Goal: Task Accomplishment & Management: Manage account settings

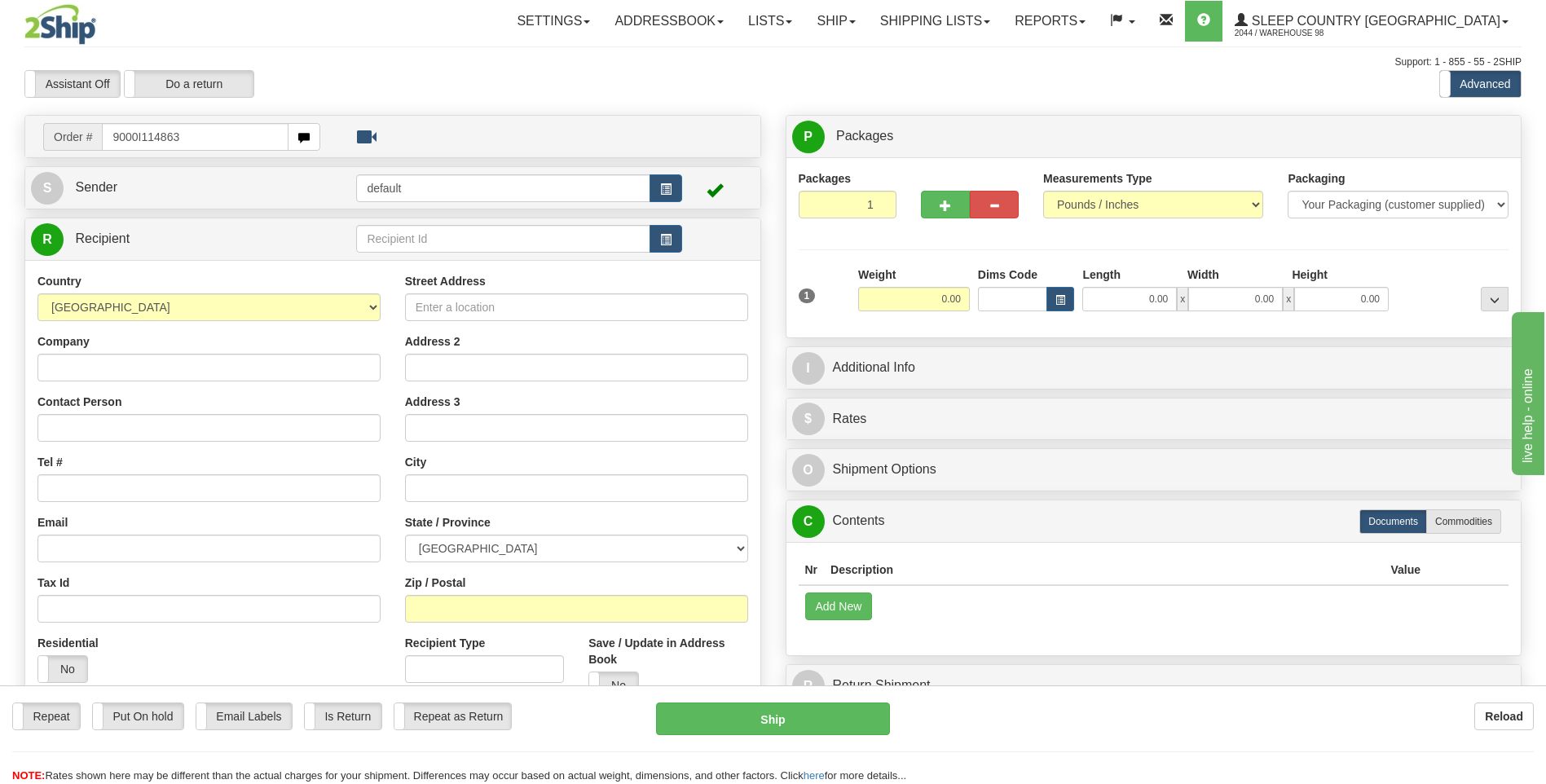
type input "9000I114863"
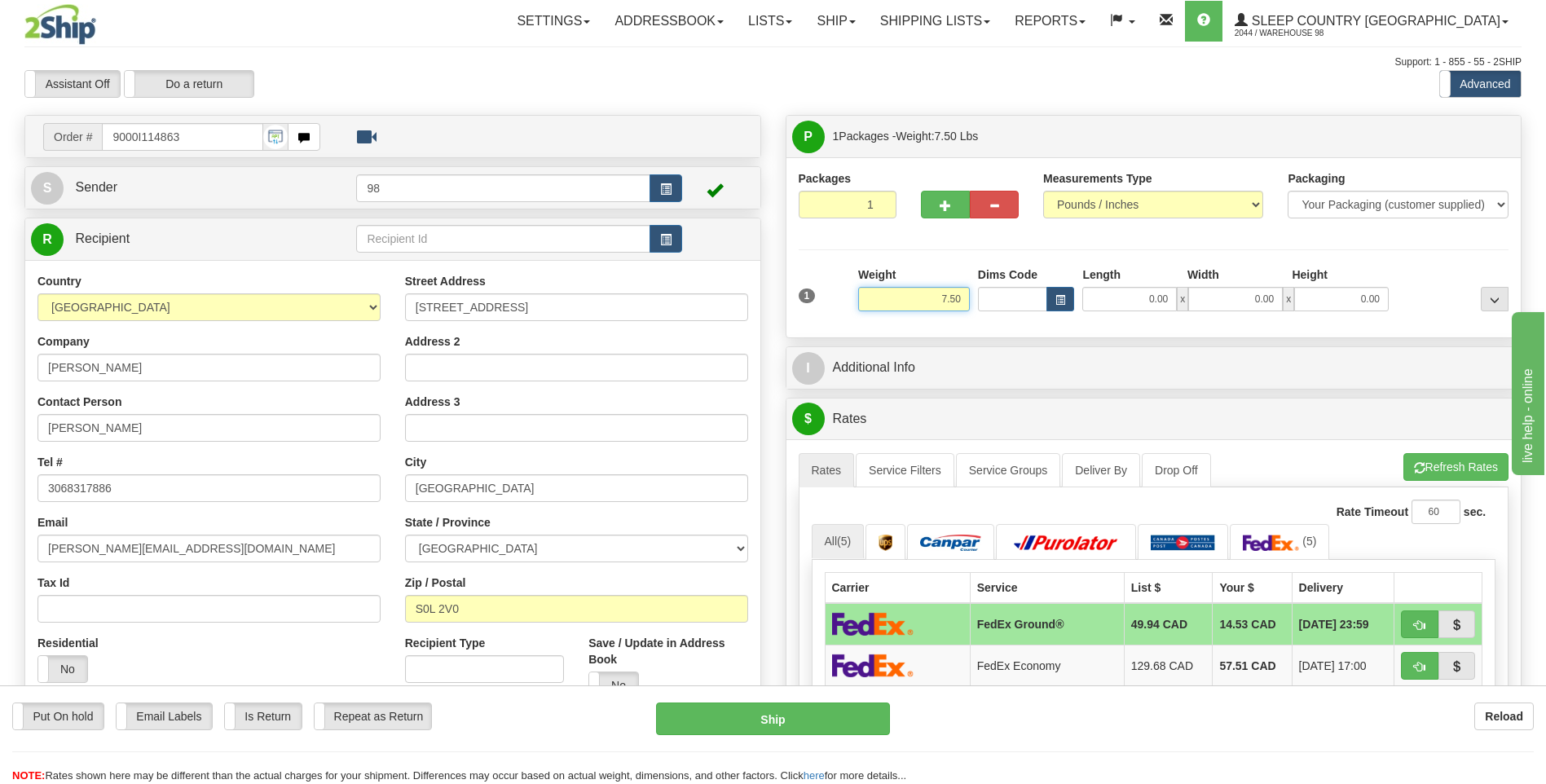
drag, startPoint x: 932, startPoint y: 304, endPoint x: 985, endPoint y: 302, distance: 53.0
click at [985, 302] on div "1 Weight 7.50 Dims Code 0.00" at bounding box center [1153, 295] width 718 height 57
type input "7.00"
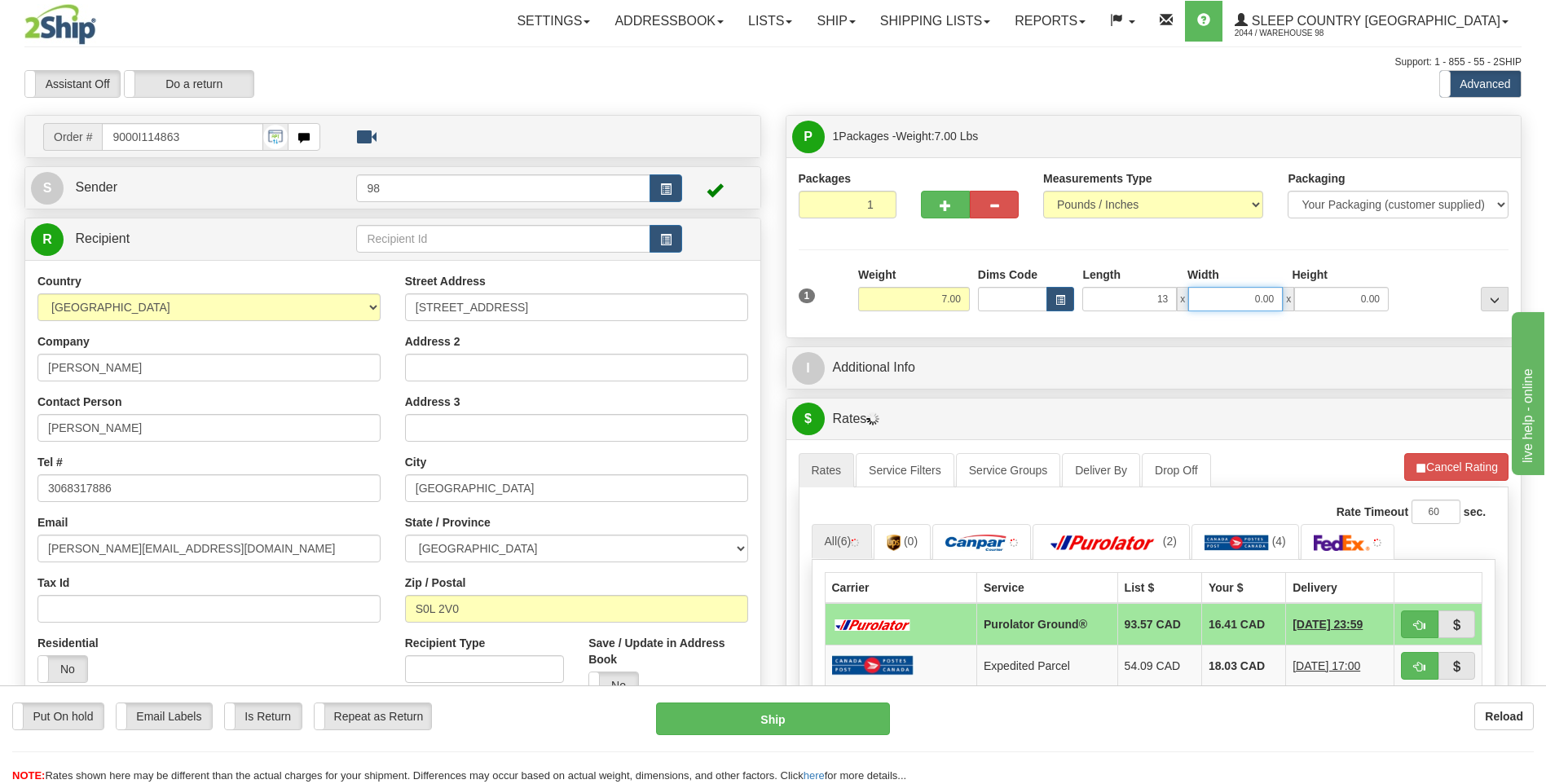
type input "13.00"
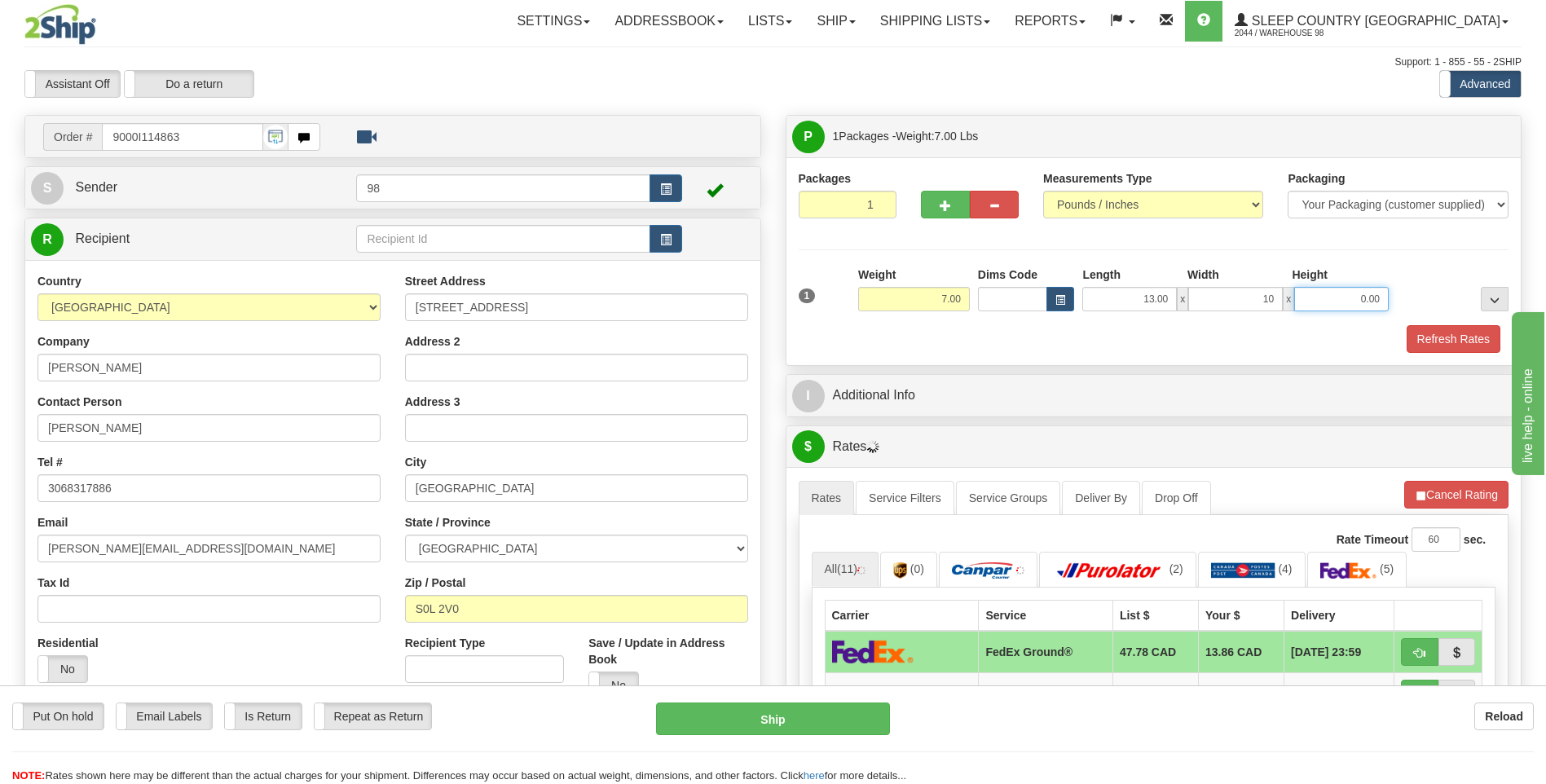
type input "10.00"
type input "5.00"
click at [1444, 342] on button "Refresh Rates" at bounding box center [1452, 339] width 94 height 28
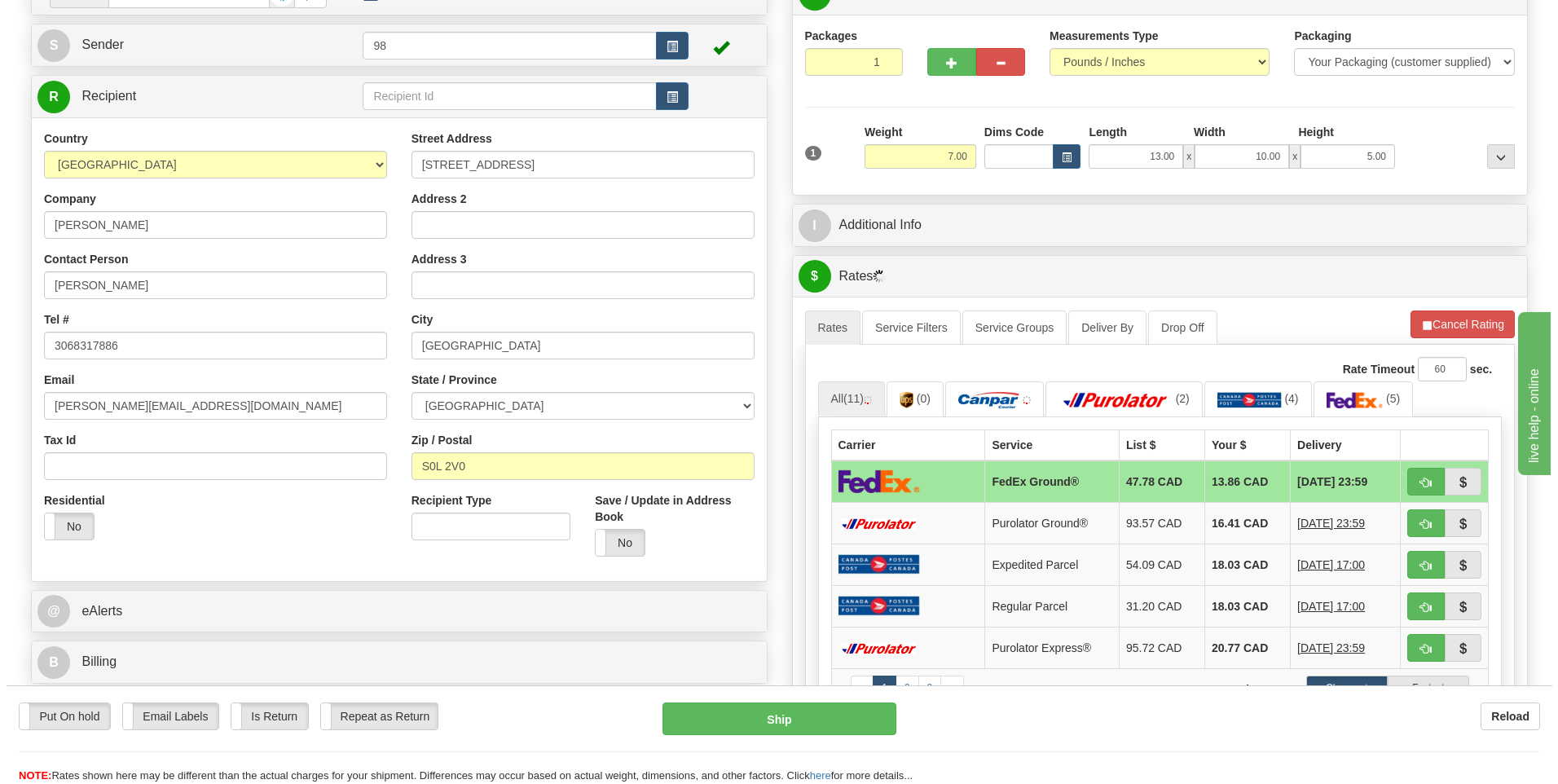
scroll to position [163, 0]
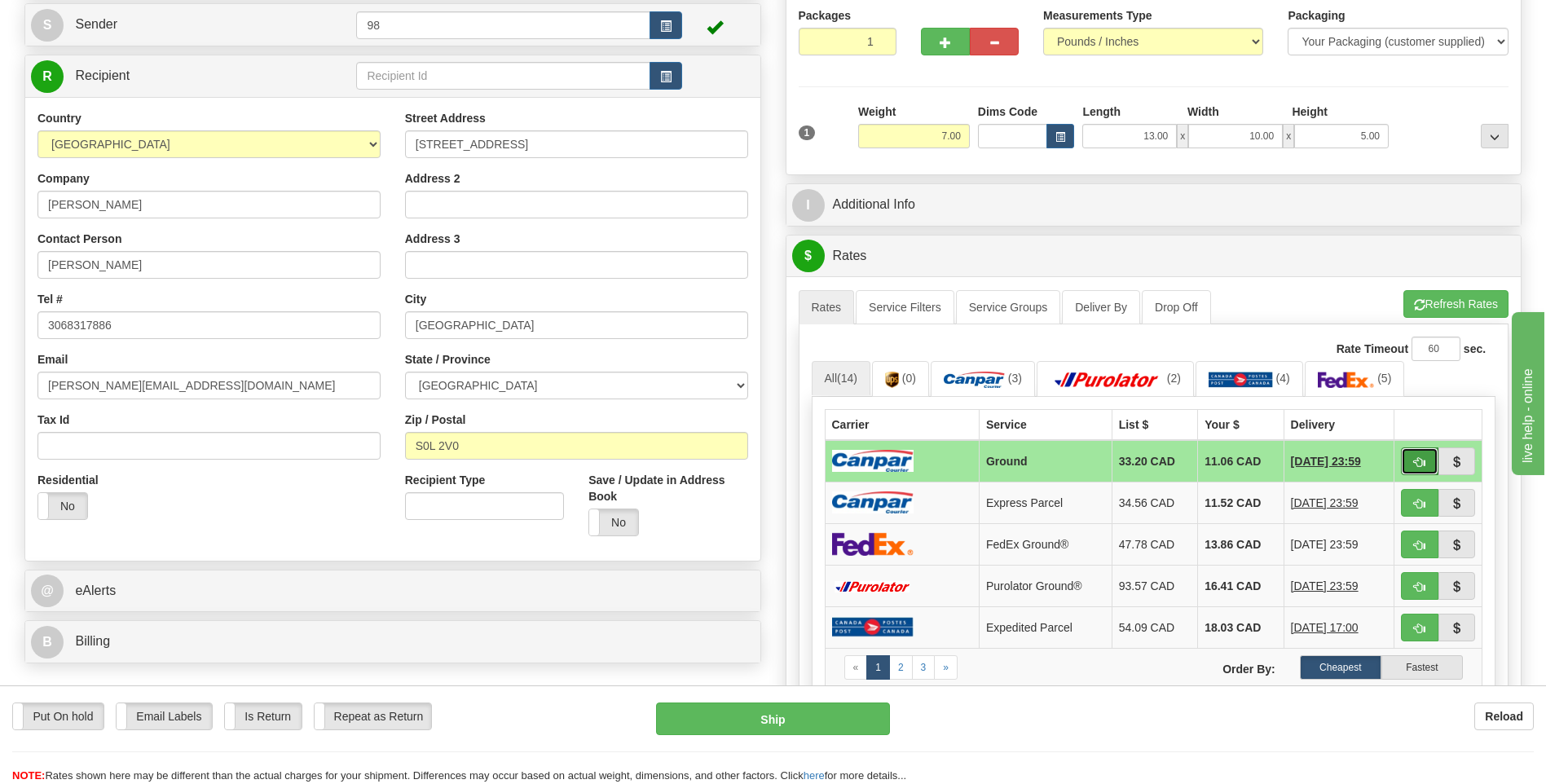
click at [1413, 455] on button "button" at bounding box center [1419, 461] width 37 height 28
type input "1"
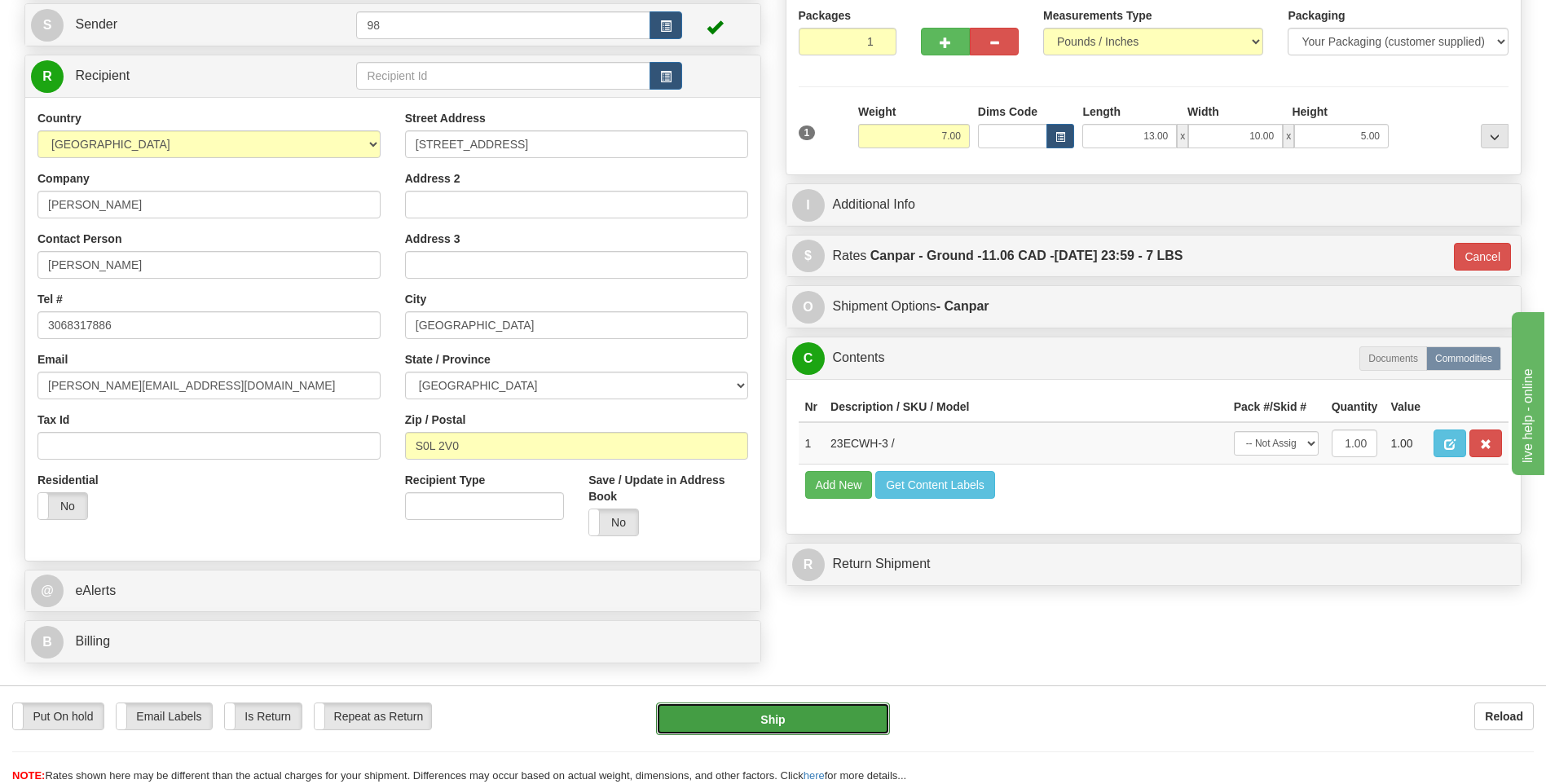
click at [811, 714] on button "Ship" at bounding box center [772, 718] width 233 height 32
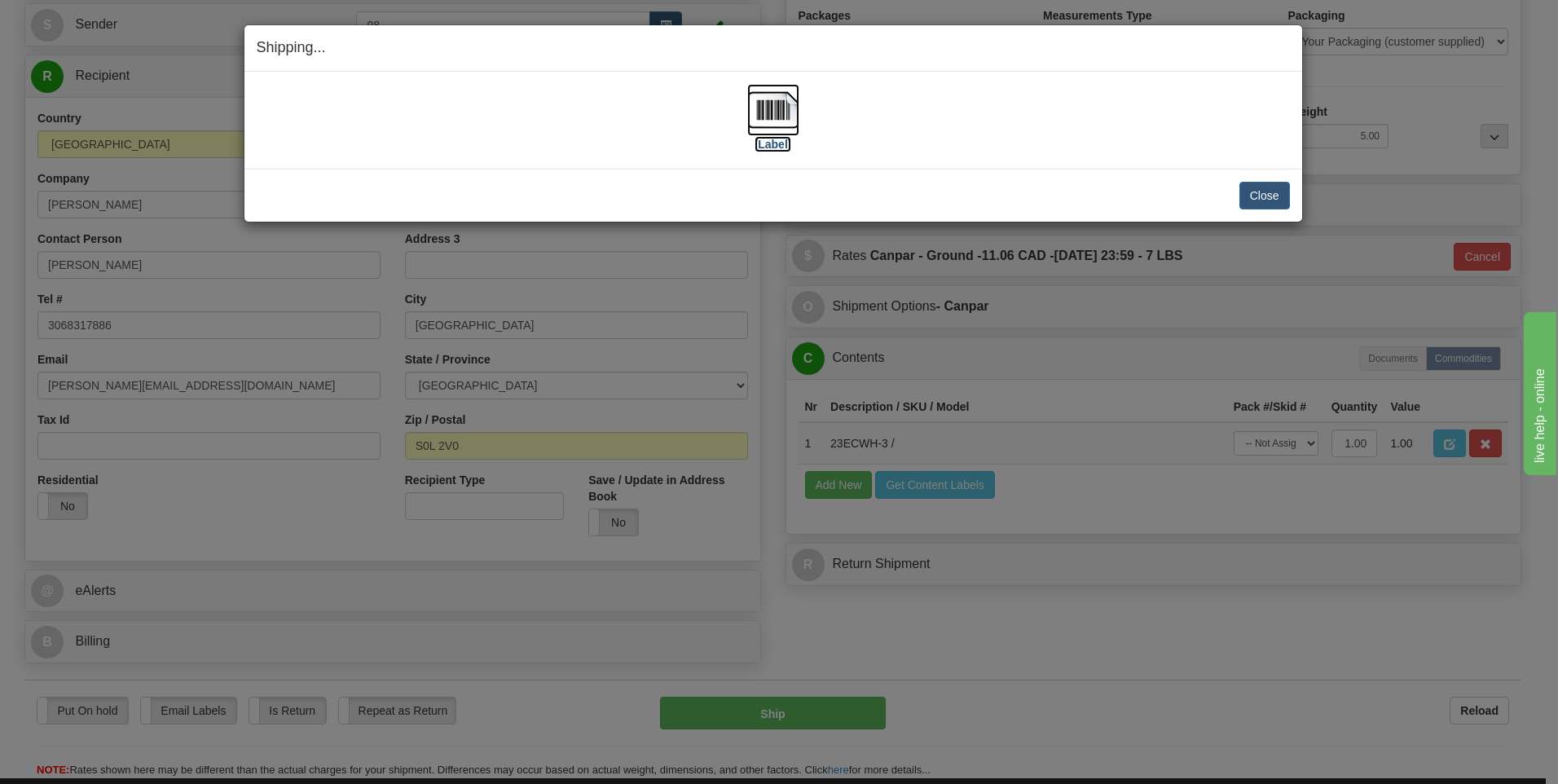
click at [784, 118] on img at bounding box center [773, 110] width 52 height 52
click at [1265, 190] on button "Close" at bounding box center [1265, 195] width 51 height 28
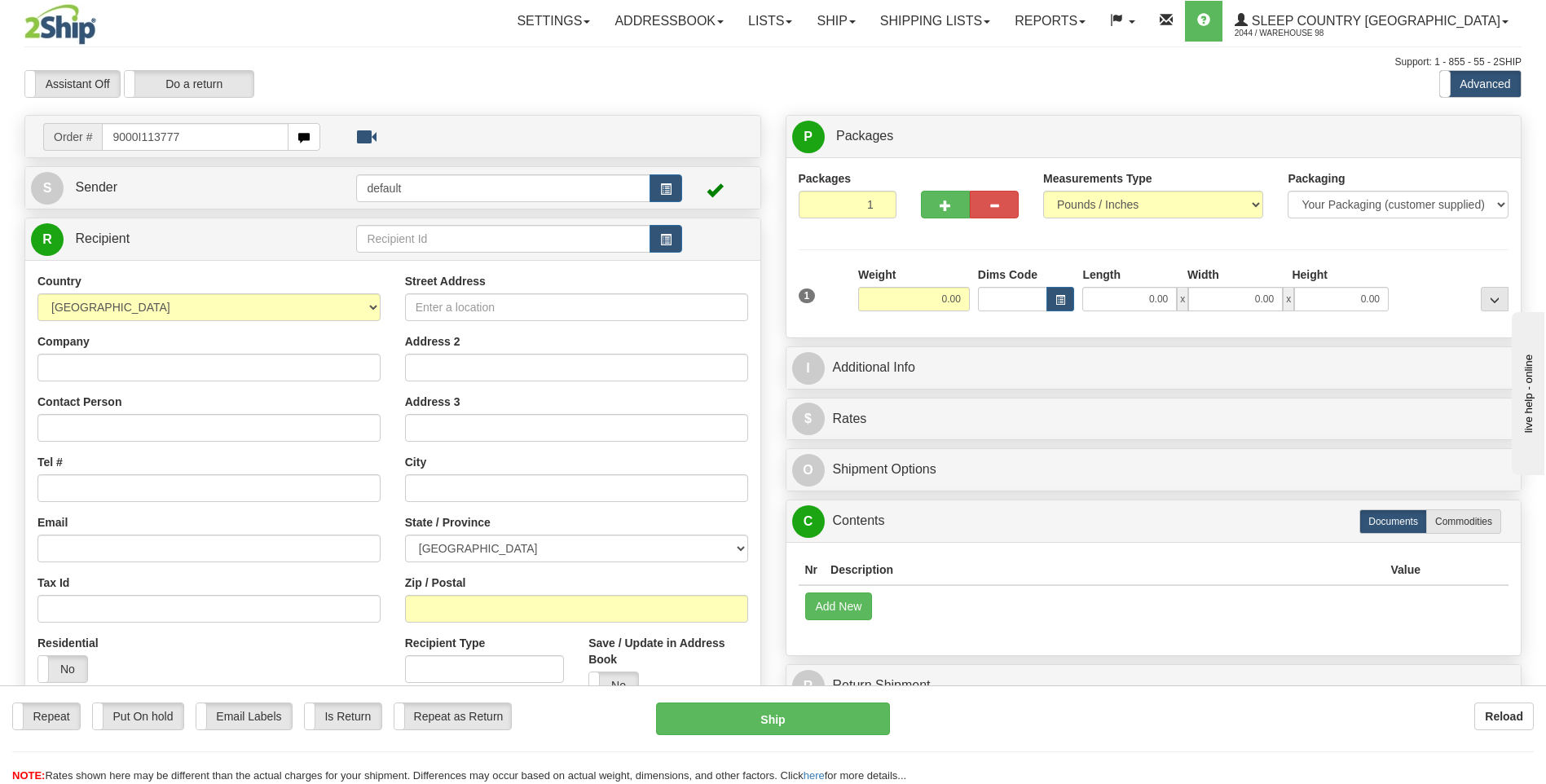
type input "9000I113777"
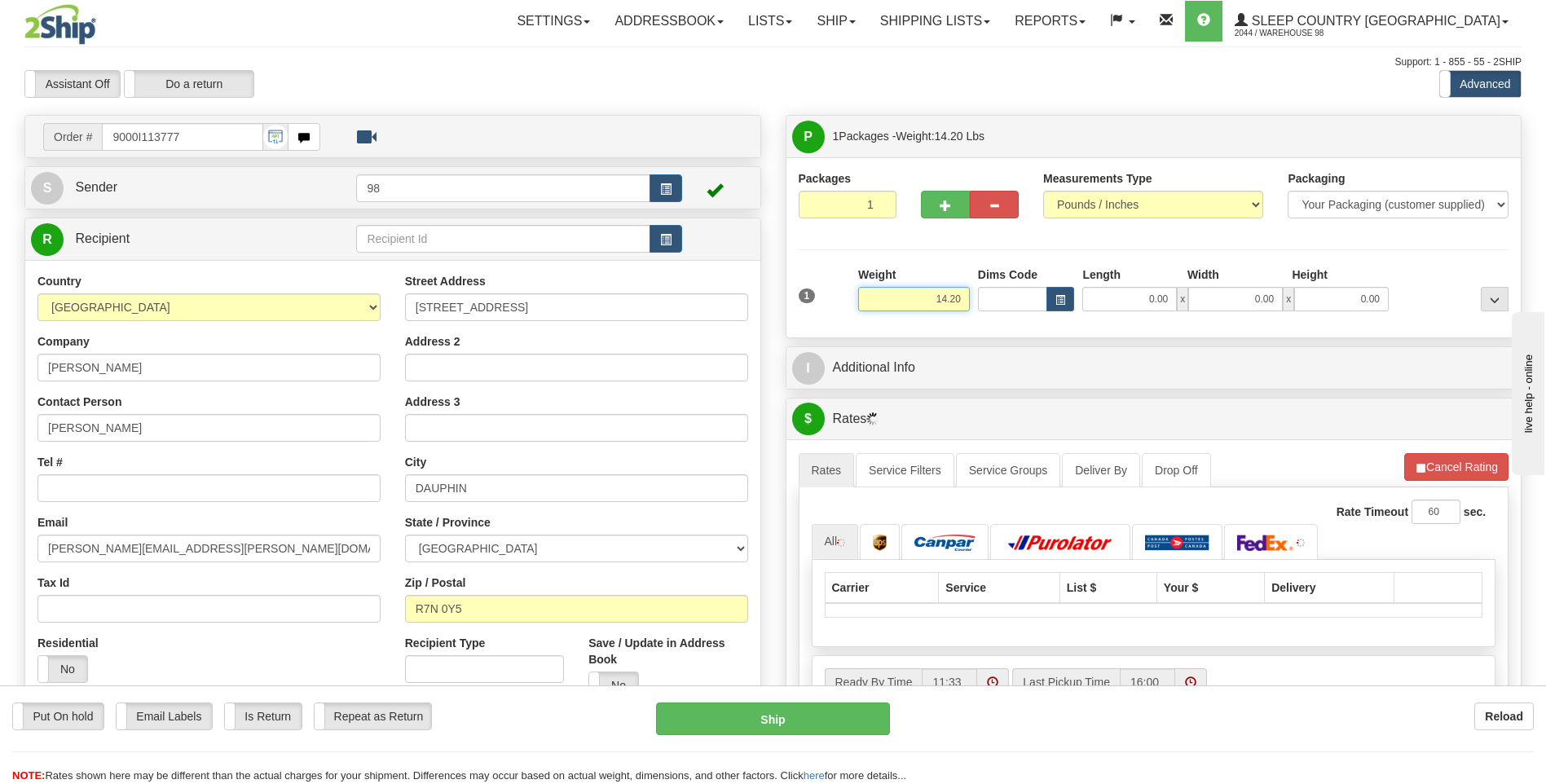
drag, startPoint x: 918, startPoint y: 293, endPoint x: 1013, endPoint y: 305, distance: 95.8
click at [1013, 305] on div "1 Weight 14.20 Dims Code x x" at bounding box center [1153, 295] width 718 height 57
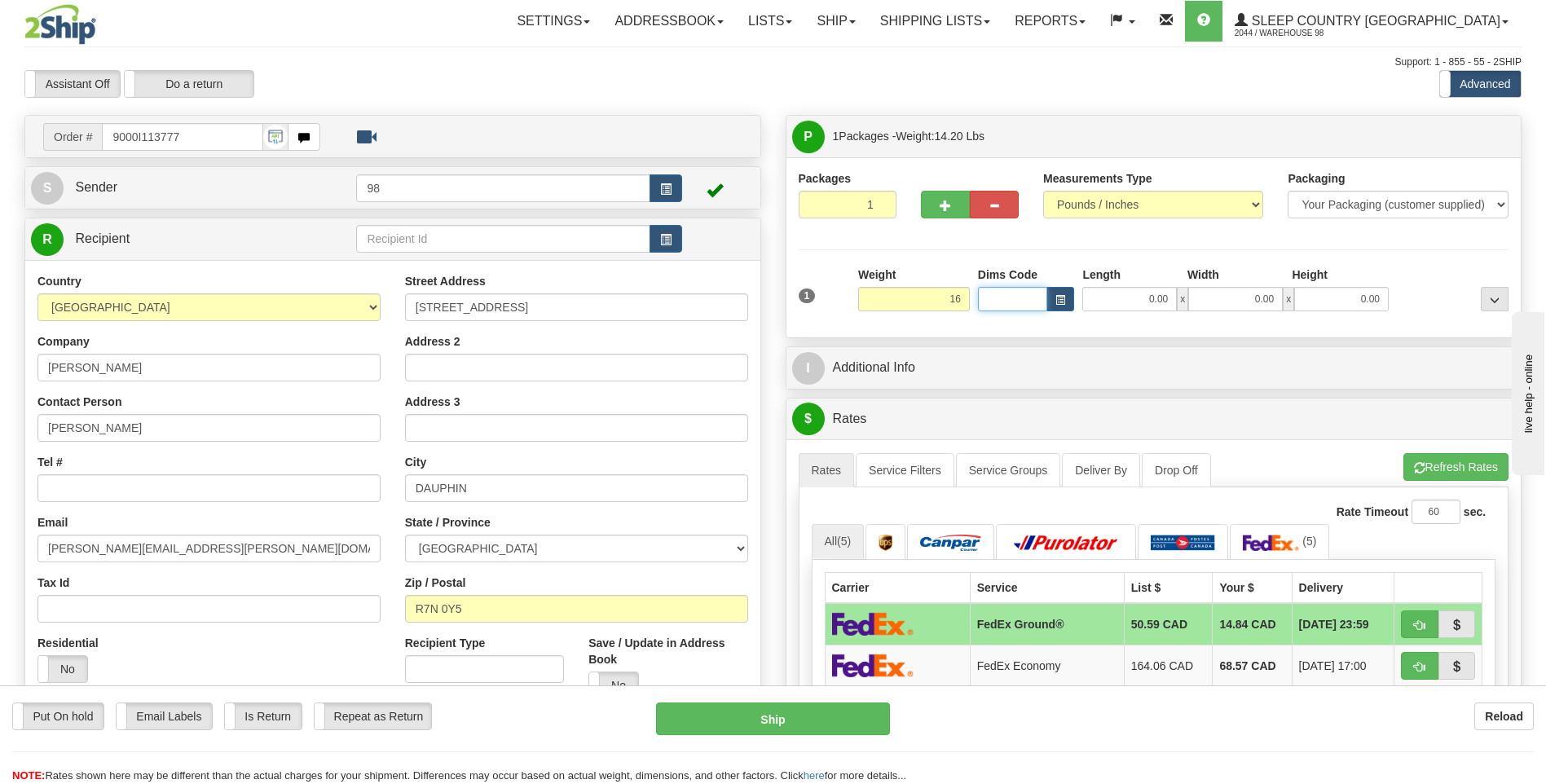
type input "16.00"
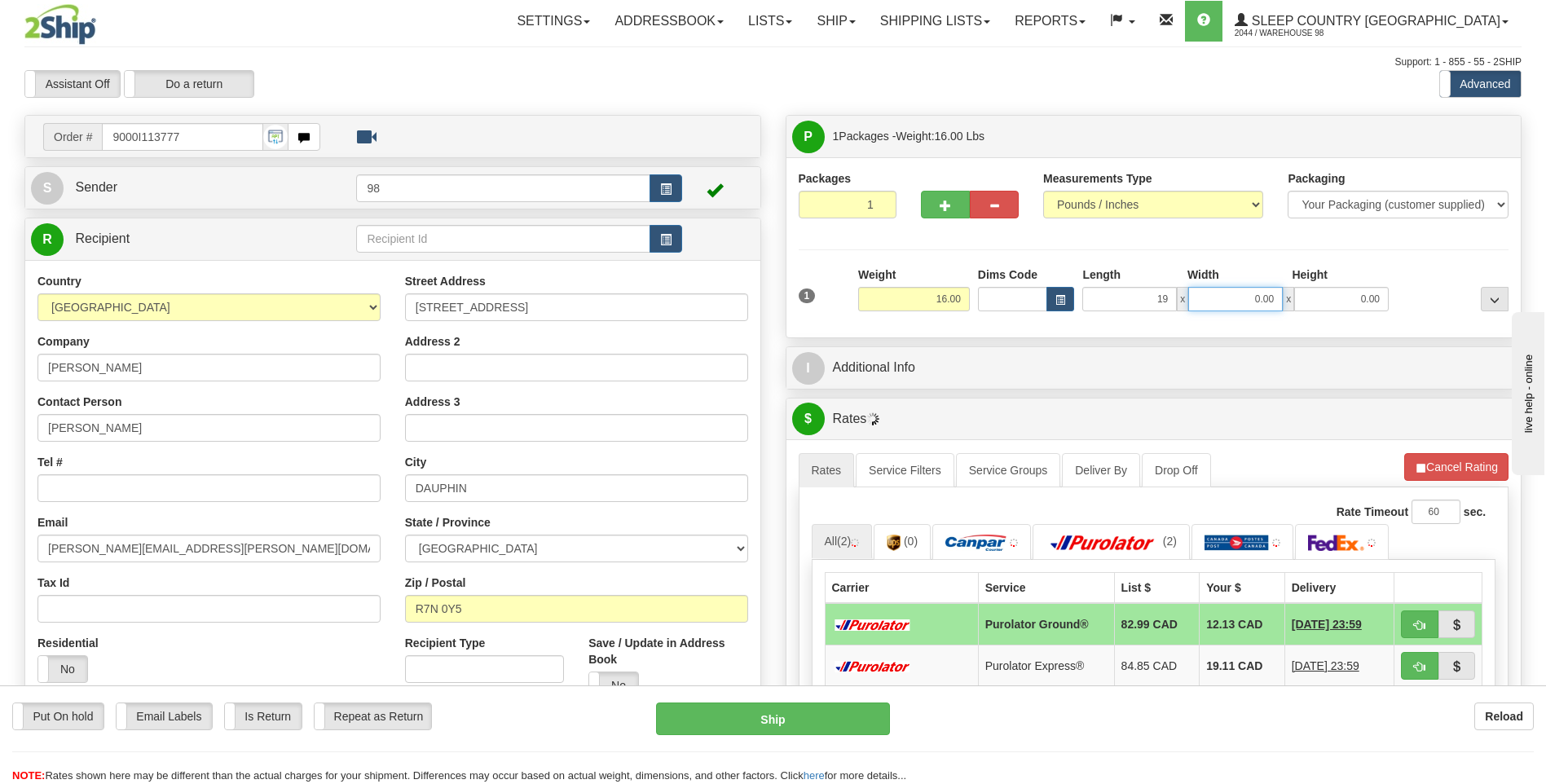
type input "19.00"
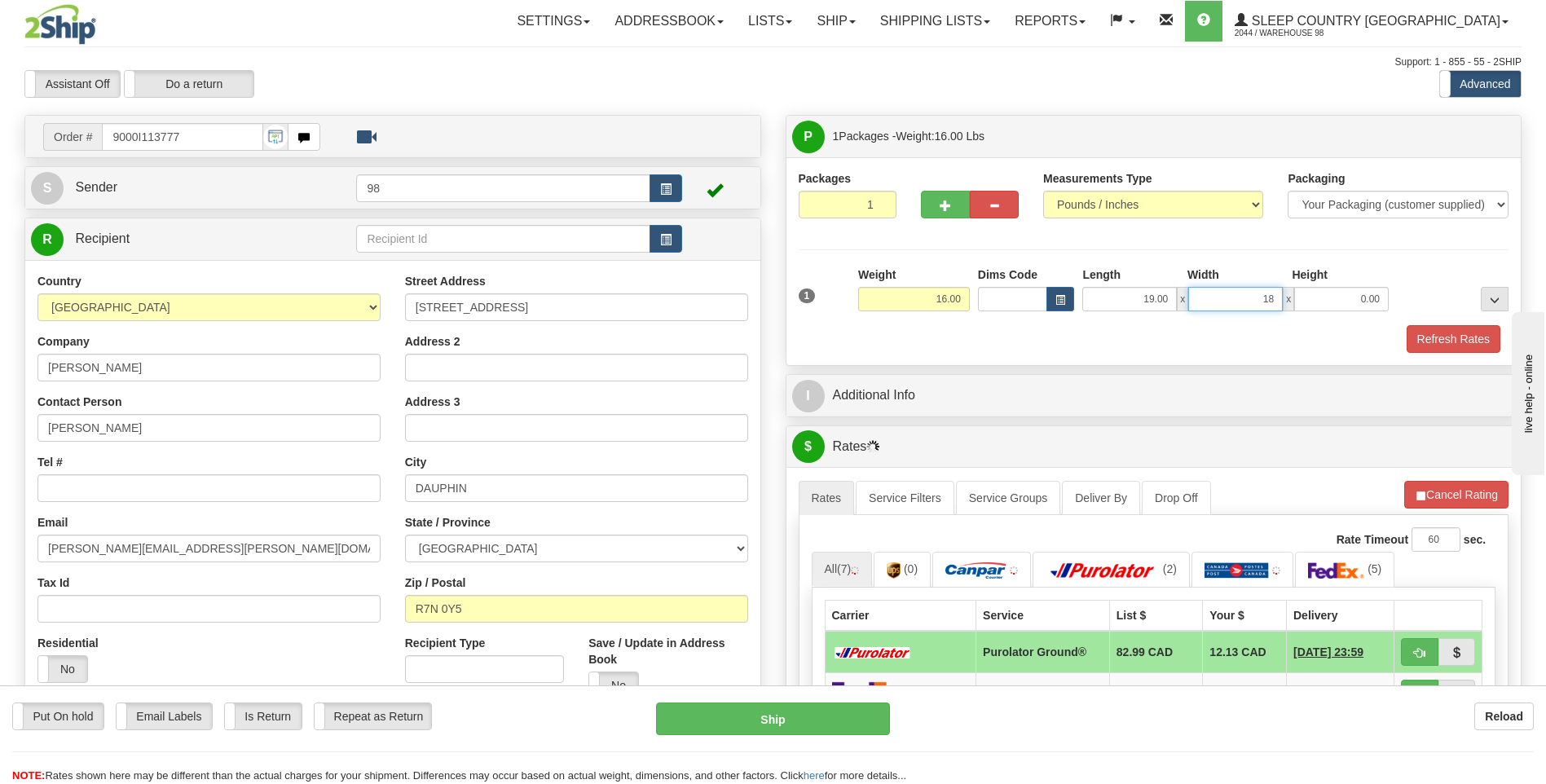
type input "18.00"
type input "9.00"
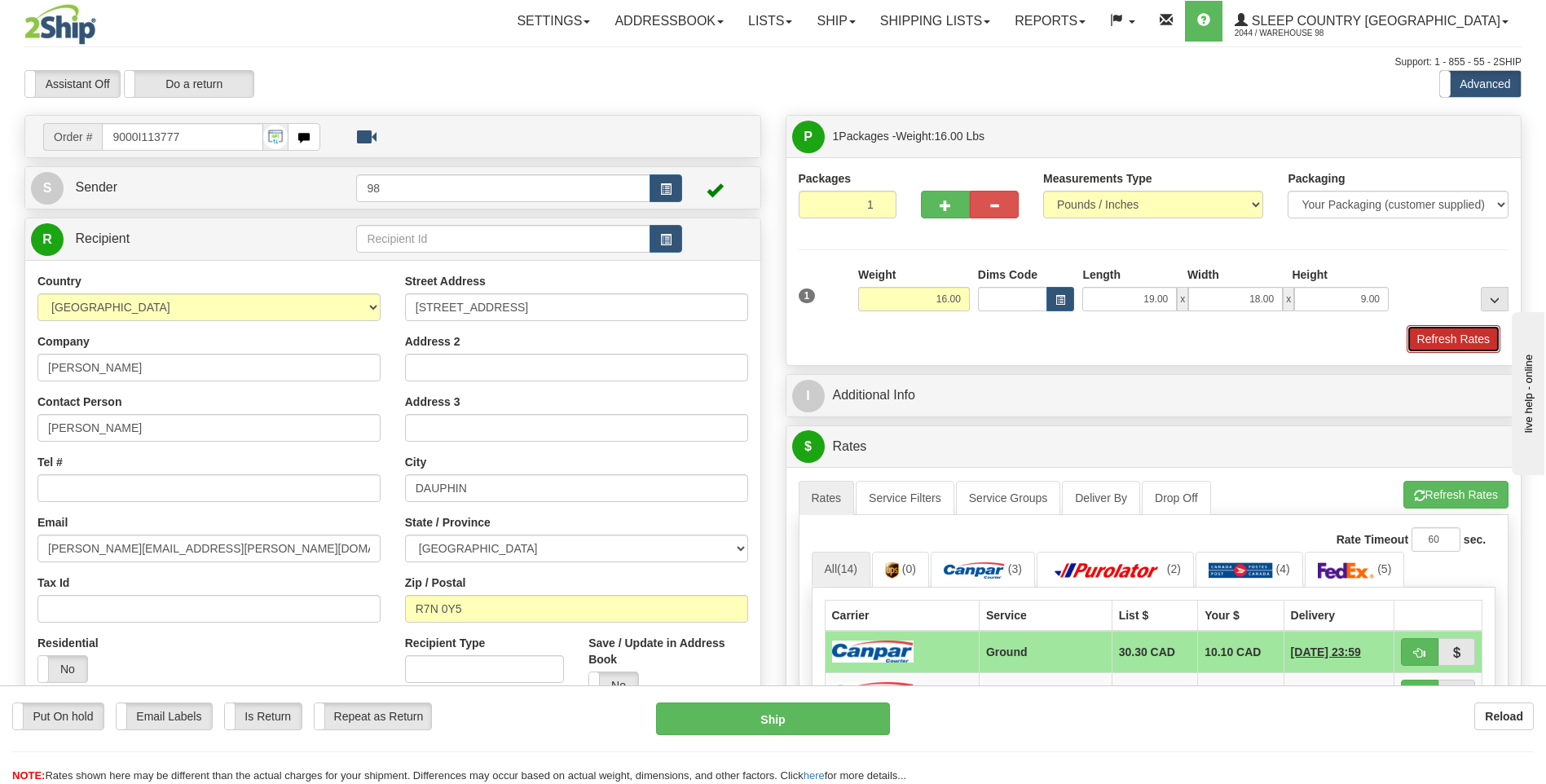
click at [1443, 337] on button "Refresh Rates" at bounding box center [1452, 339] width 94 height 28
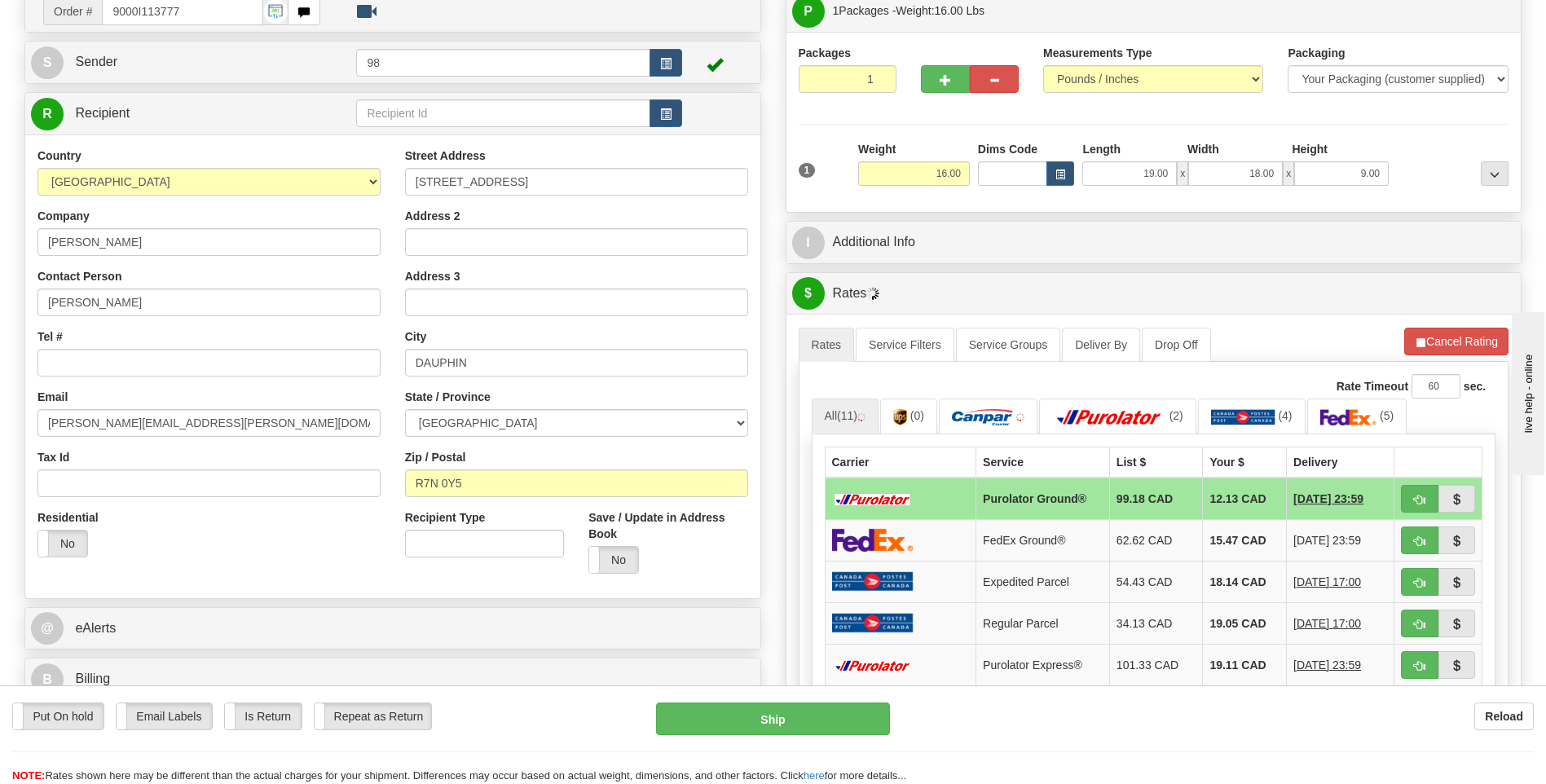
scroll to position [163, 0]
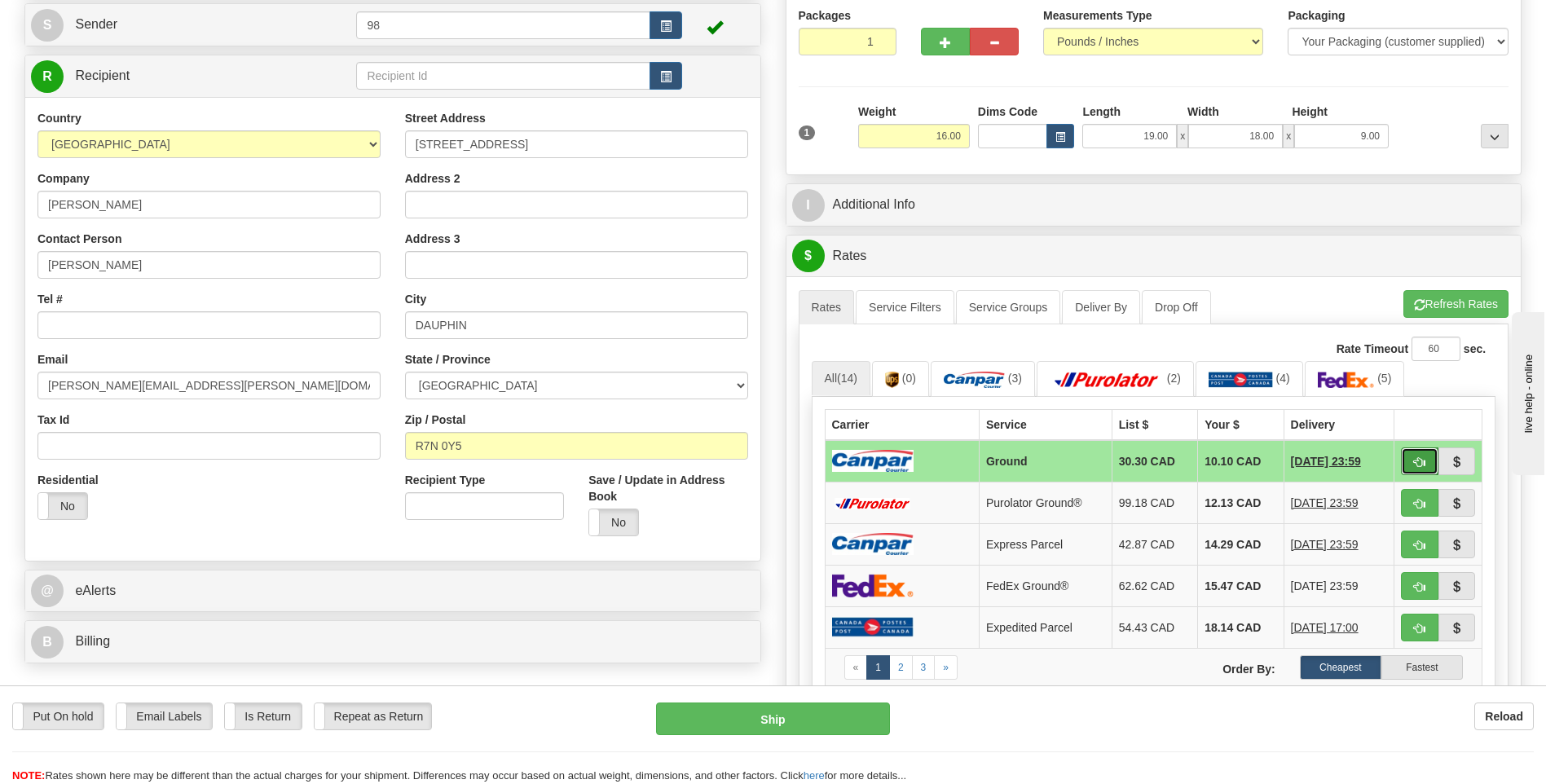
click at [1414, 457] on span "button" at bounding box center [1419, 462] width 11 height 10
type input "1"
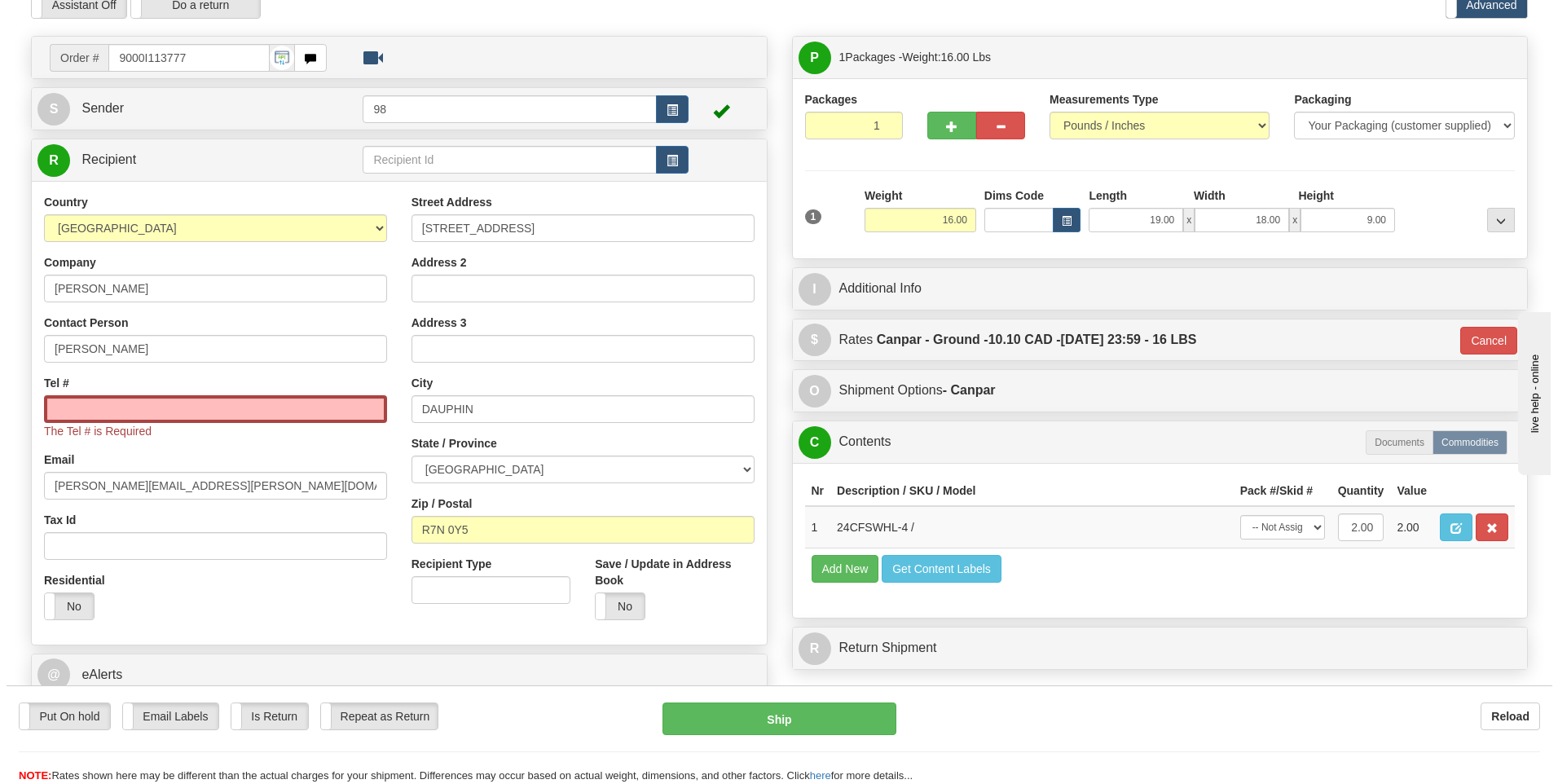
scroll to position [0, 0]
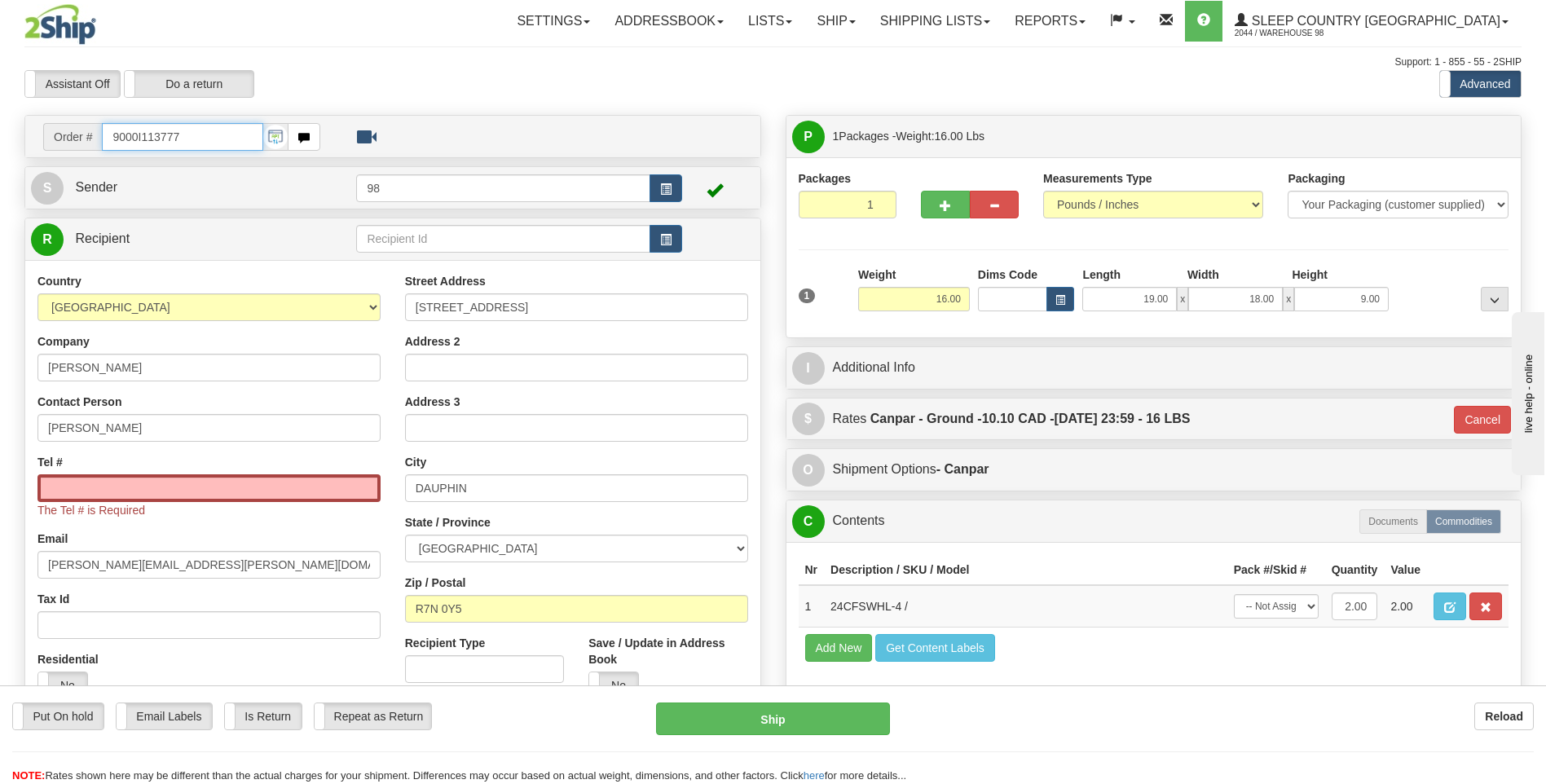
drag, startPoint x: 189, startPoint y: 134, endPoint x: 27, endPoint y: 150, distance: 162.8
click at [27, 150] on div "Order # 9000I113777" at bounding box center [393, 136] width 735 height 42
click at [229, 491] on input "Tel #" at bounding box center [208, 488] width 343 height 28
paste input "[PHONE_NUMBER]"
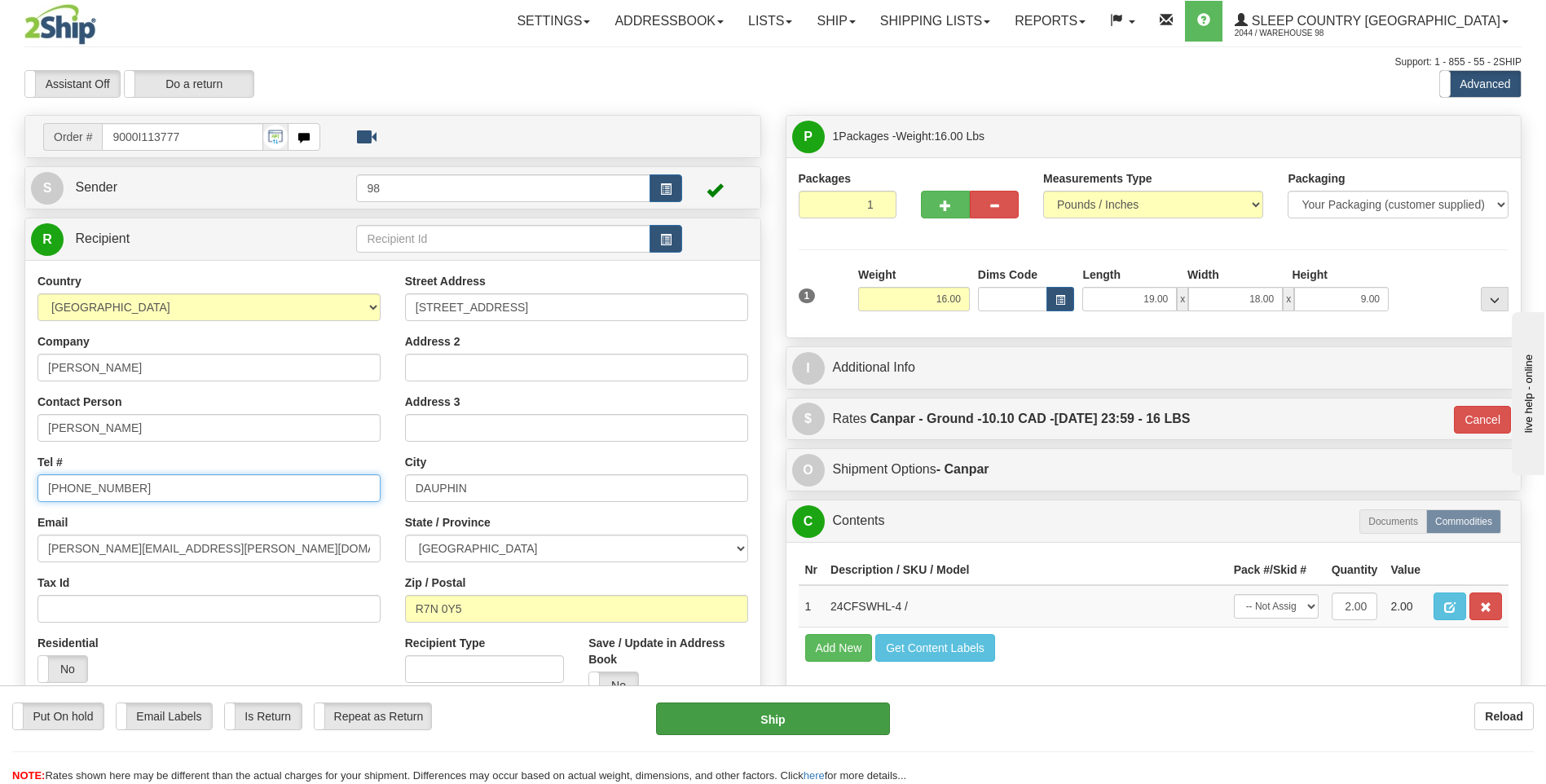
type input "[PHONE_NUMBER]"
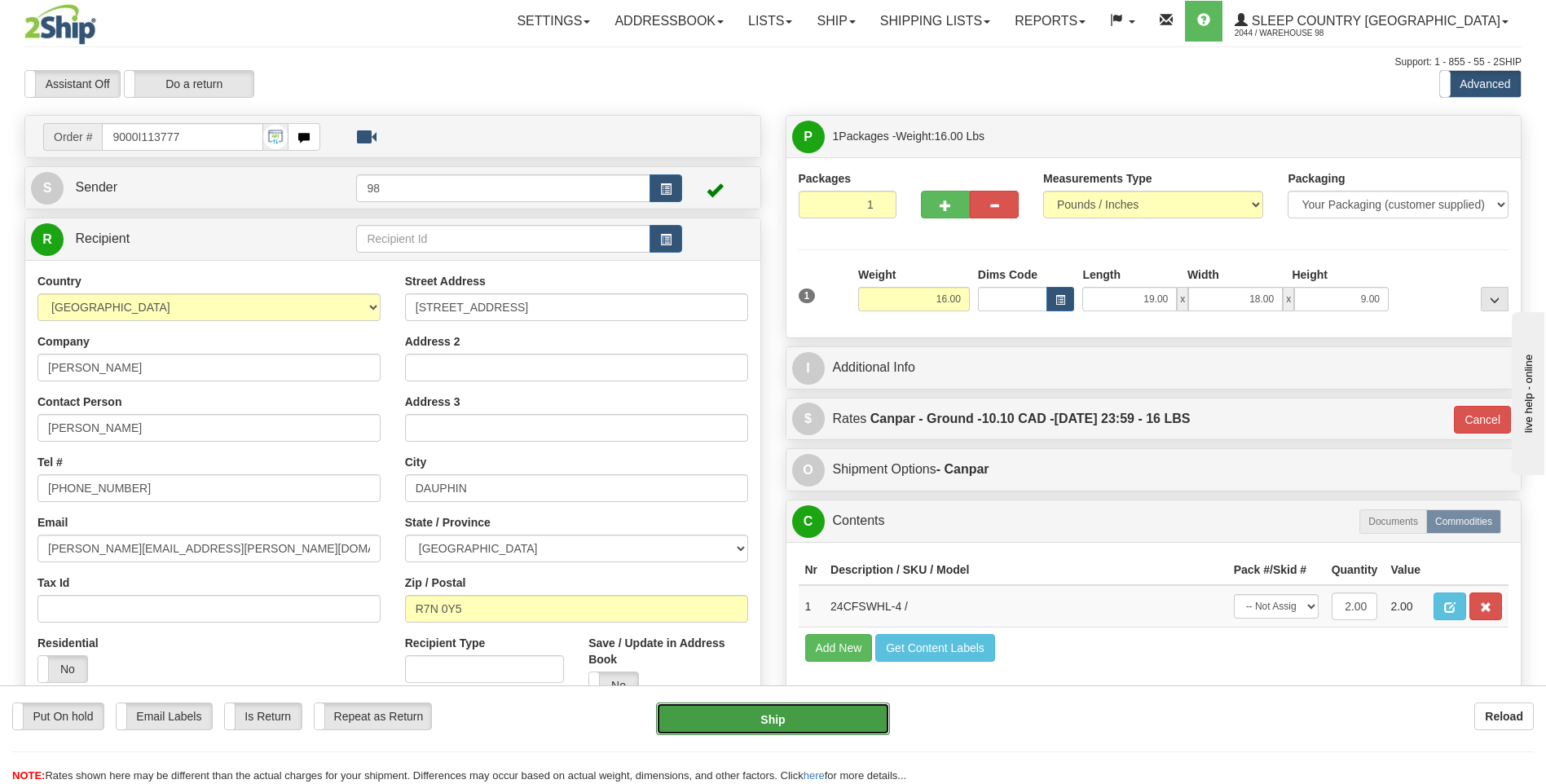
click at [770, 715] on button "Ship" at bounding box center [772, 718] width 233 height 32
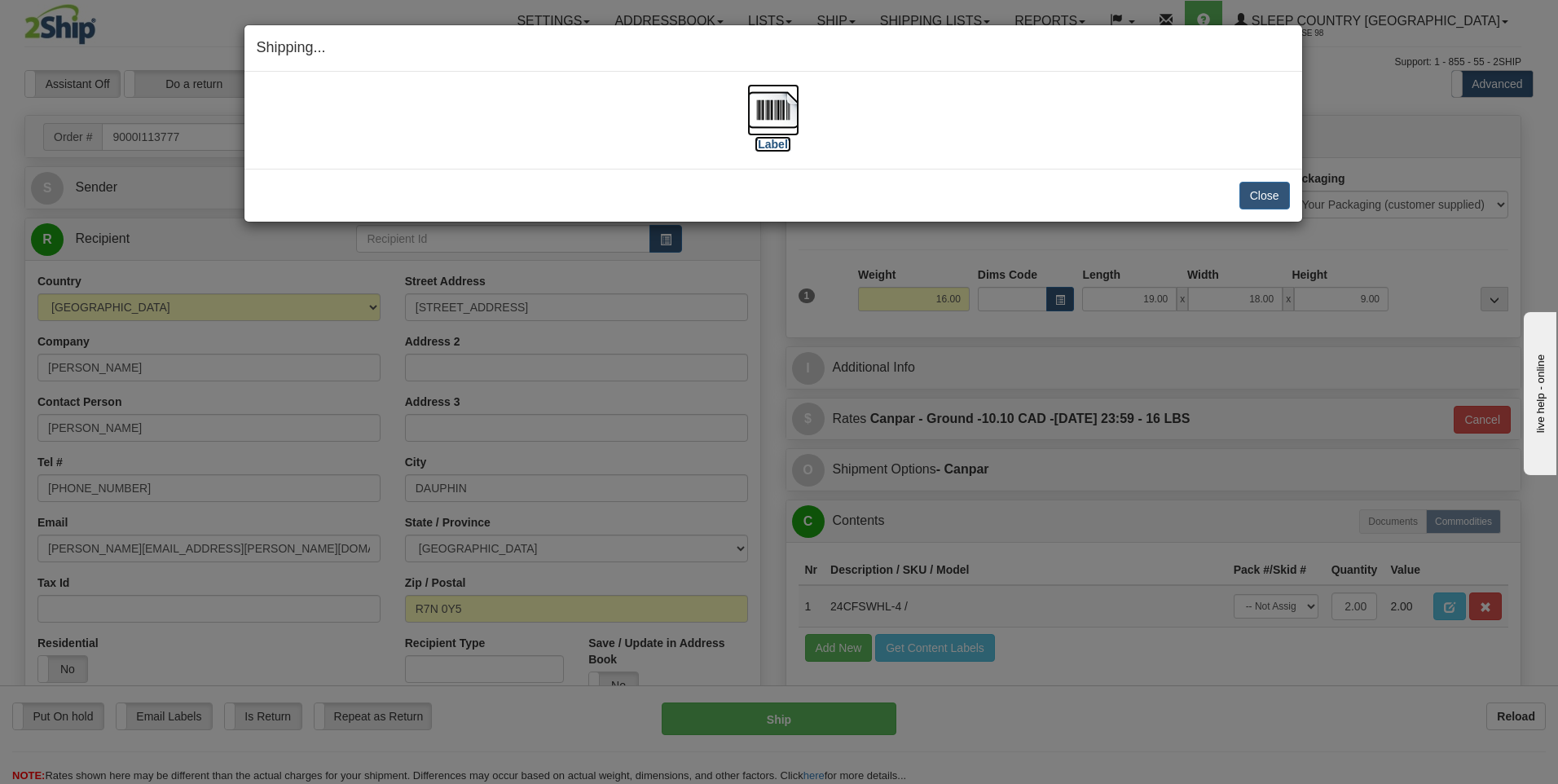
click at [787, 116] on img at bounding box center [773, 110] width 52 height 52
click at [1253, 193] on button "Close" at bounding box center [1265, 195] width 51 height 28
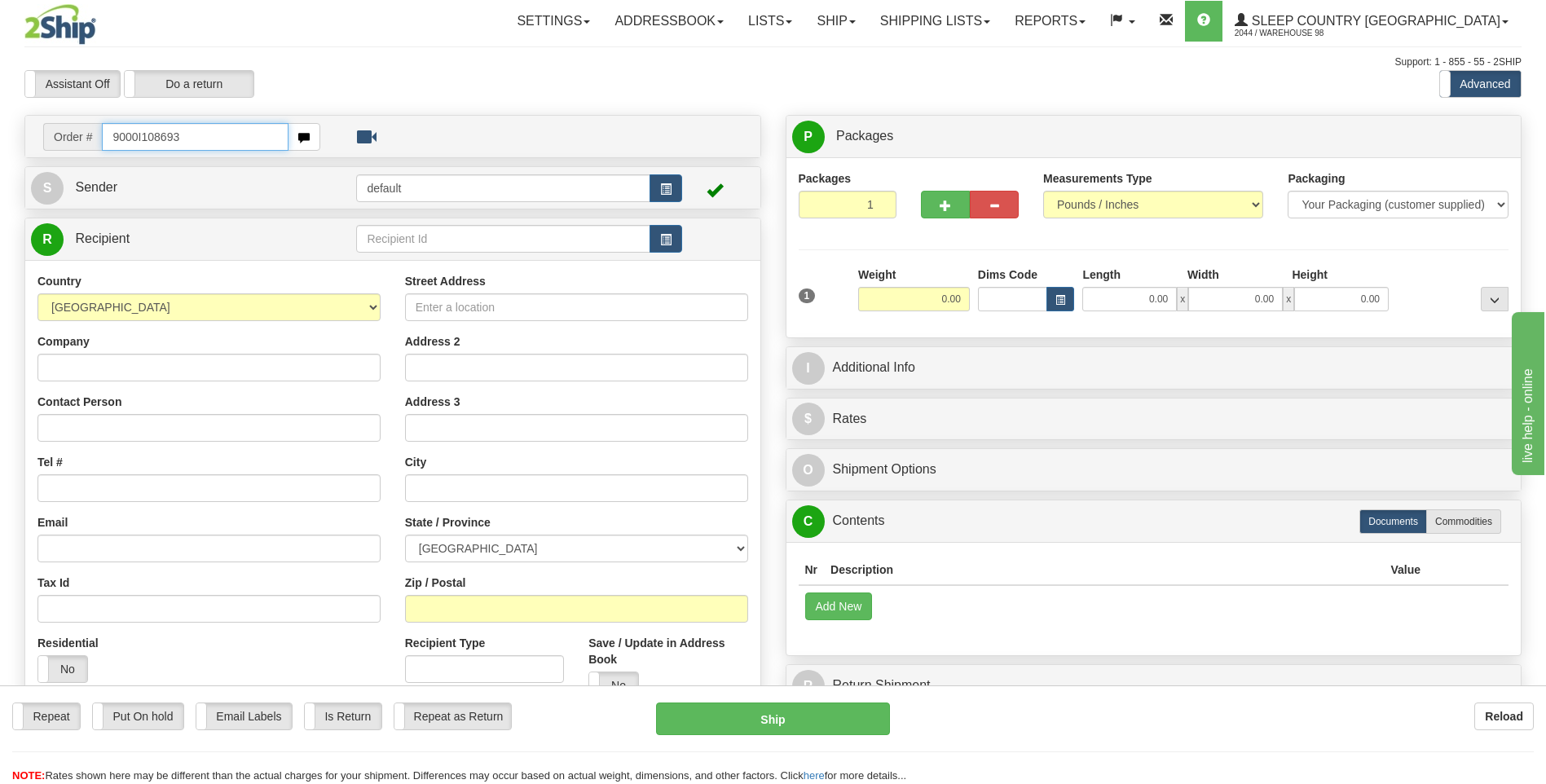
type input "9000I108693"
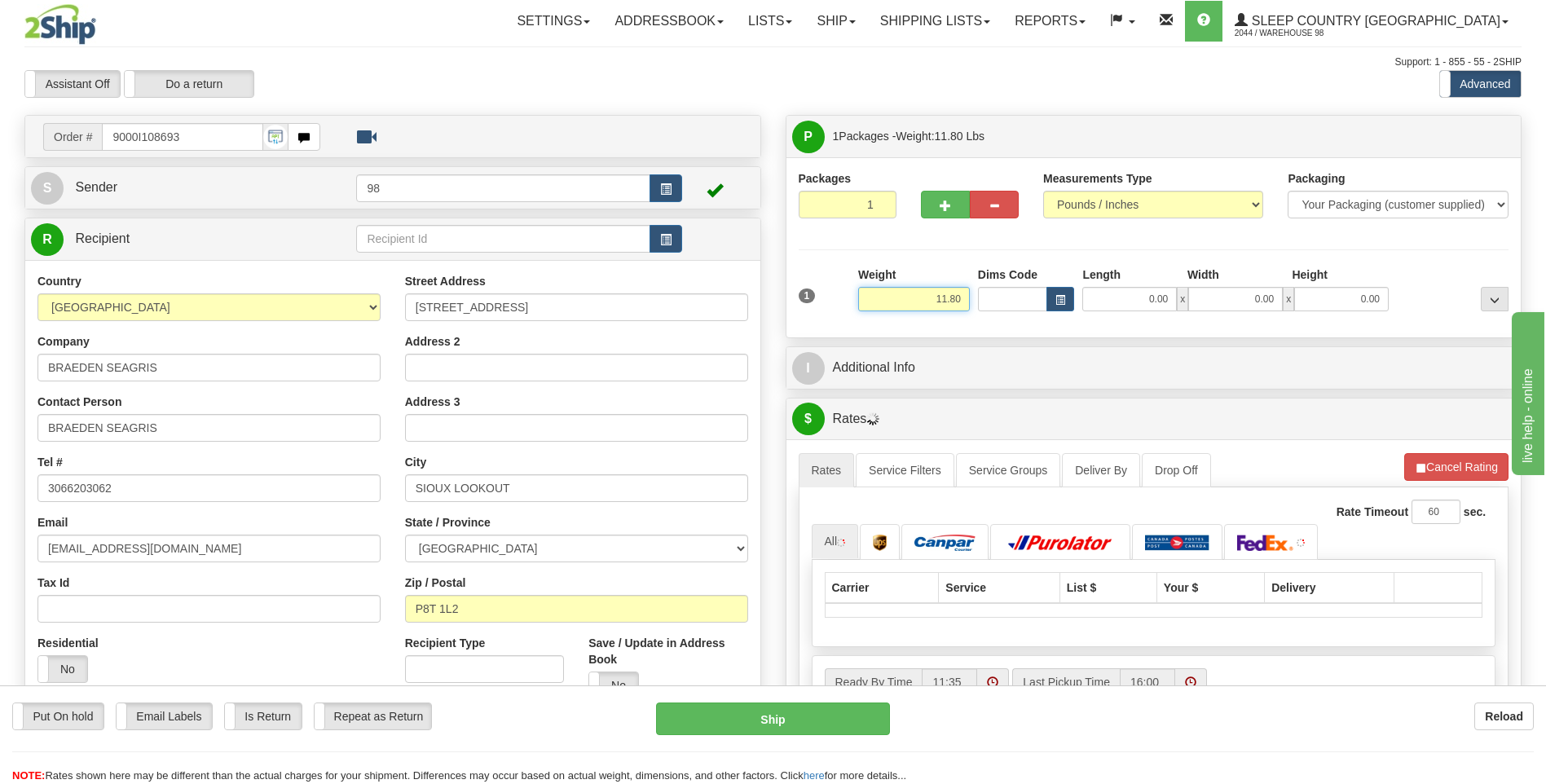
drag, startPoint x: 916, startPoint y: 299, endPoint x: 979, endPoint y: 292, distance: 63.4
click at [979, 292] on div "1 Weight 11.80 Dims Code x x" at bounding box center [1153, 295] width 718 height 57
type input "10.00"
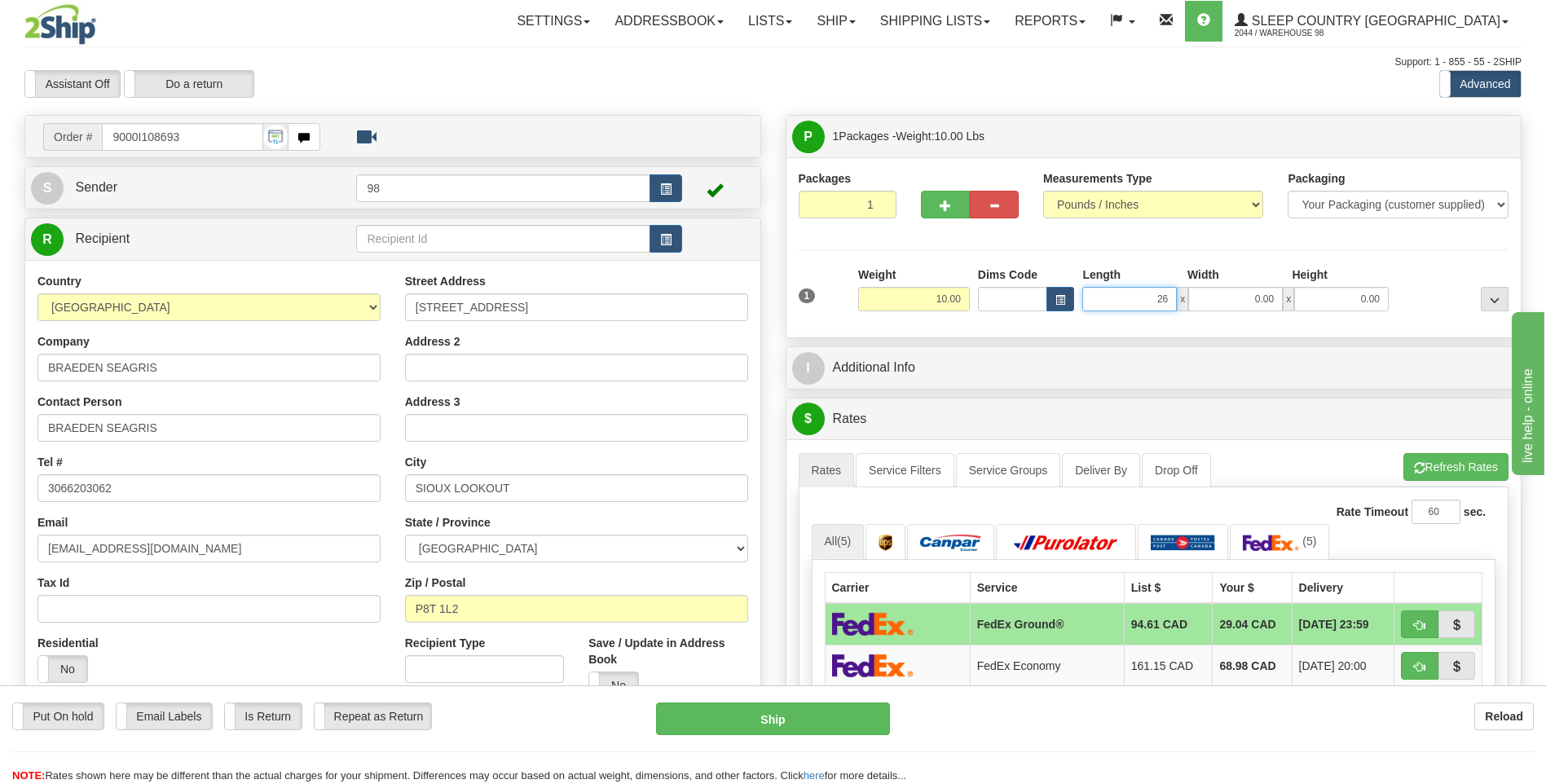
type input "26.00"
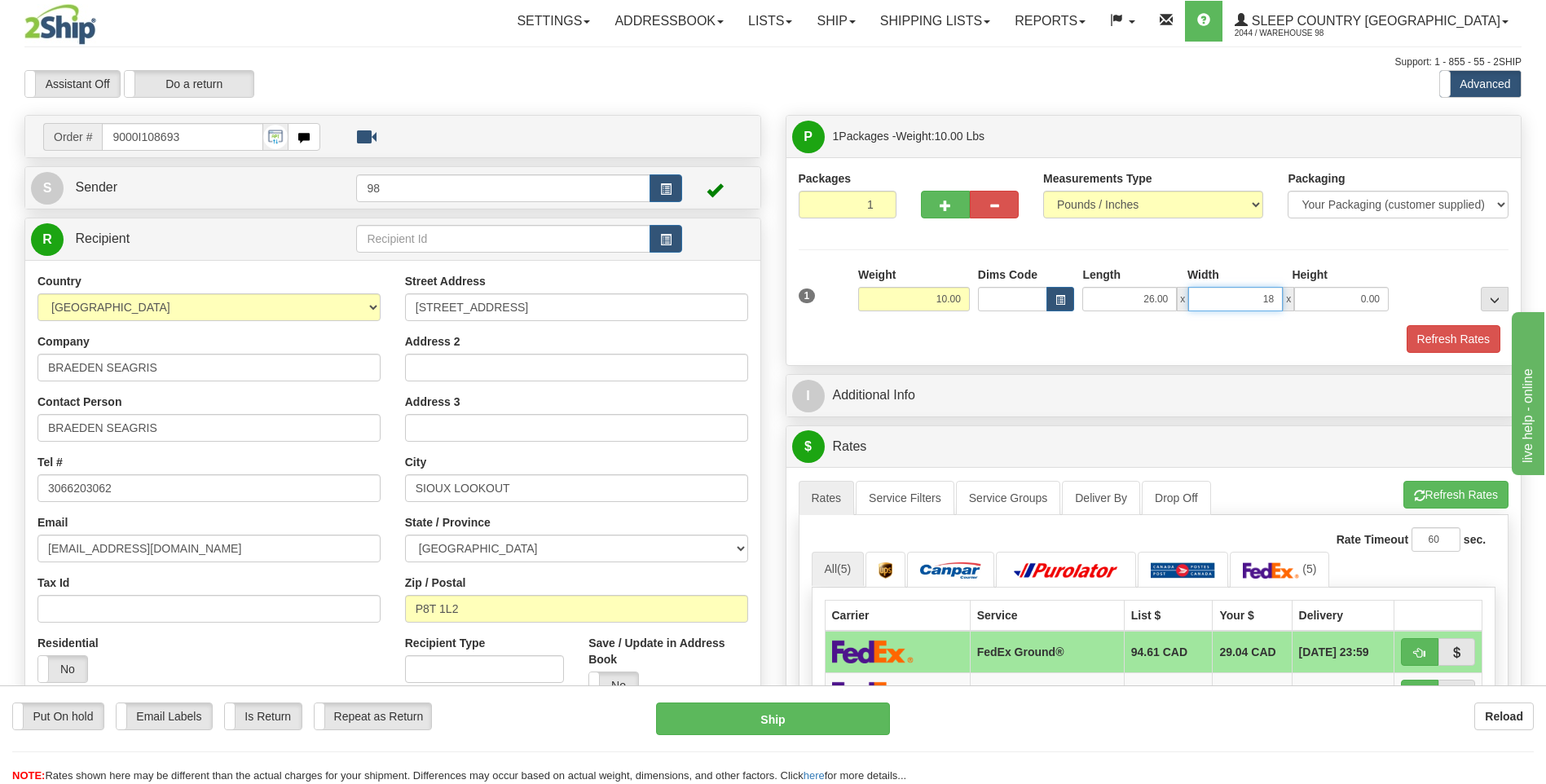
type input "18.00"
type input "12.00"
click at [1423, 337] on button "Refresh Rates" at bounding box center [1452, 339] width 94 height 28
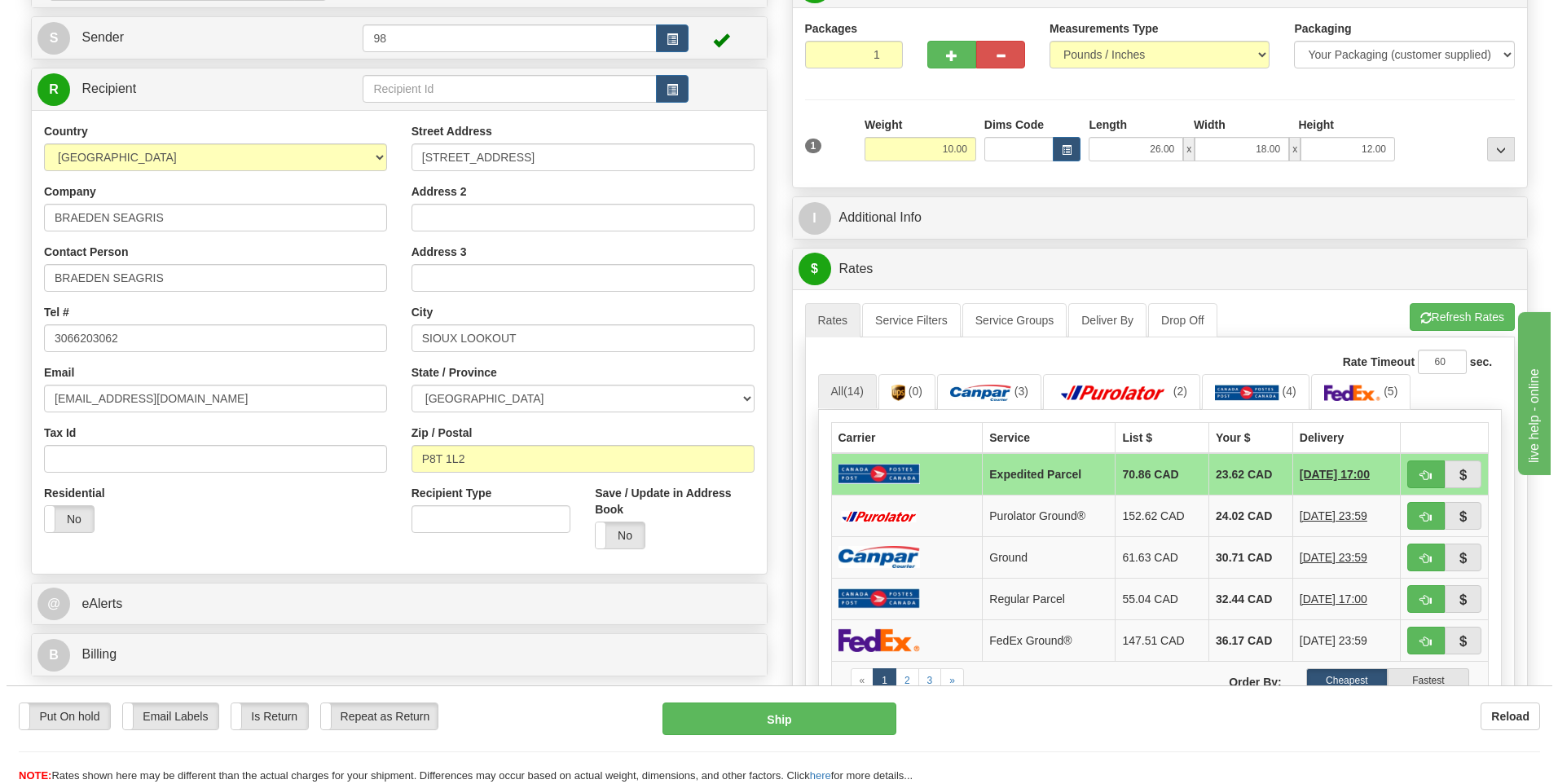
scroll to position [163, 0]
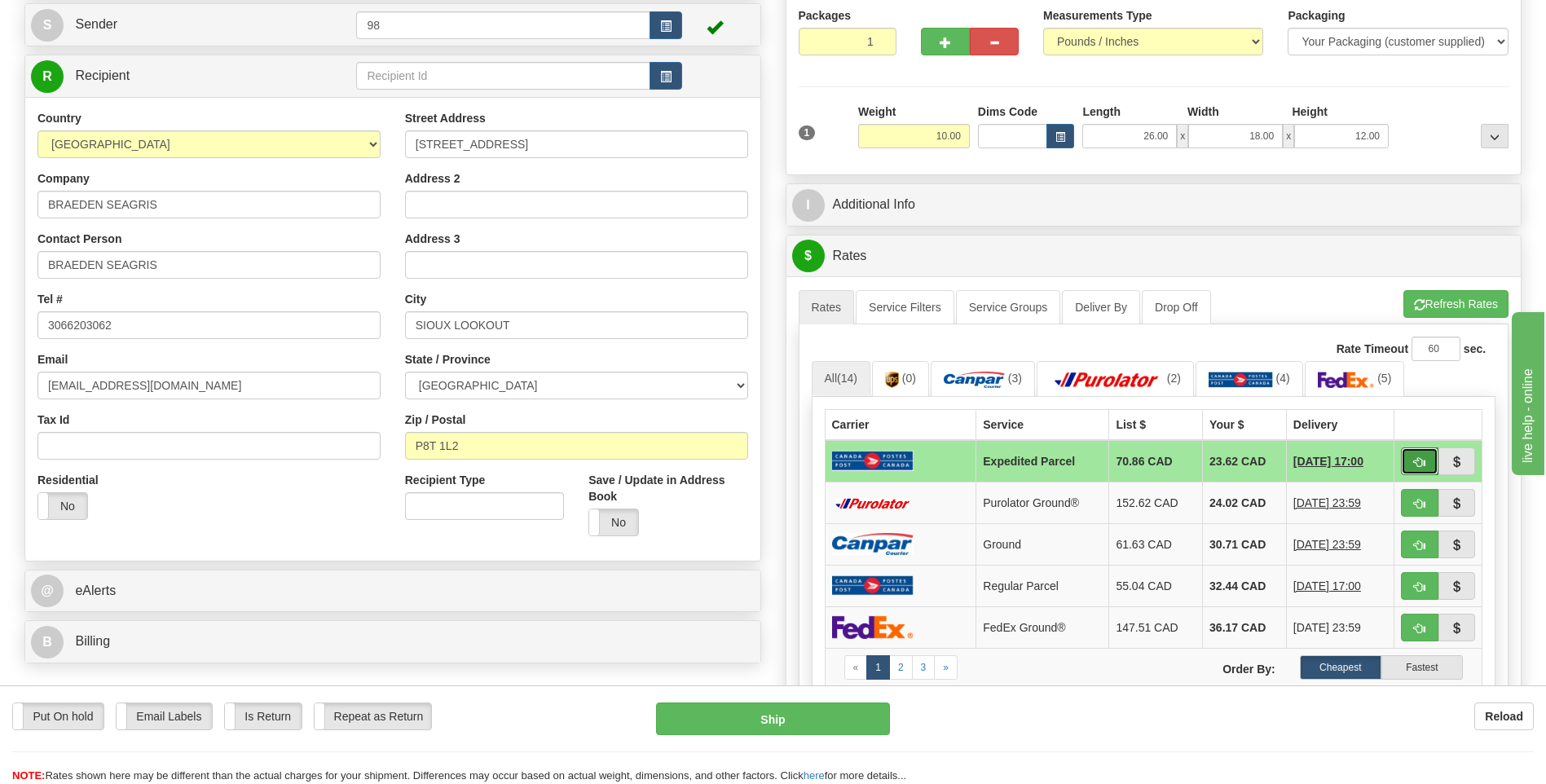
click at [1416, 459] on span "button" at bounding box center [1419, 462] width 11 height 10
type input "DOM.EP"
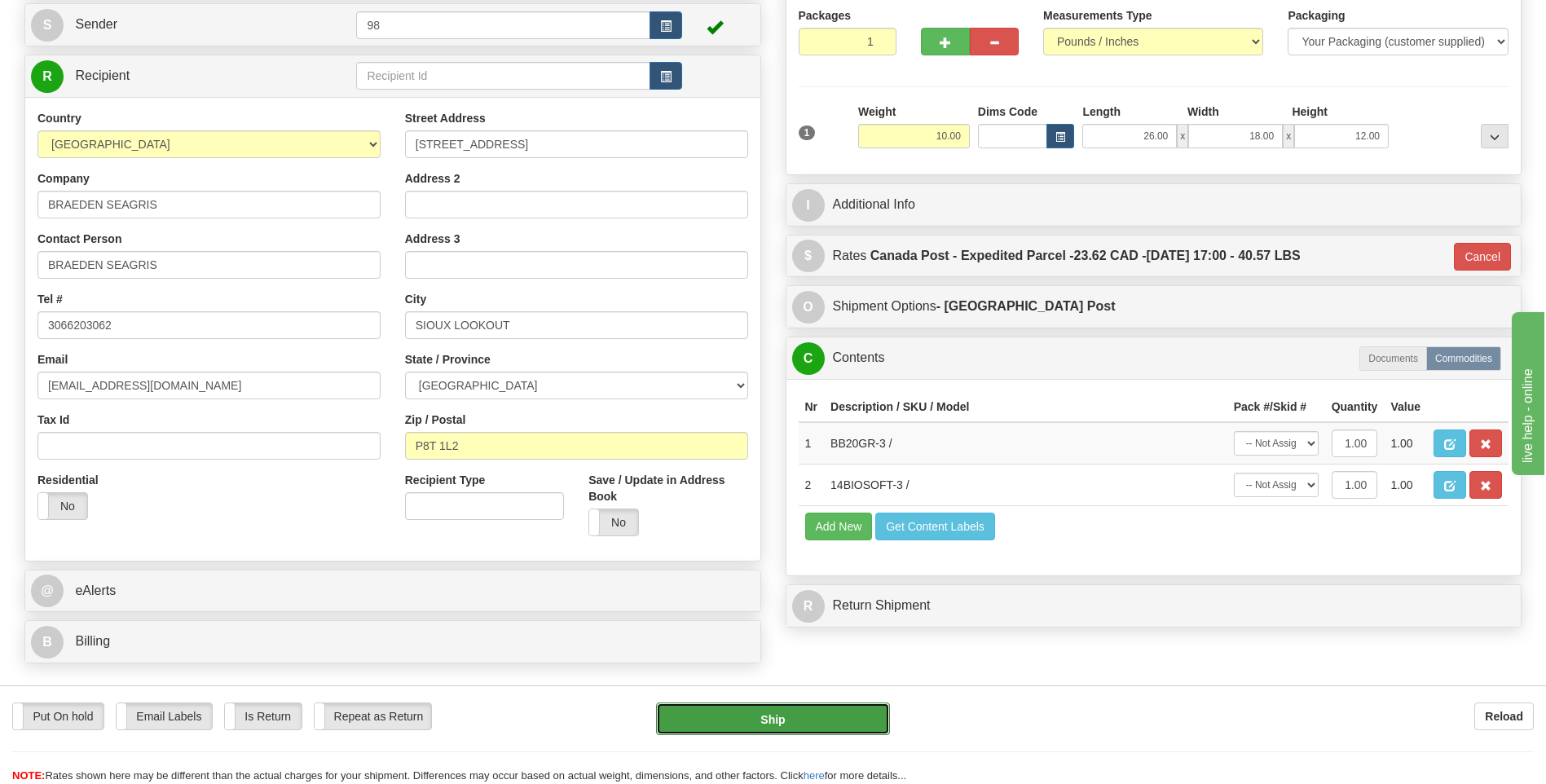
click at [795, 717] on button "Ship" at bounding box center [772, 718] width 233 height 32
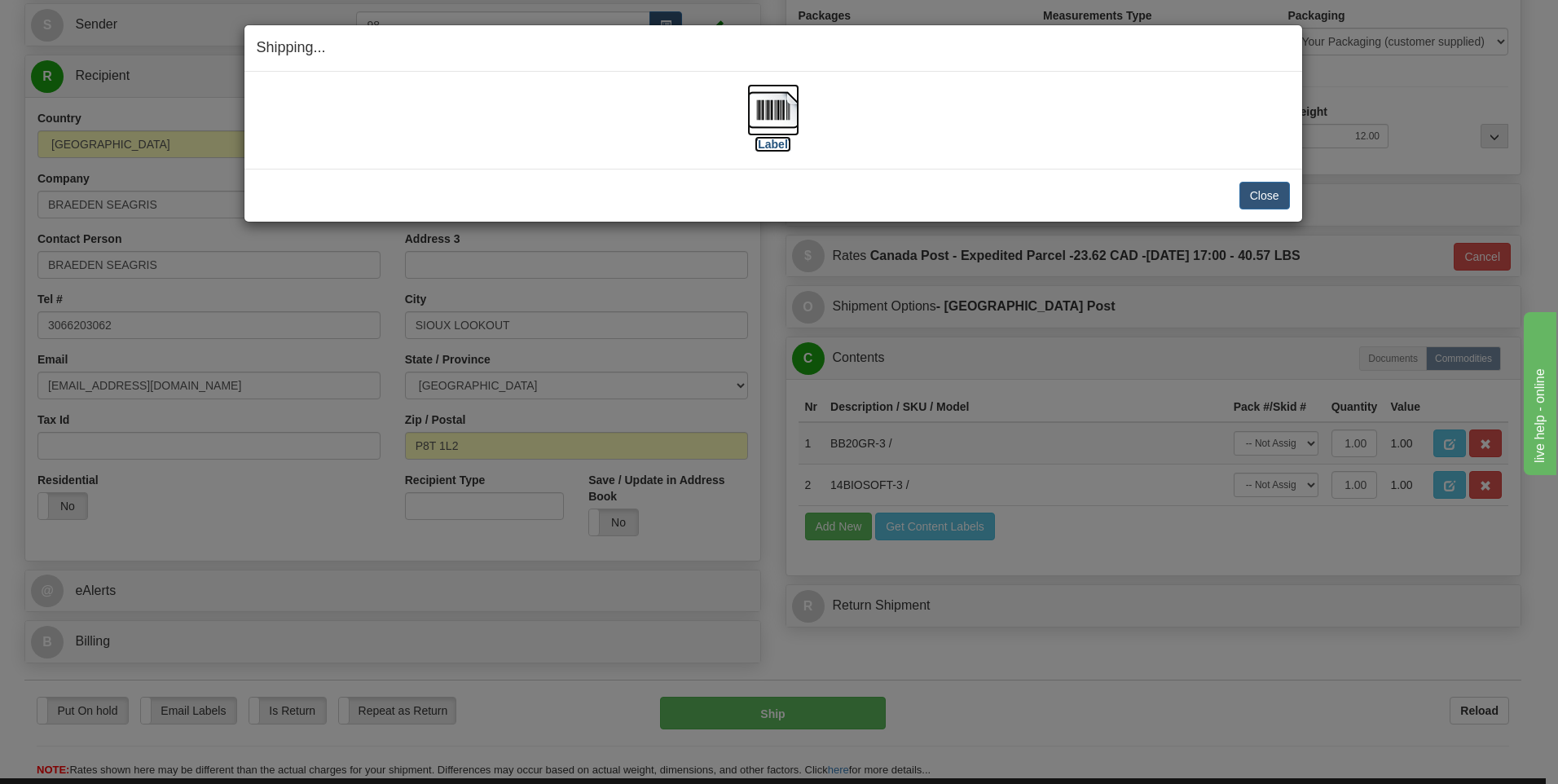
click at [783, 111] on img at bounding box center [773, 110] width 52 height 52
click at [1261, 189] on button "Close" at bounding box center [1265, 195] width 51 height 28
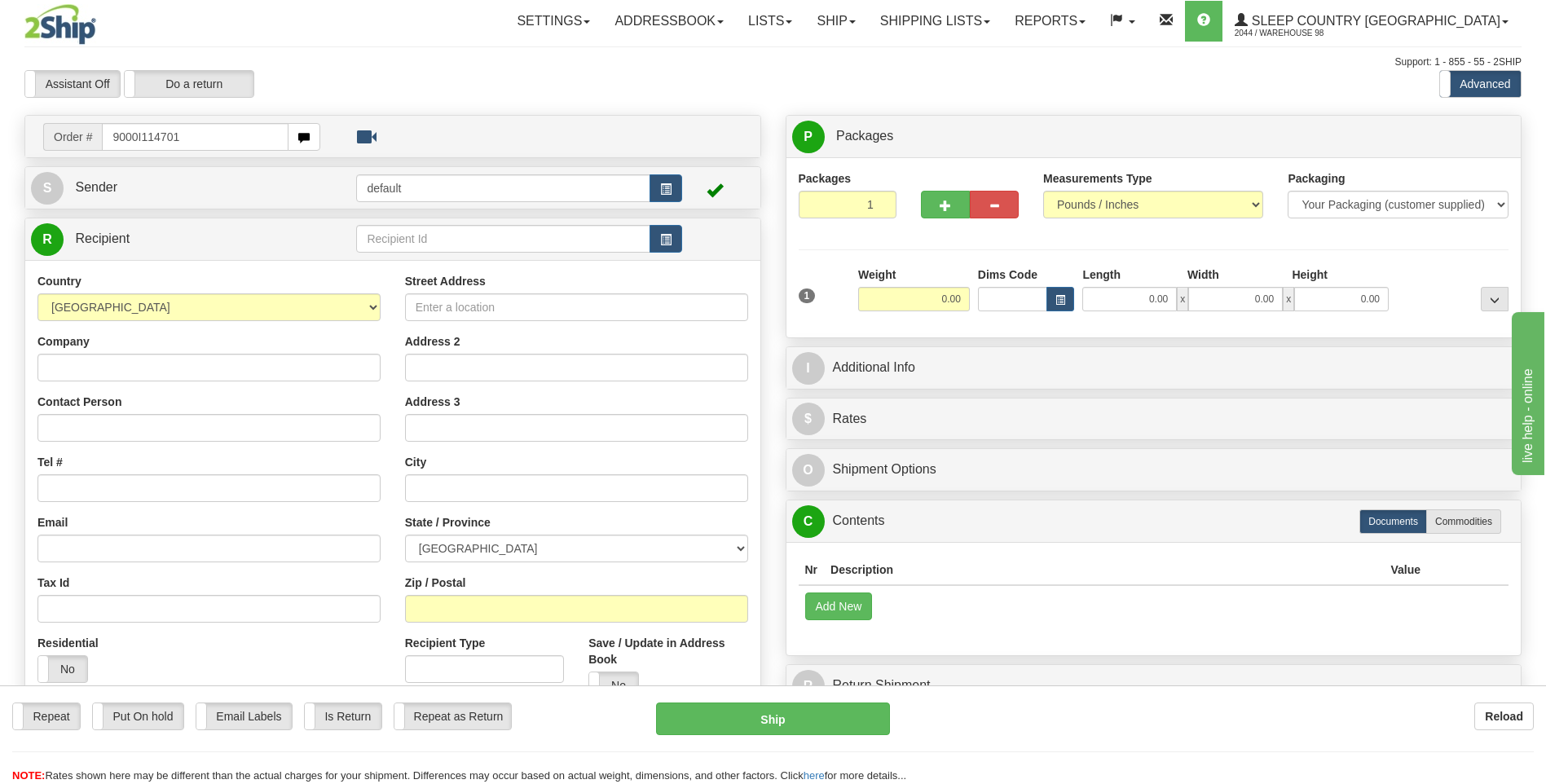
type input "9000I114701"
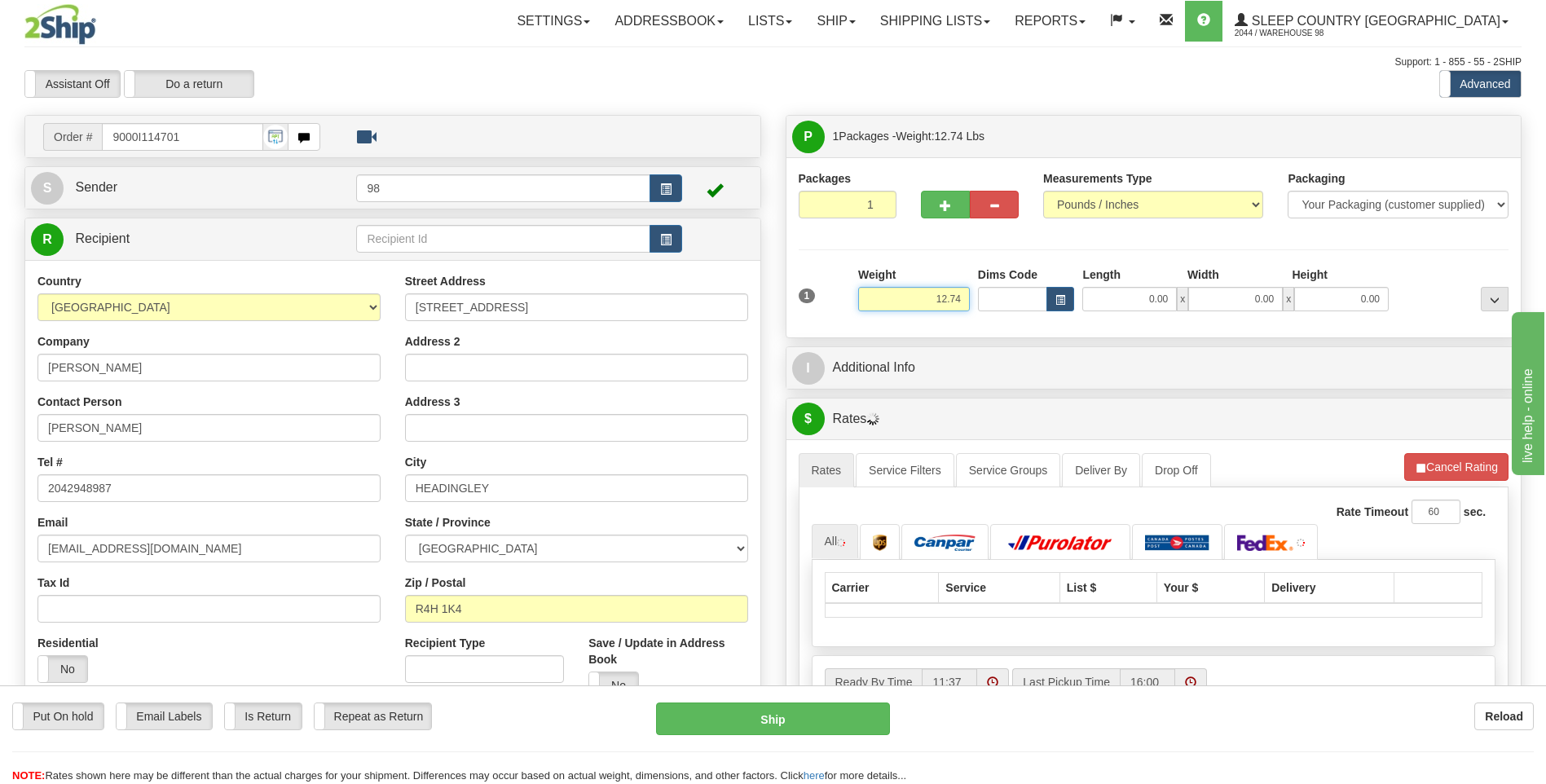
drag, startPoint x: 919, startPoint y: 303, endPoint x: 994, endPoint y: 303, distance: 75.0
click at [994, 303] on div "1 Weight 12.74 Dims Code x x" at bounding box center [1153, 295] width 718 height 57
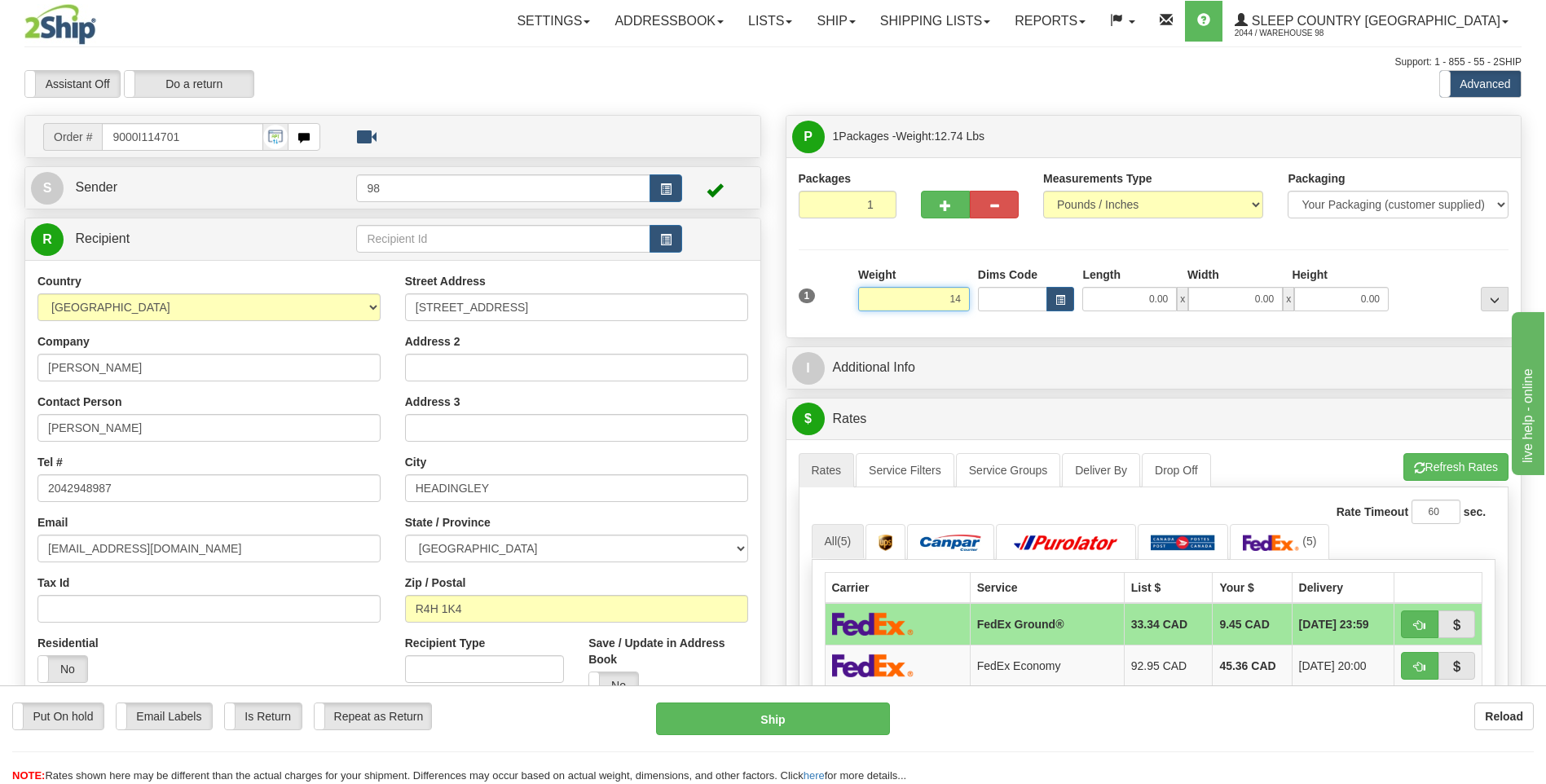
type input "14.00"
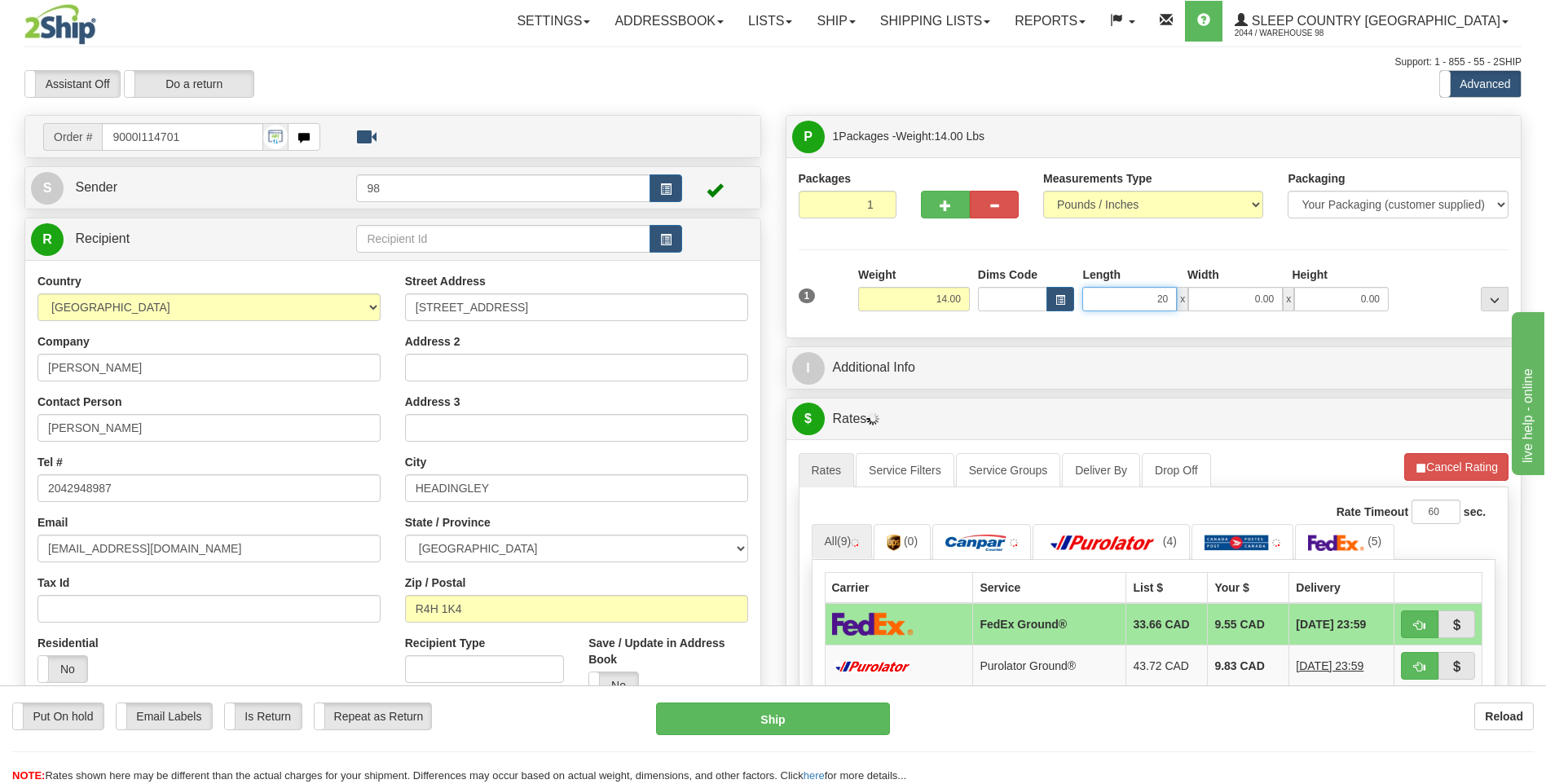
type input "20.00"
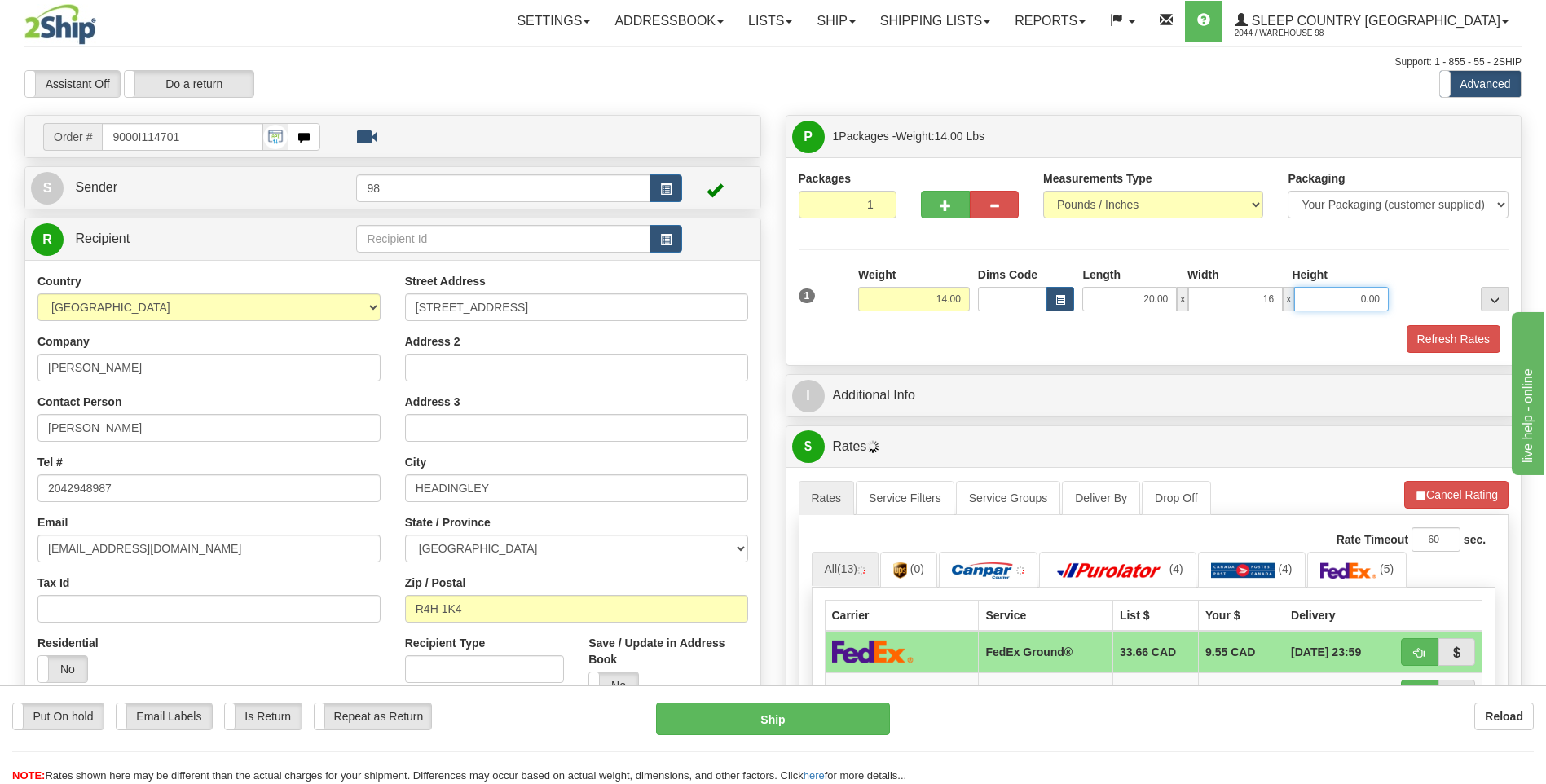
type input "16.00"
type input "12.00"
click at [1440, 340] on button "Refresh Rates" at bounding box center [1452, 339] width 94 height 28
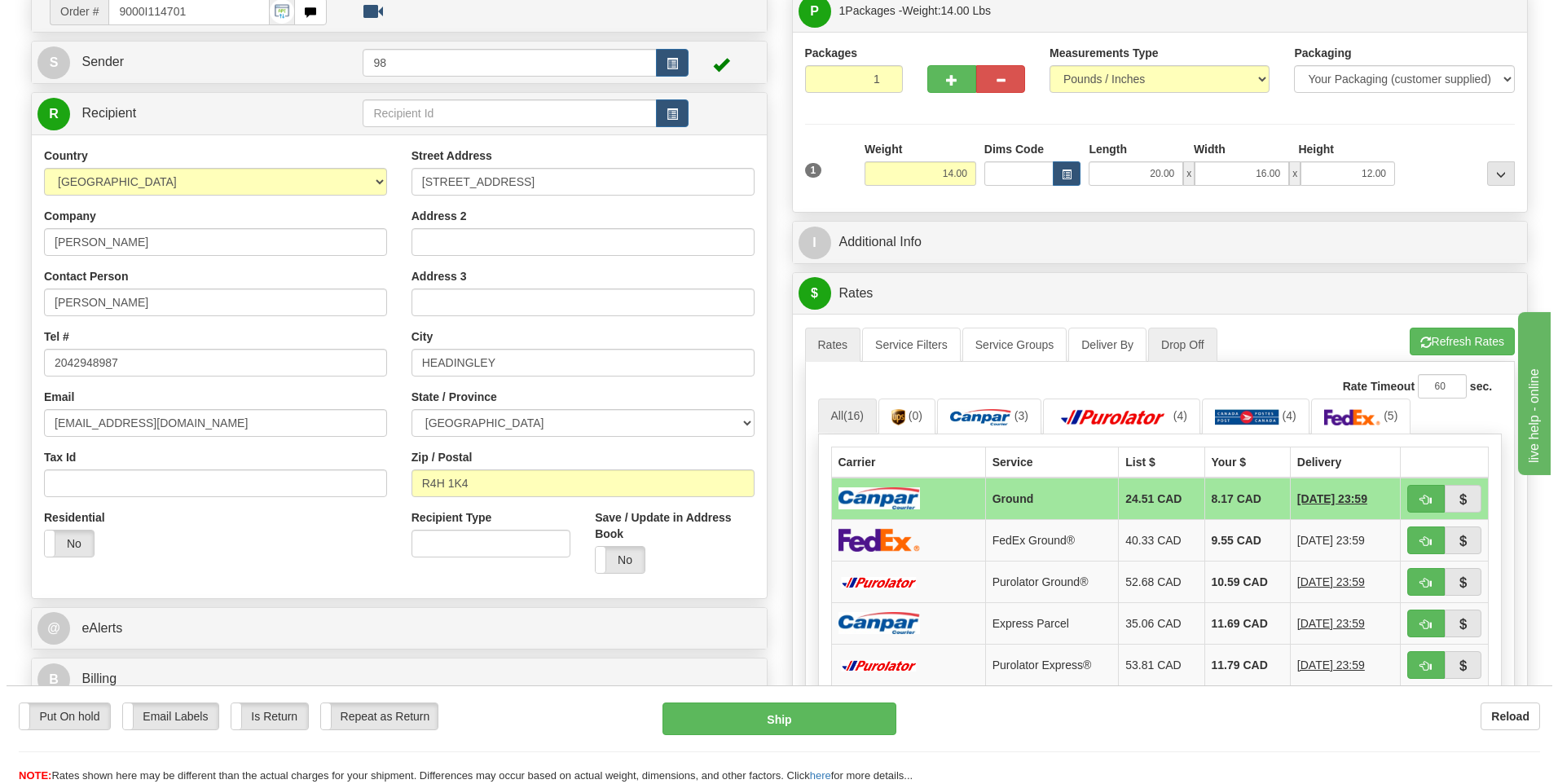
scroll to position [163, 0]
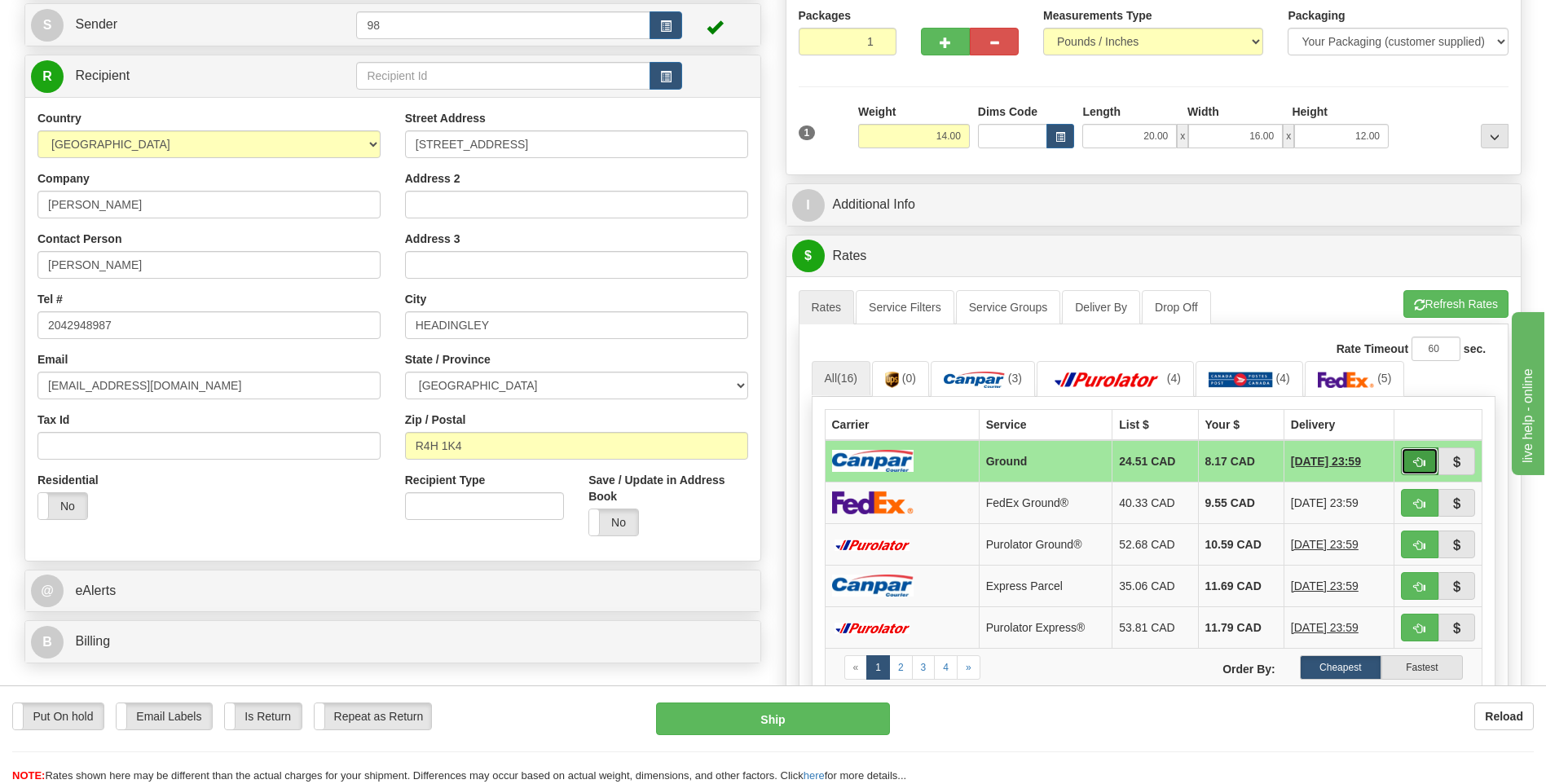
click at [1415, 459] on span "button" at bounding box center [1419, 462] width 11 height 10
type input "1"
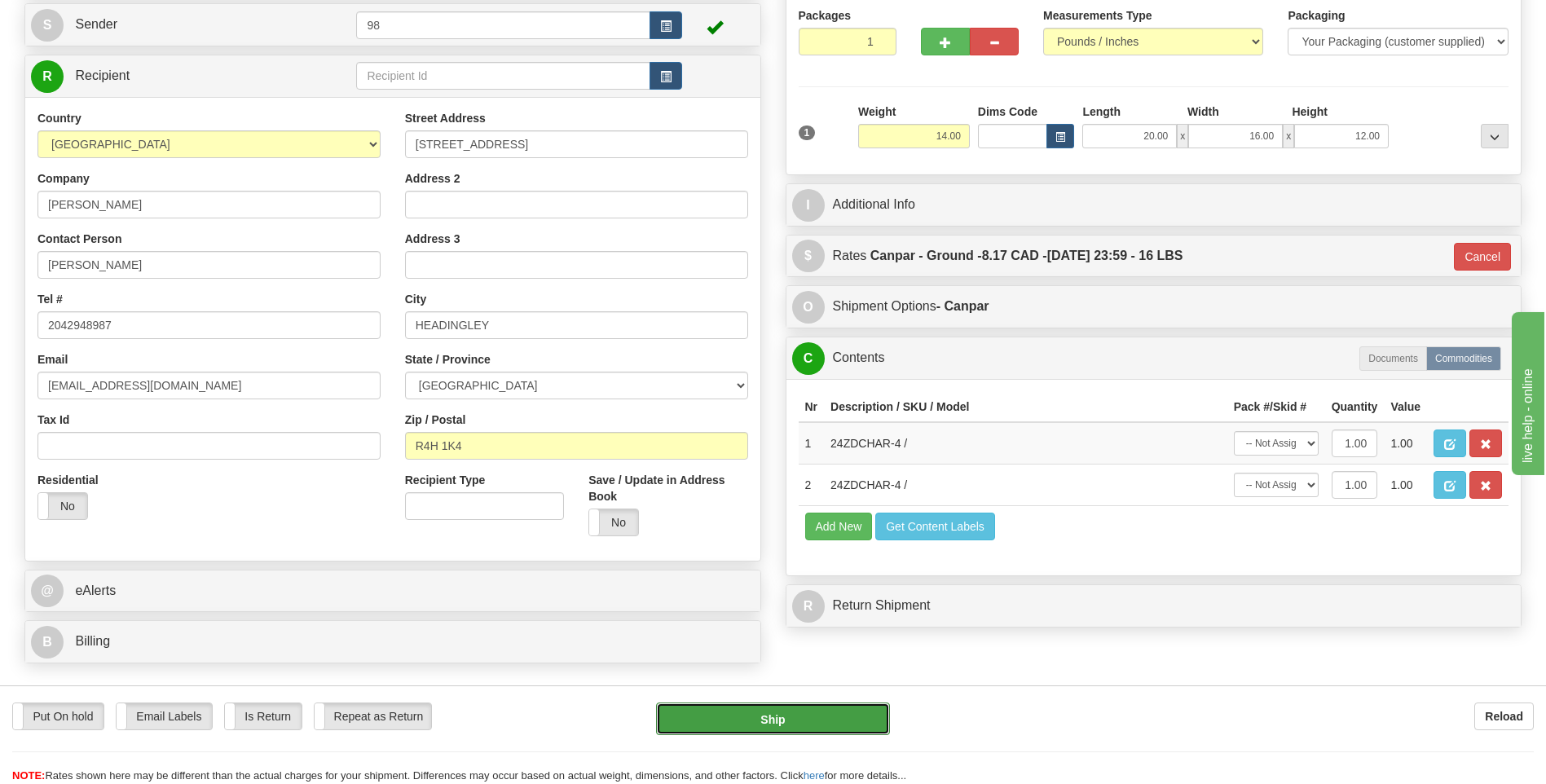
click at [783, 710] on button "Ship" at bounding box center [772, 718] width 233 height 32
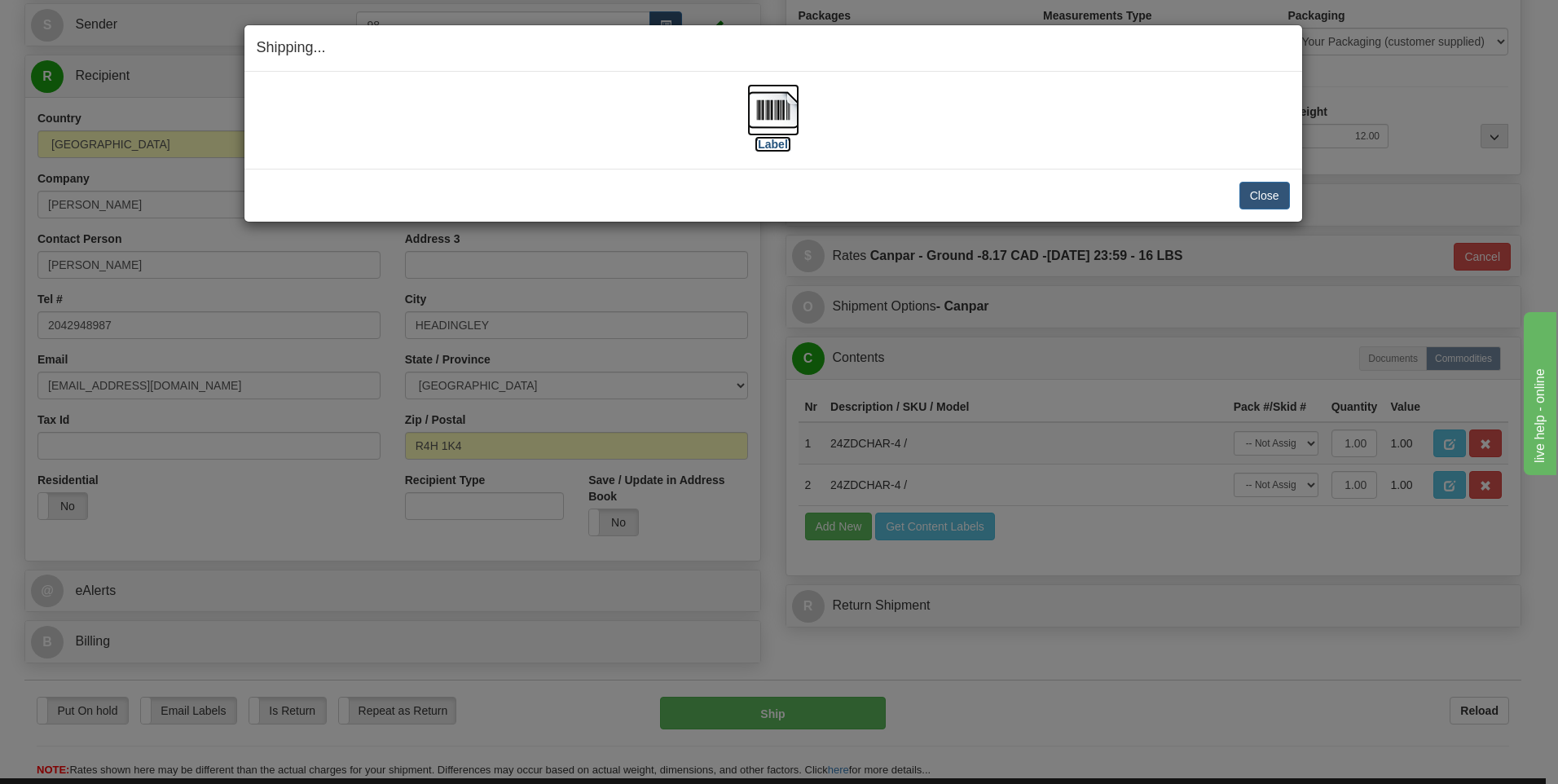
click at [786, 114] on img at bounding box center [773, 110] width 52 height 52
click at [1258, 192] on button "Close" at bounding box center [1265, 195] width 51 height 28
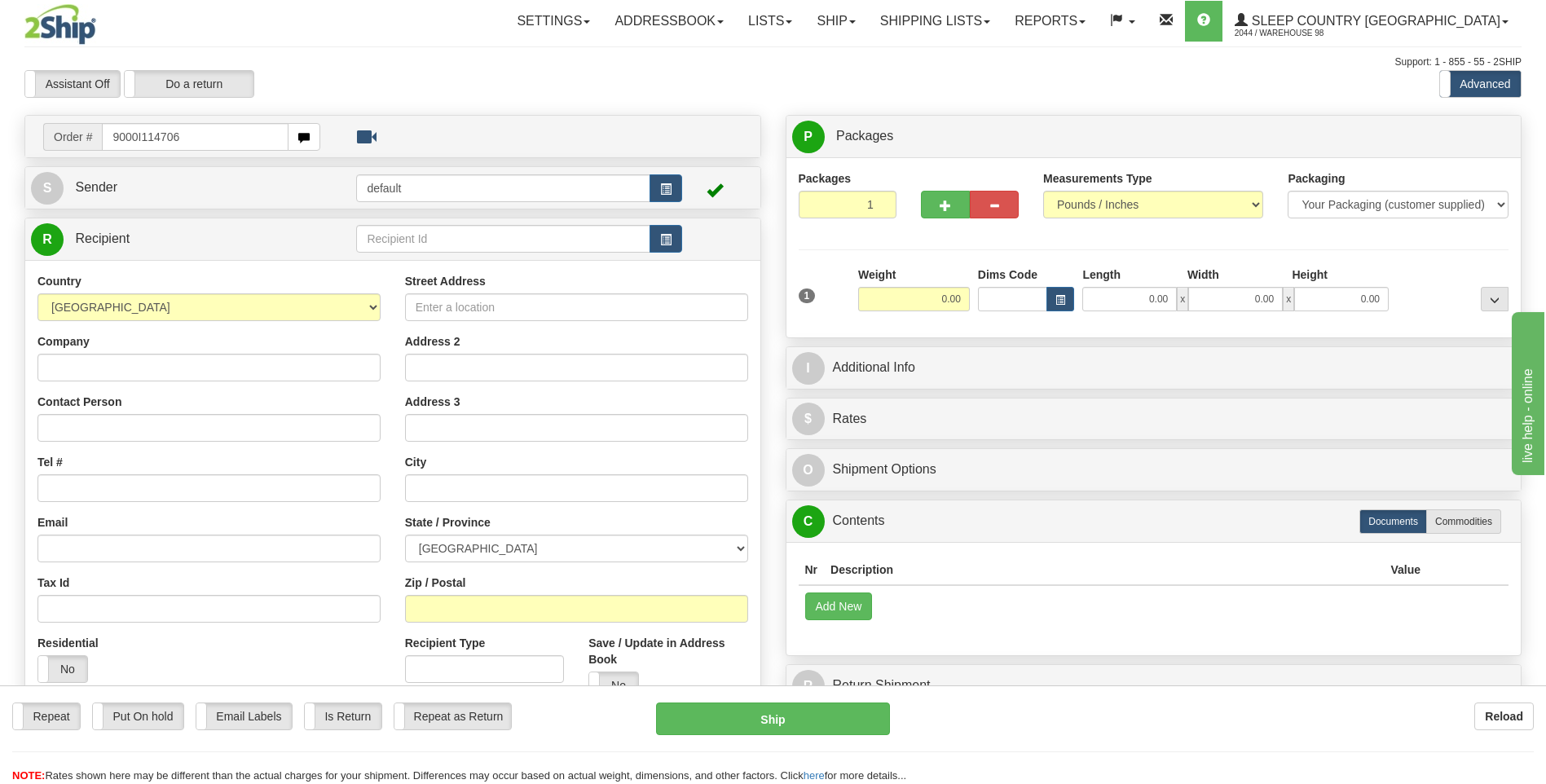
type input "9000I114706"
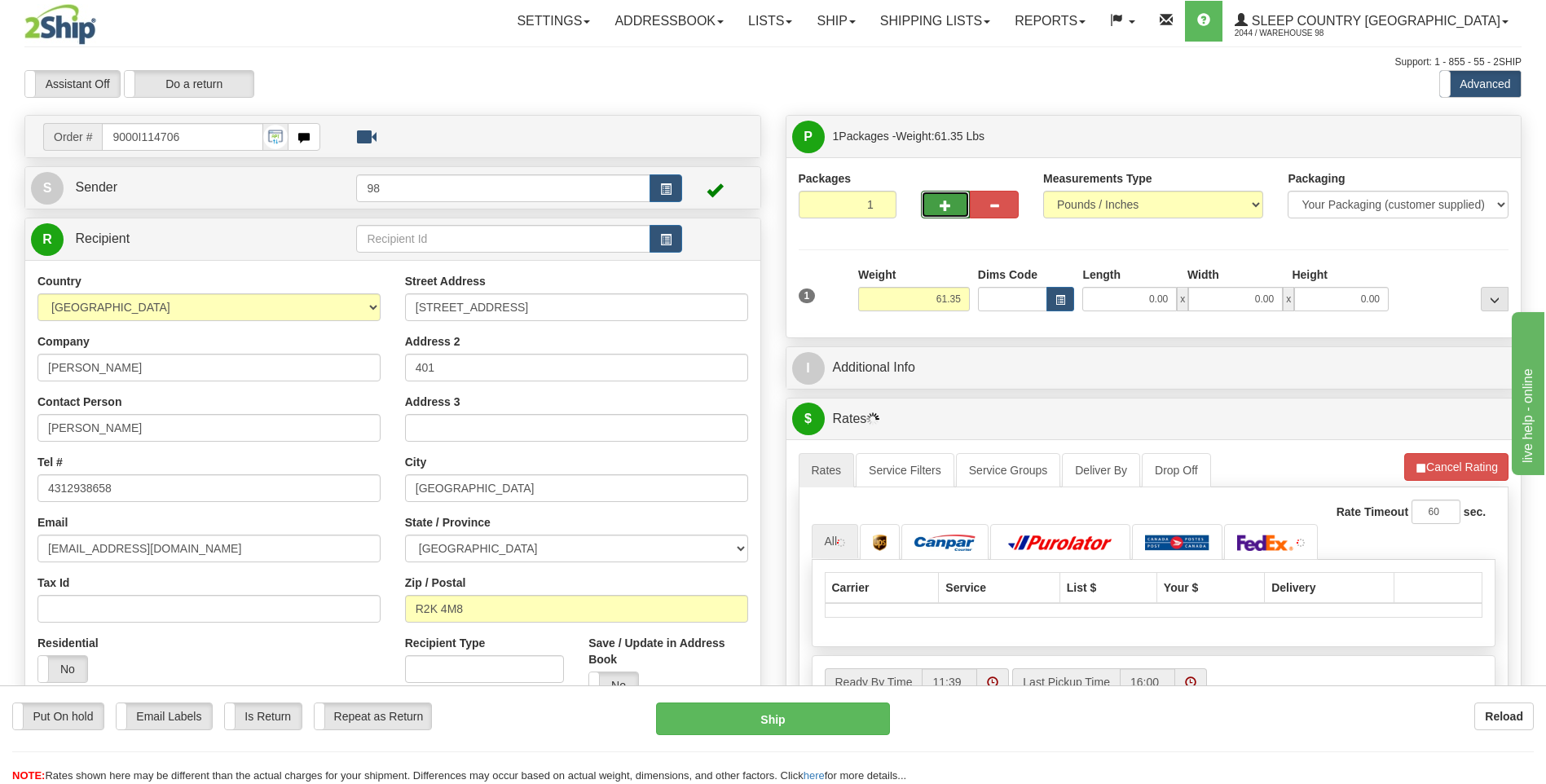
click at [950, 201] on button "button" at bounding box center [945, 205] width 49 height 28
type input "2"
click at [1459, 139] on span "Package Level" at bounding box center [1474, 137] width 65 height 11
radio input "true"
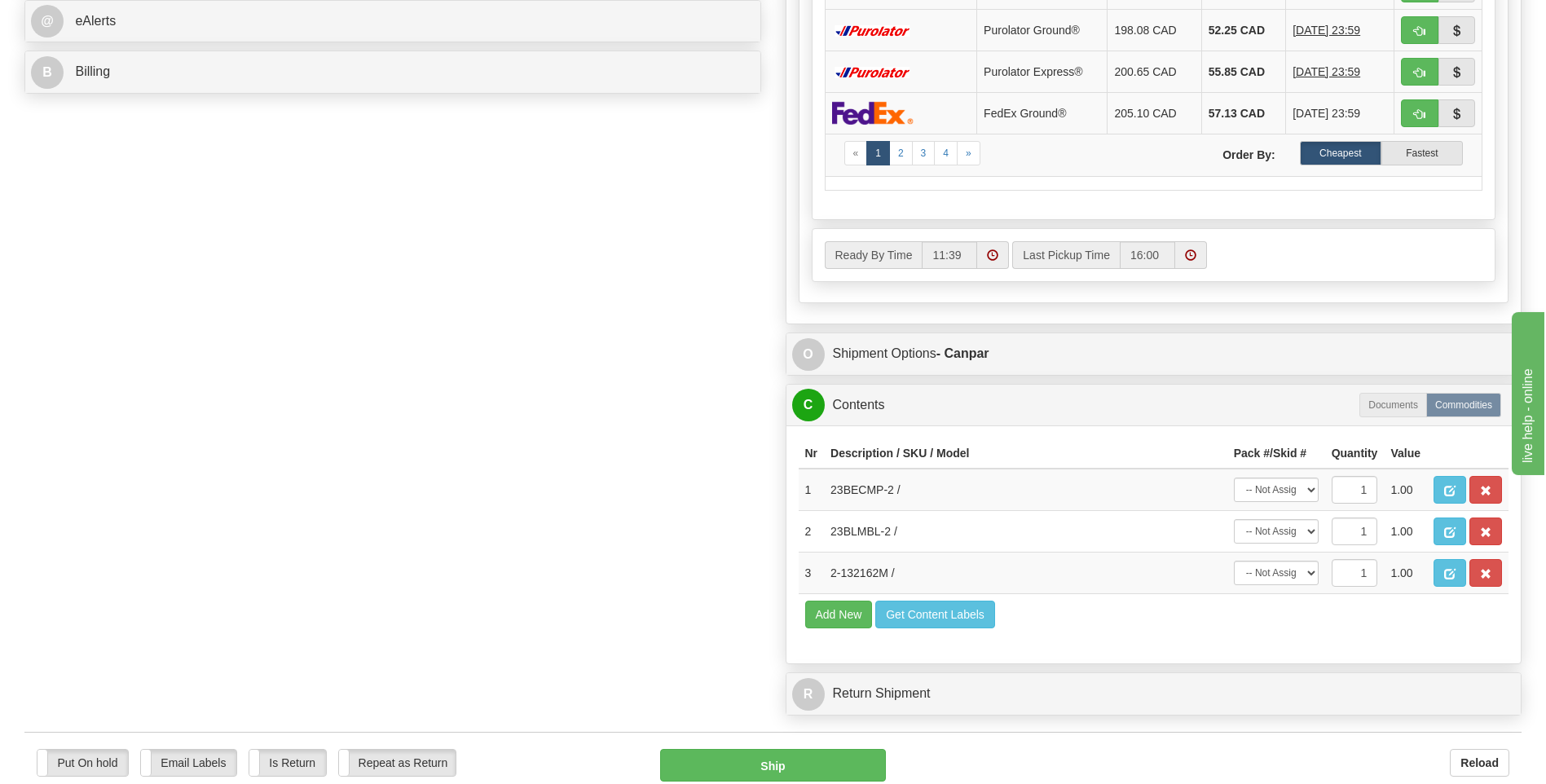
scroll to position [815, 0]
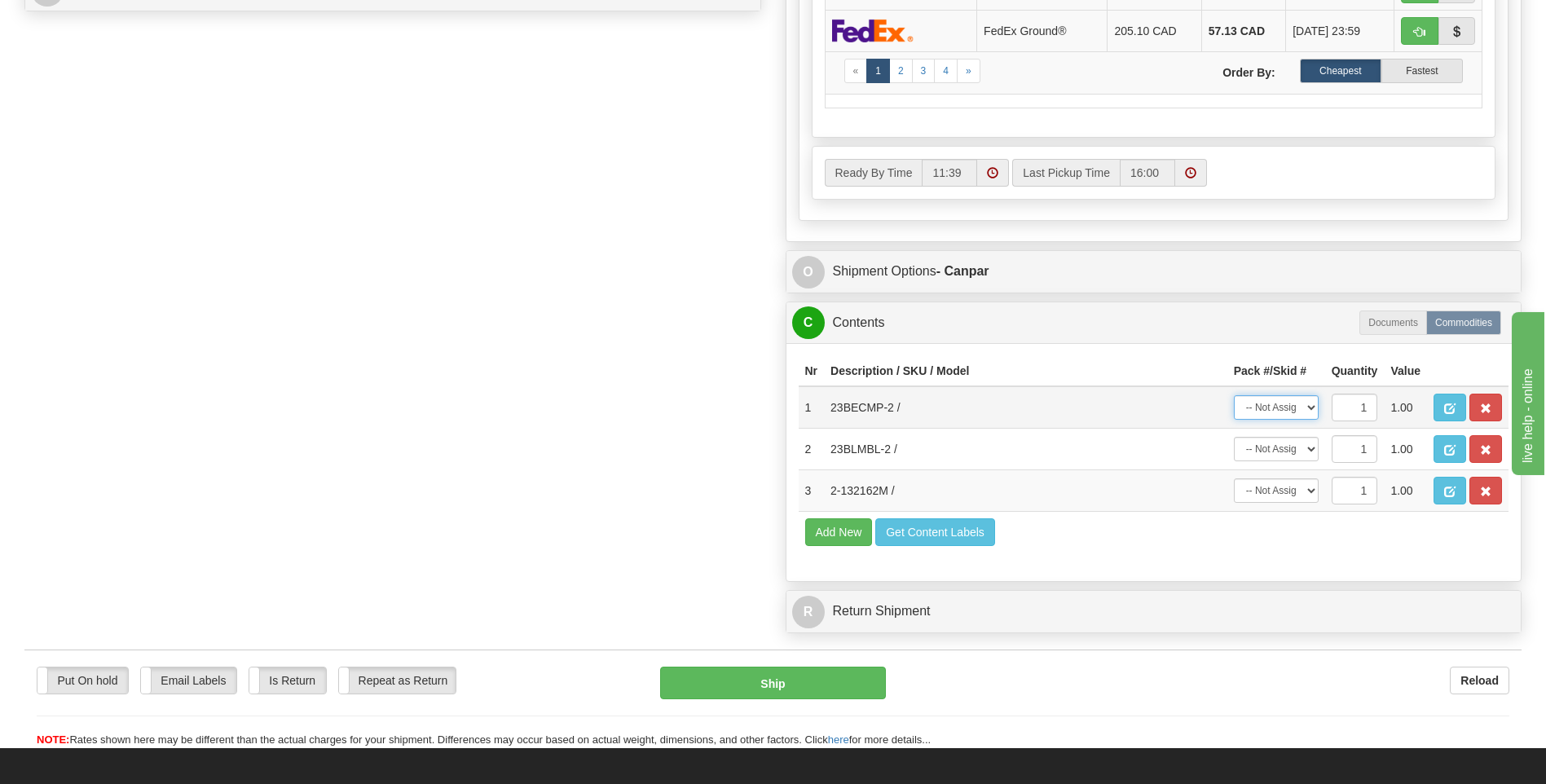
click at [1308, 404] on select "-- Not Assigned -- Package 1 Package 2" at bounding box center [1276, 407] width 85 height 24
select select "0"
click at [1233, 395] on select "-- Not Assigned -- Package 1 Package 2" at bounding box center [1276, 407] width 85 height 24
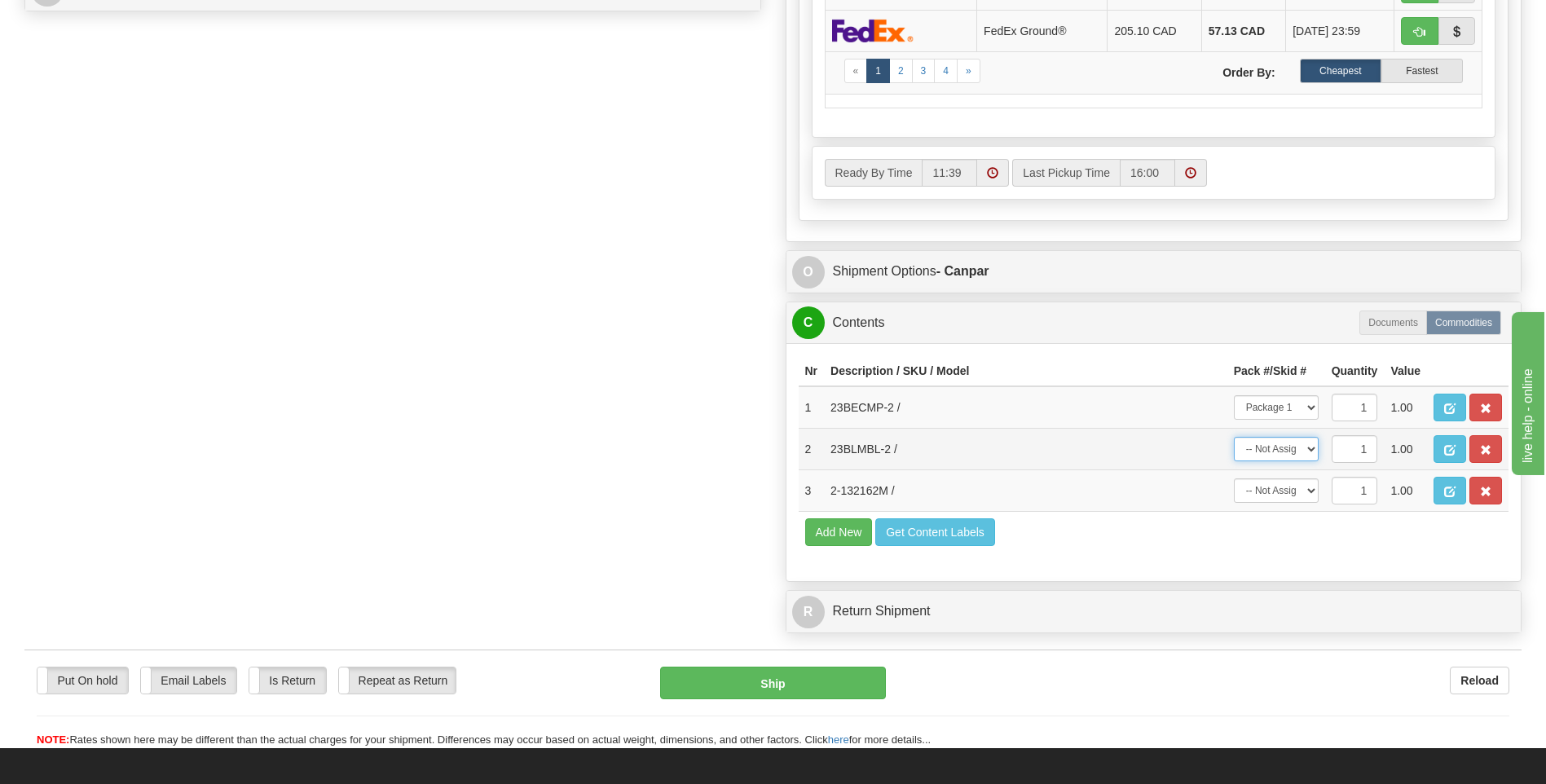
click at [1291, 447] on select "-- Not Assigned -- Package 1 Package 2" at bounding box center [1276, 449] width 85 height 24
click at [1233, 437] on select "-- Not Assigned -- Package 1 Package 2" at bounding box center [1276, 449] width 85 height 24
click at [1294, 458] on select "-- Not Assigned -- Package 1 Package 2" at bounding box center [1276, 449] width 85 height 24
select select "0"
click at [1233, 437] on select "-- Not Assigned -- Package 1 Package 2" at bounding box center [1276, 449] width 85 height 24
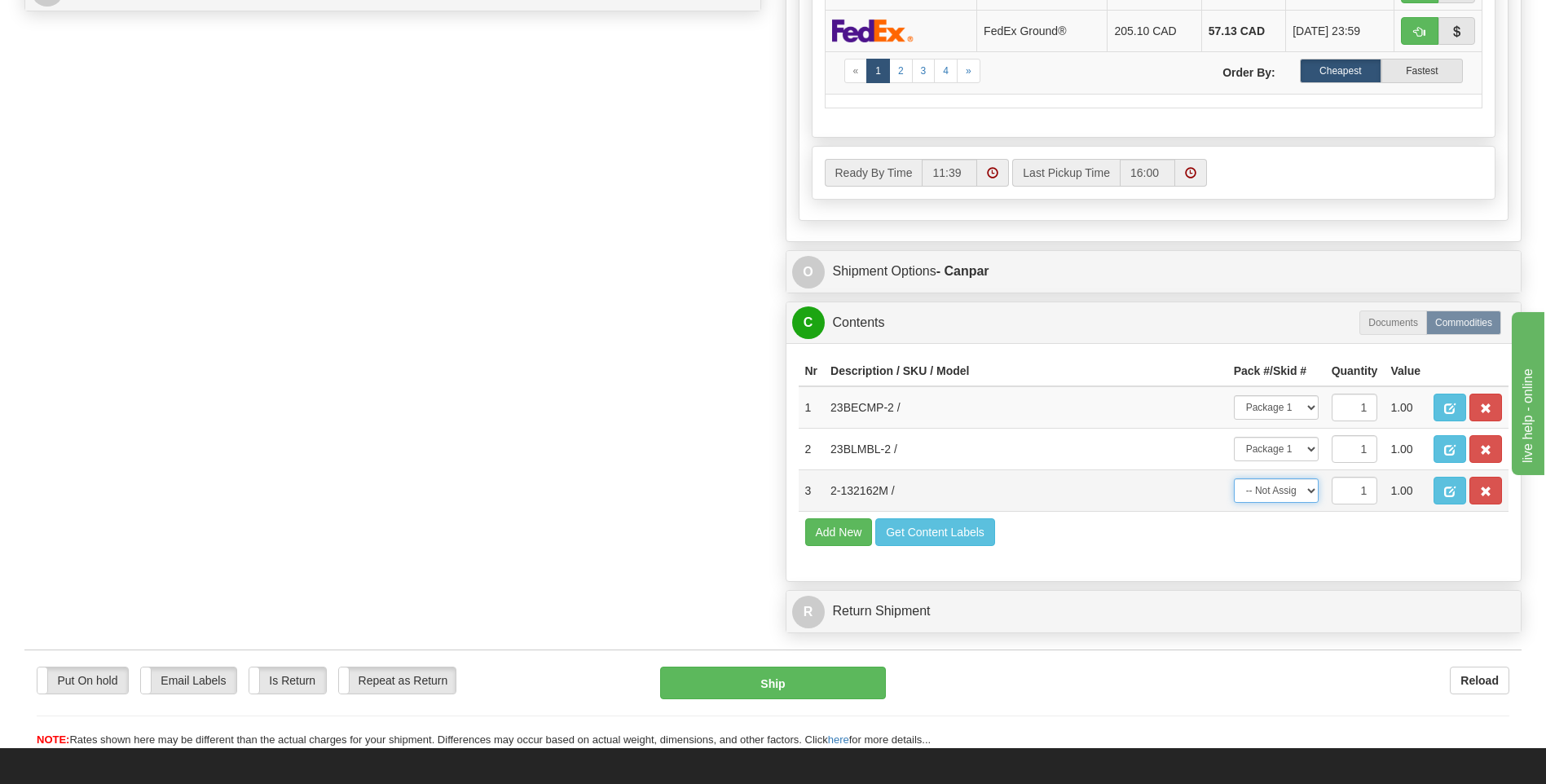
click at [1288, 500] on select "-- Not Assigned -- Package 1 Package 2" at bounding box center [1276, 491] width 85 height 24
select select "1"
click at [1233, 479] on select "-- Not Assigned -- Package 1 Package 2" at bounding box center [1276, 491] width 85 height 24
click at [1193, 547] on td "Add New Get Content Labels" at bounding box center [1153, 532] width 710 height 42
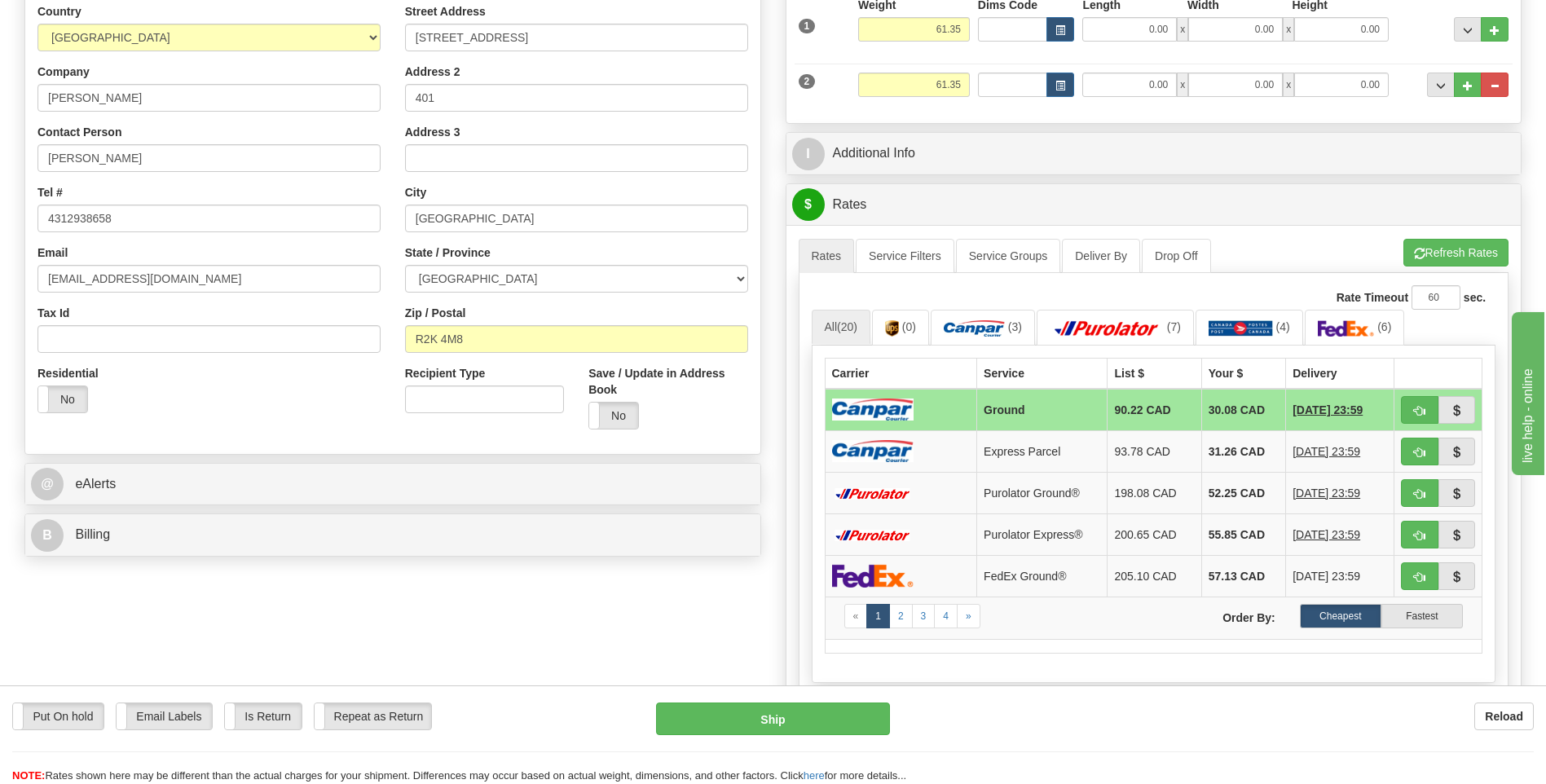
scroll to position [244, 0]
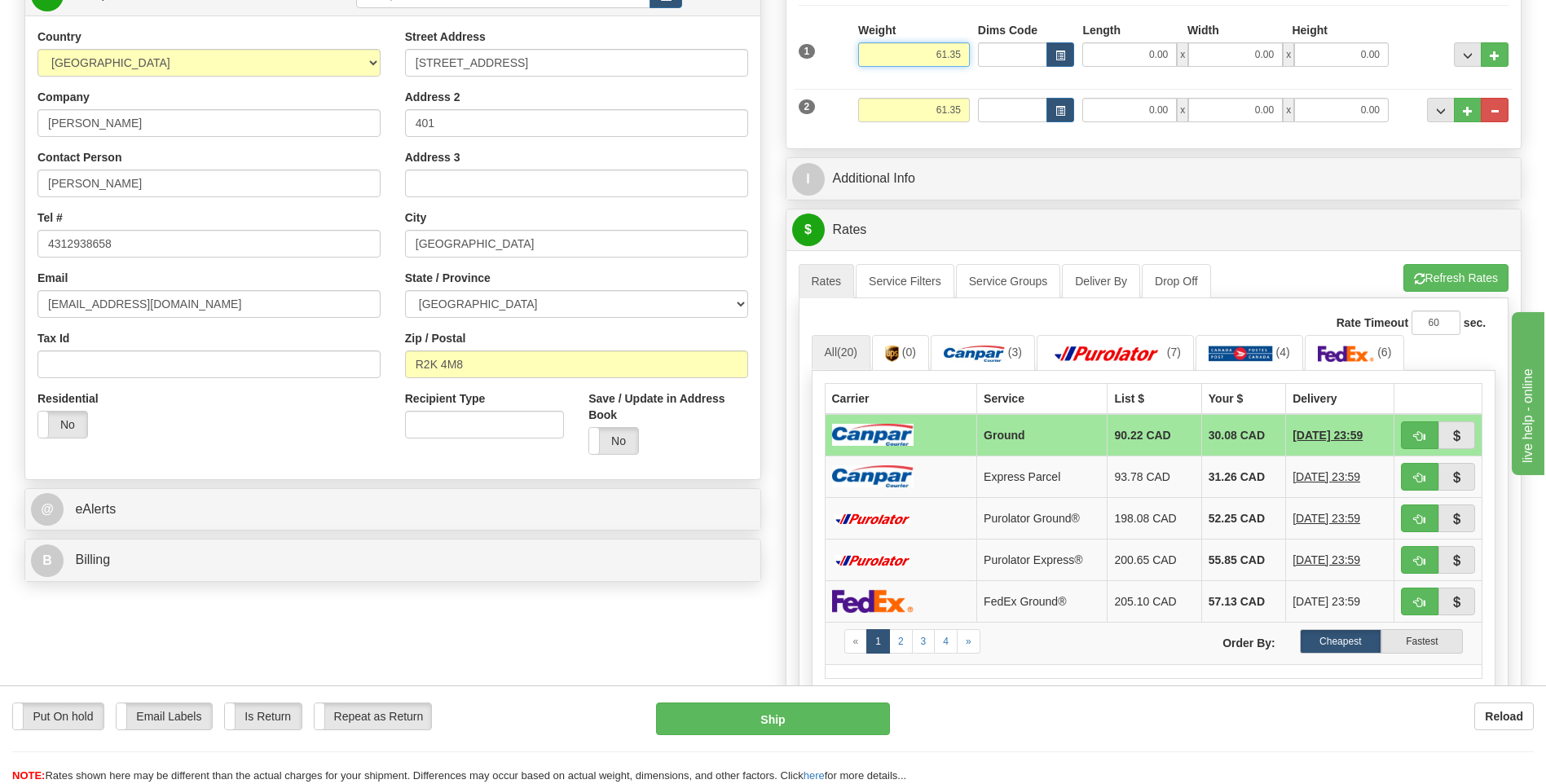
drag, startPoint x: 906, startPoint y: 63, endPoint x: 970, endPoint y: 60, distance: 64.1
click at [970, 60] on div "Weight 61.35" at bounding box center [913, 51] width 119 height 57
type input "7.00"
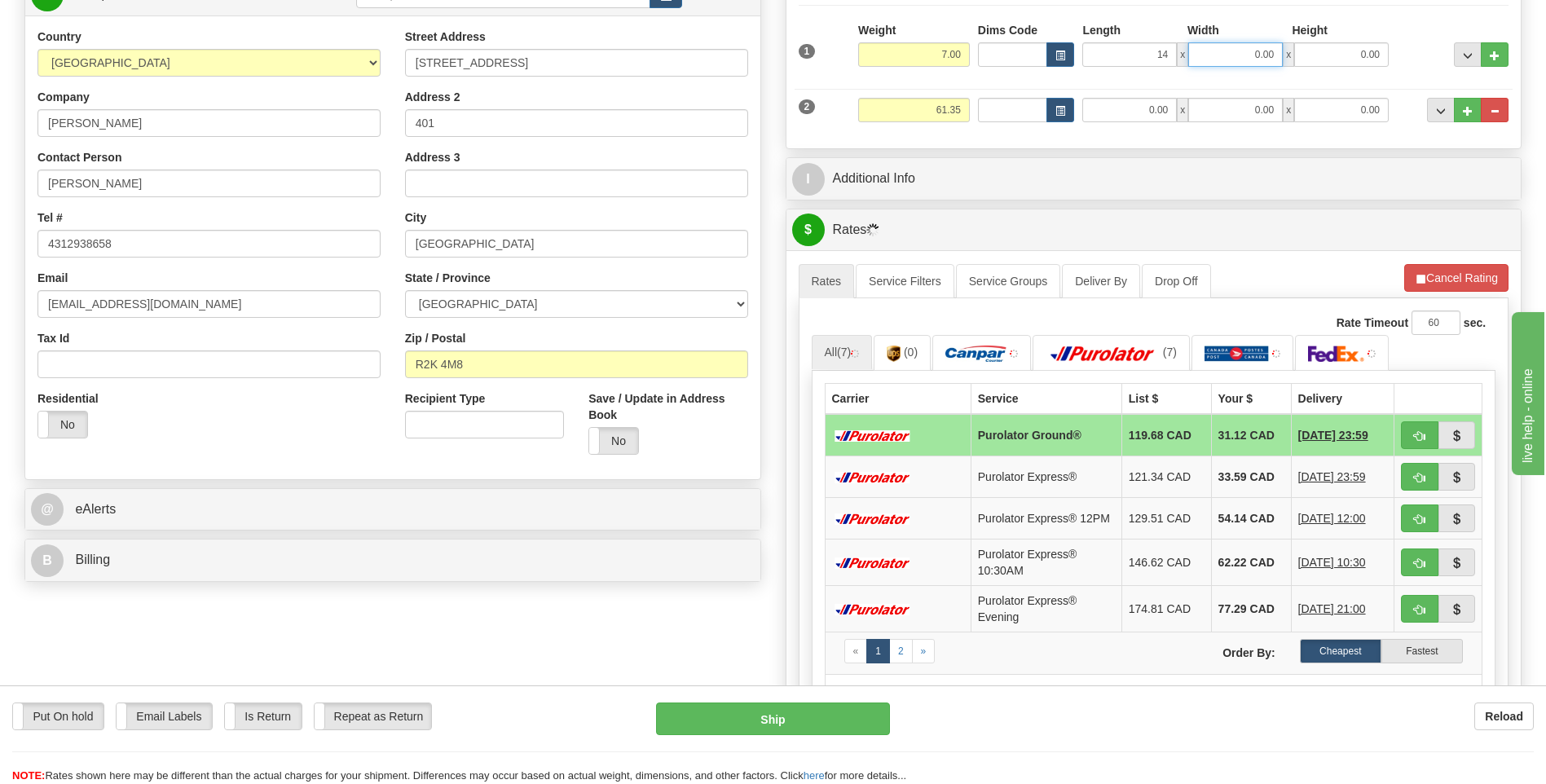
type input "14.00"
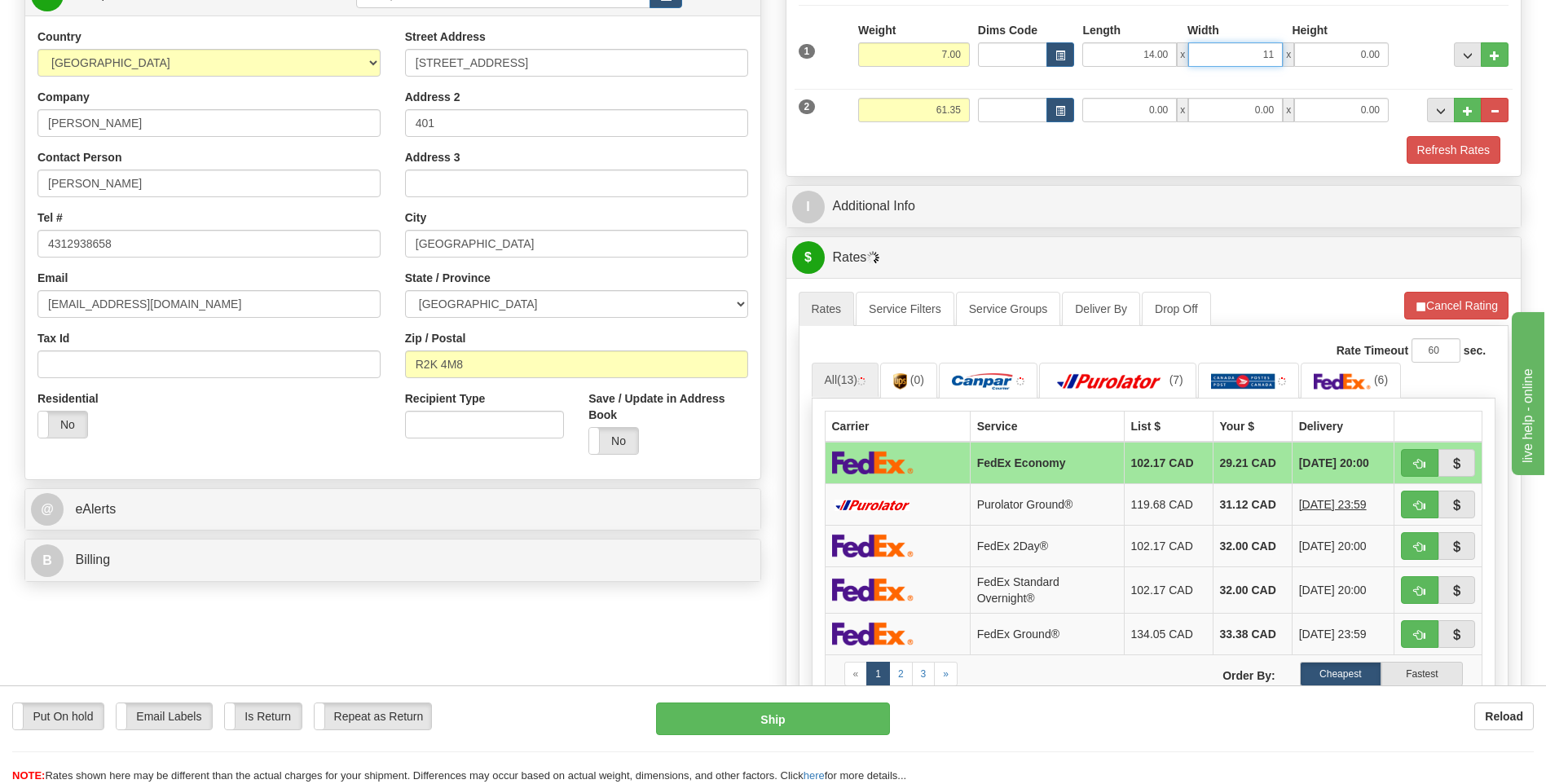
type input "11.00"
type input "10.00"
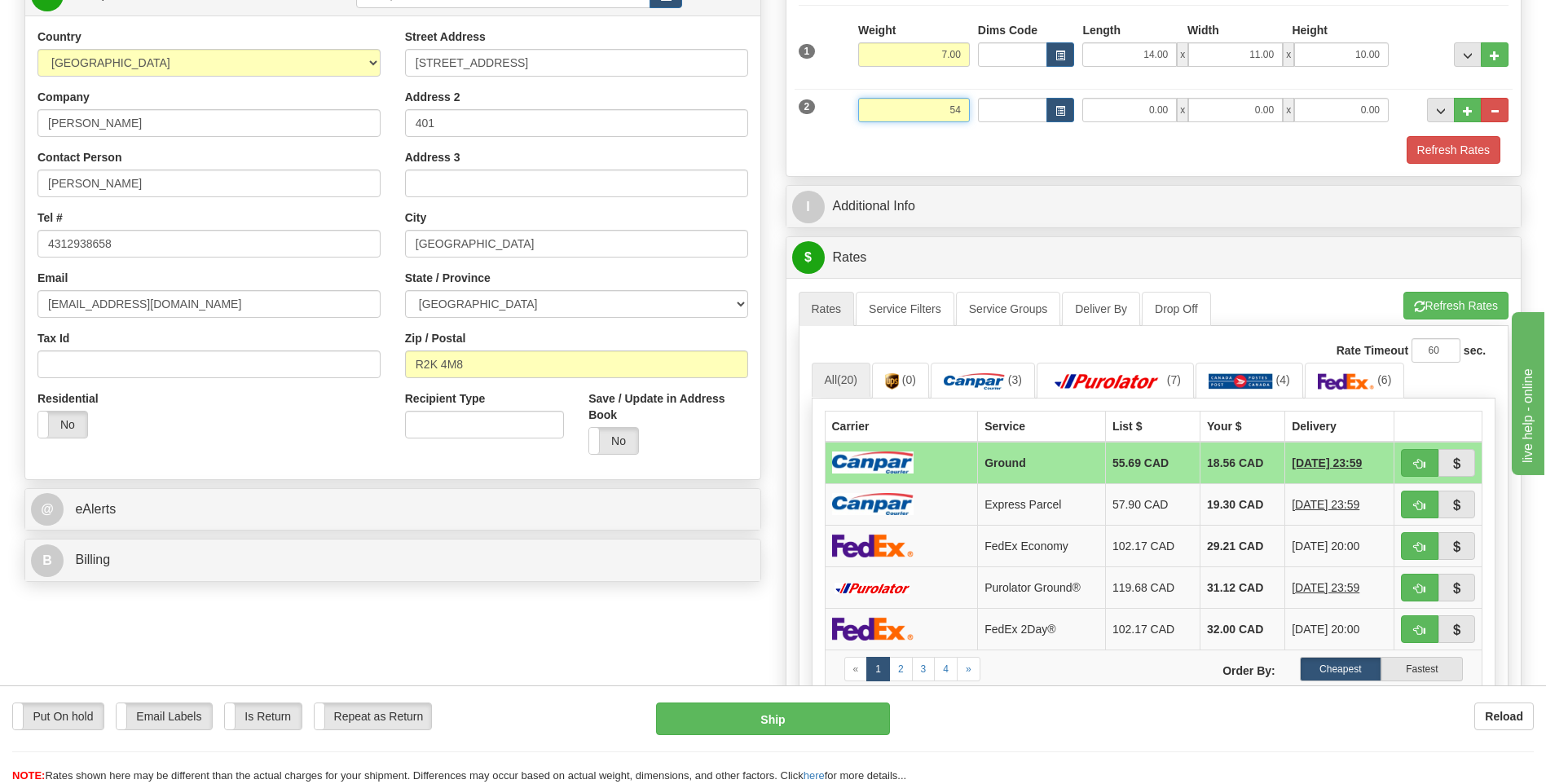
type input "54.00"
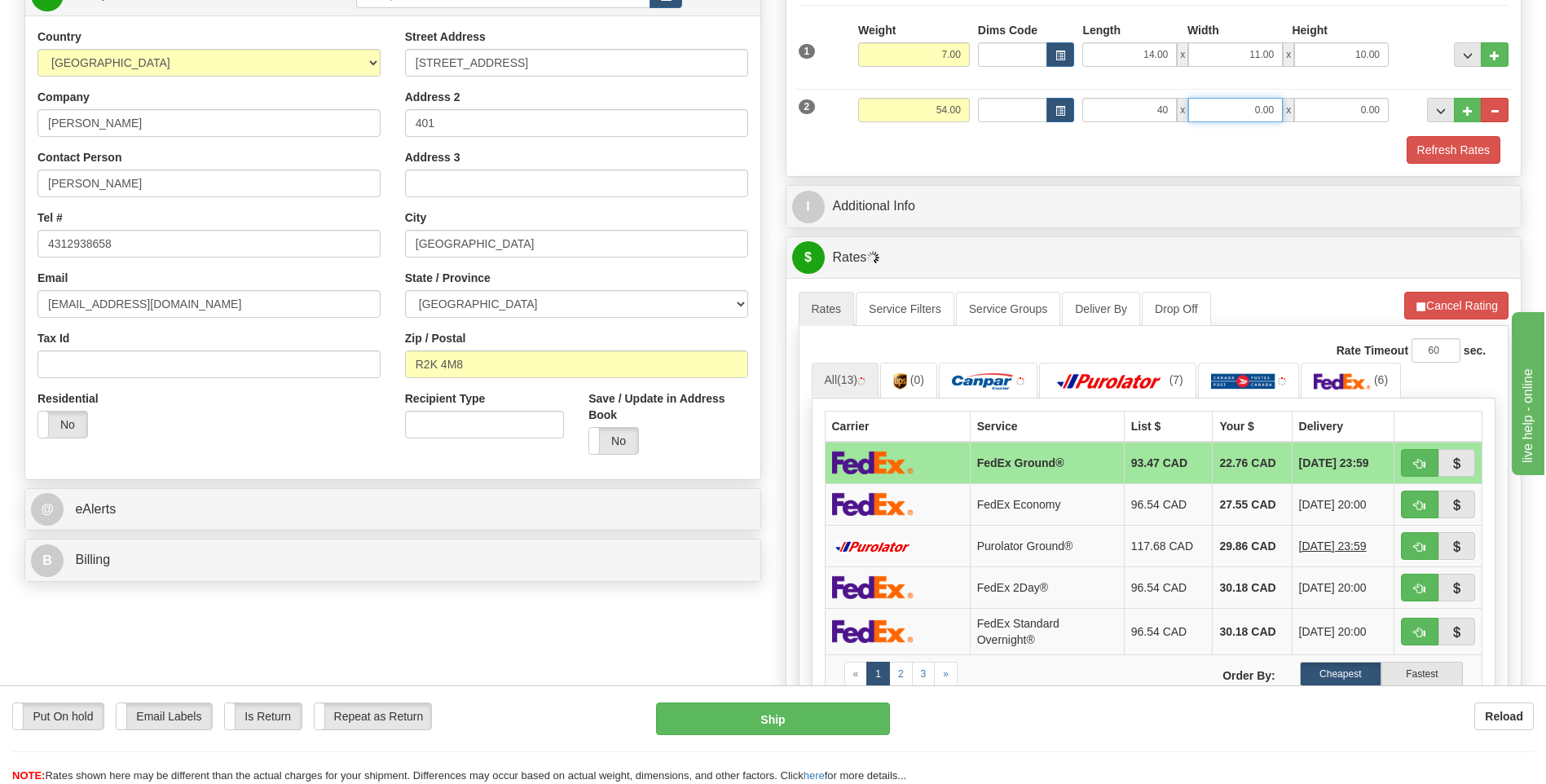
type input "40.00"
type input "17.00"
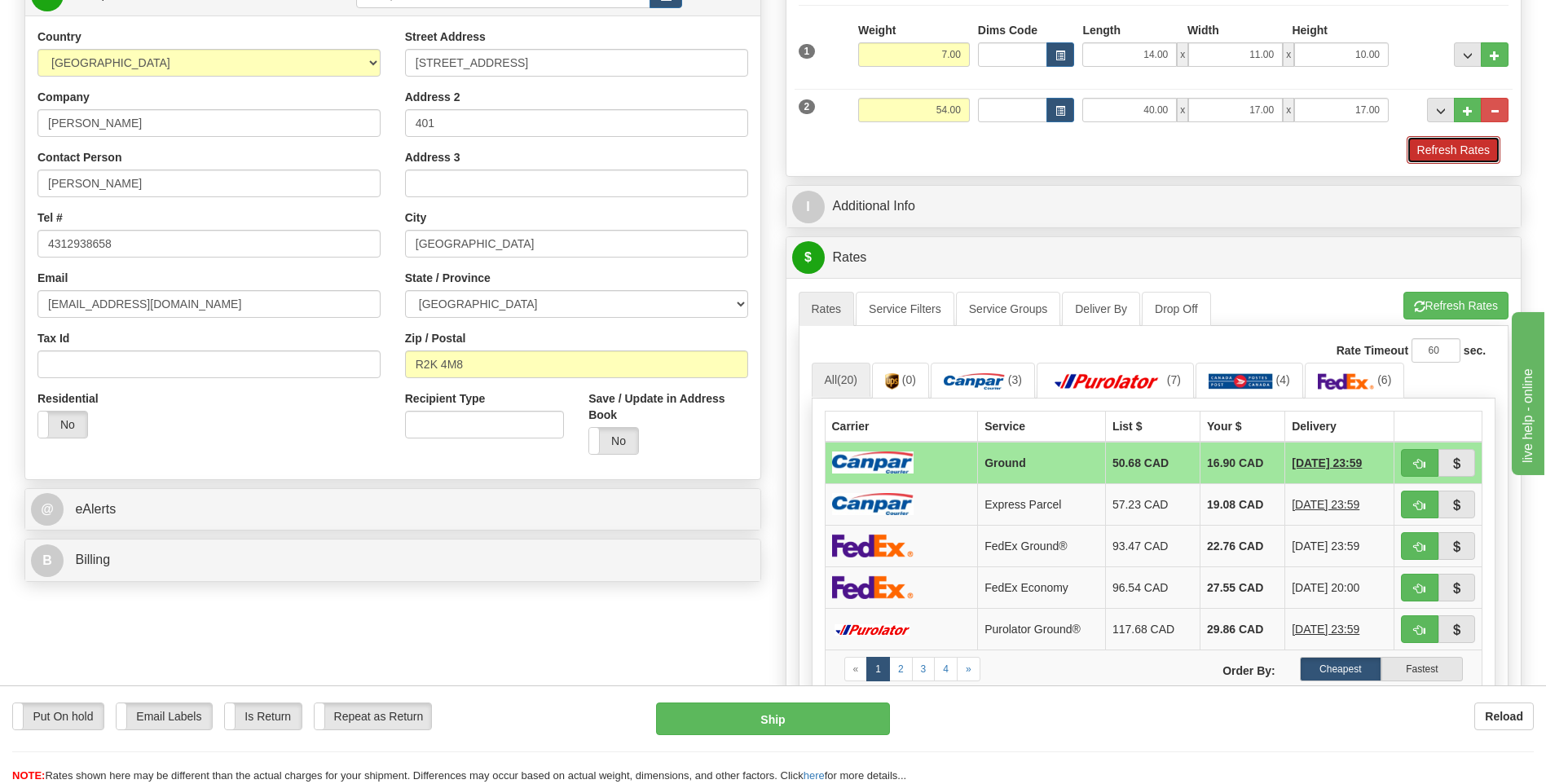
click at [1448, 150] on button "Refresh Rates" at bounding box center [1452, 150] width 94 height 28
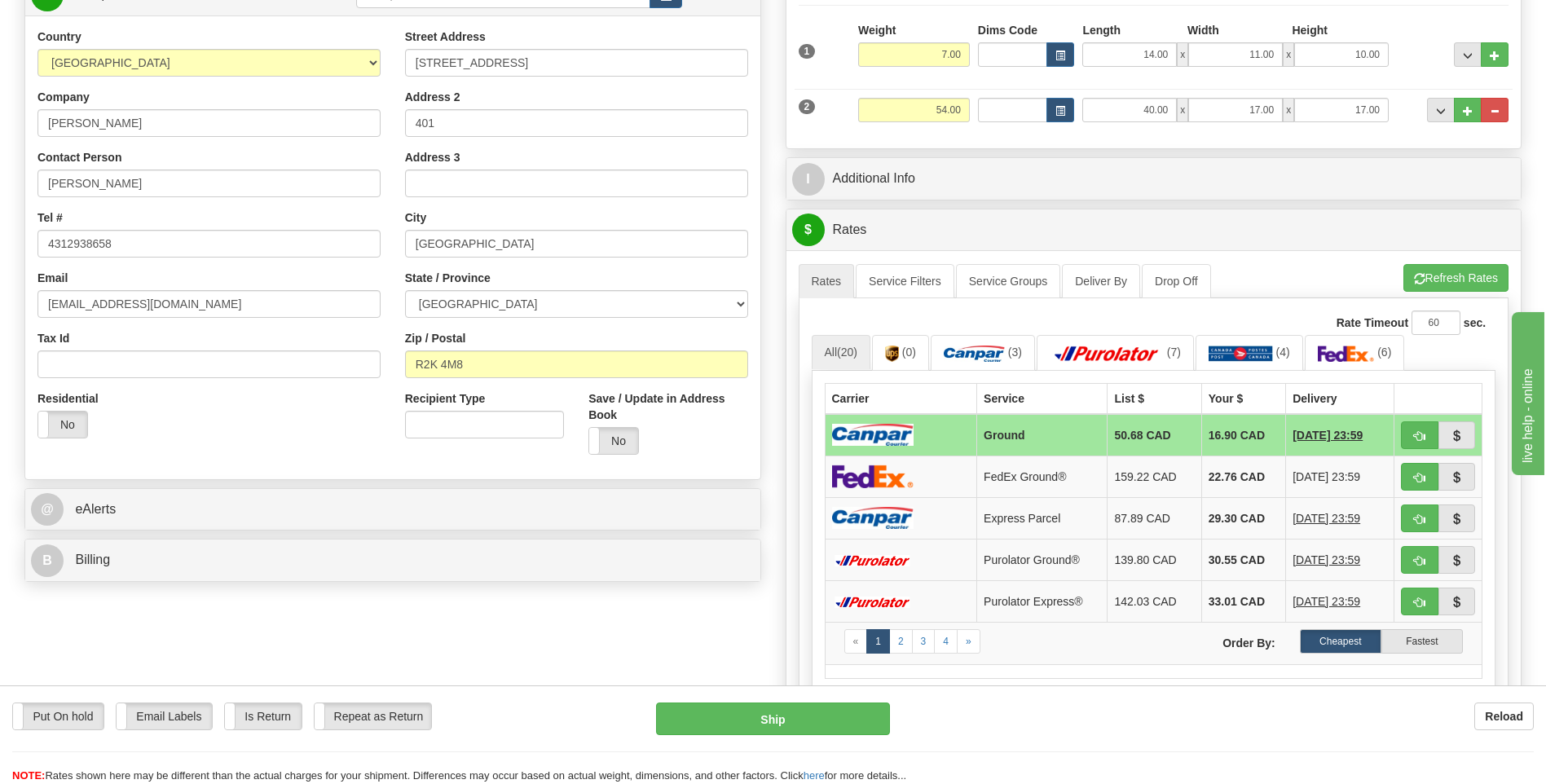
scroll to position [326, 0]
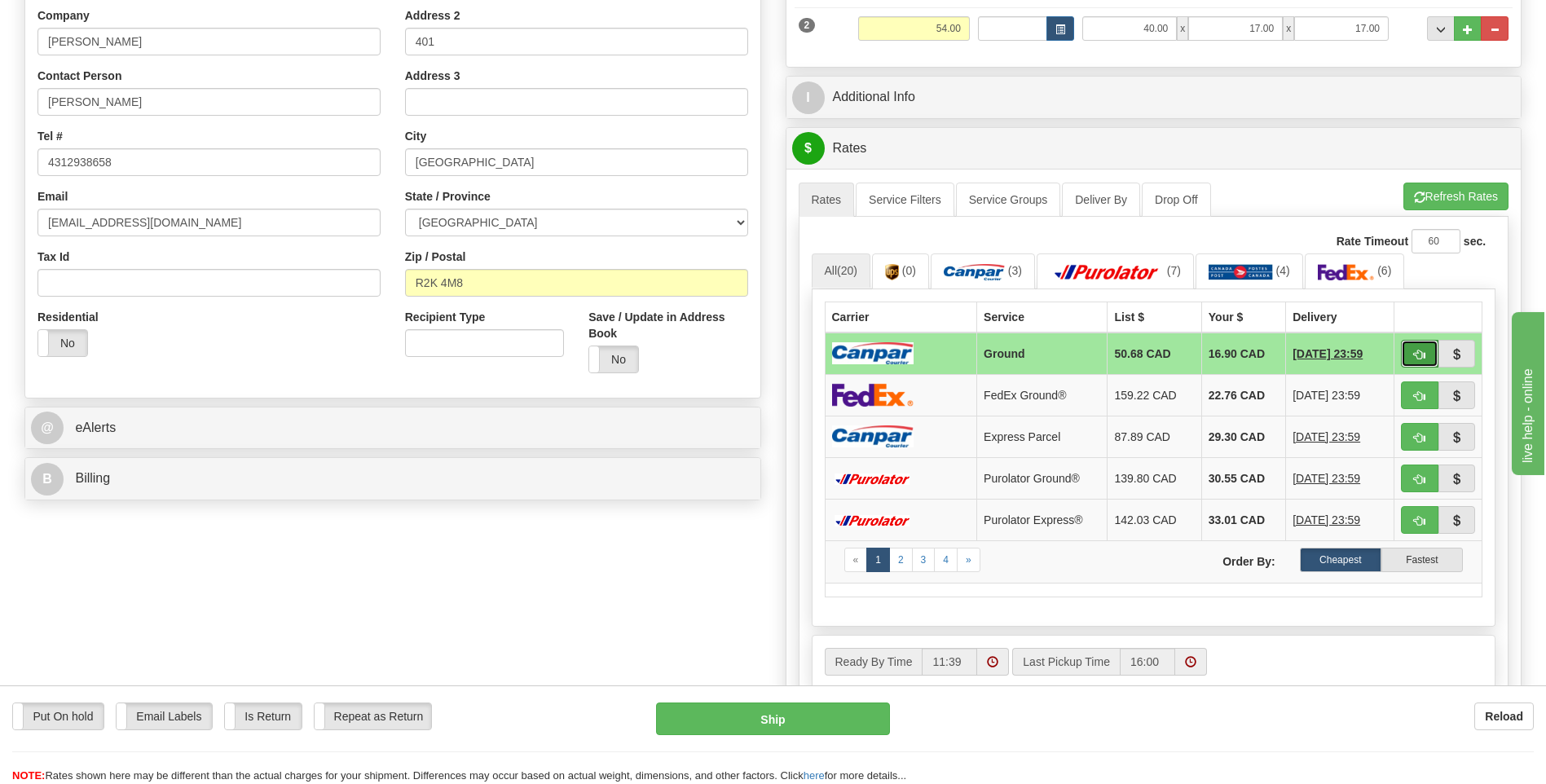
click at [1423, 353] on span "button" at bounding box center [1419, 355] width 11 height 10
type input "1"
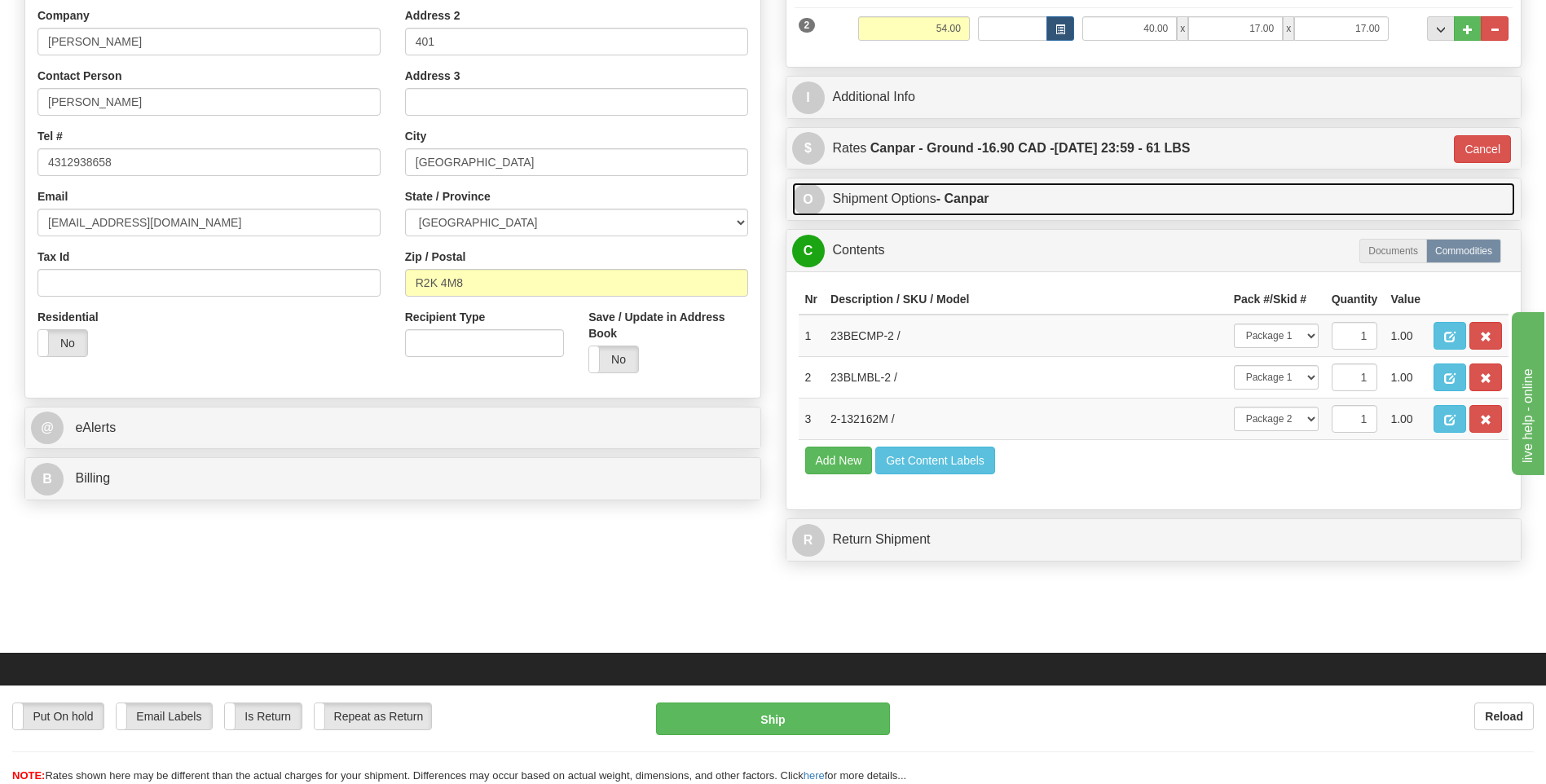
click at [979, 205] on strong "- Canpar" at bounding box center [962, 198] width 53 height 14
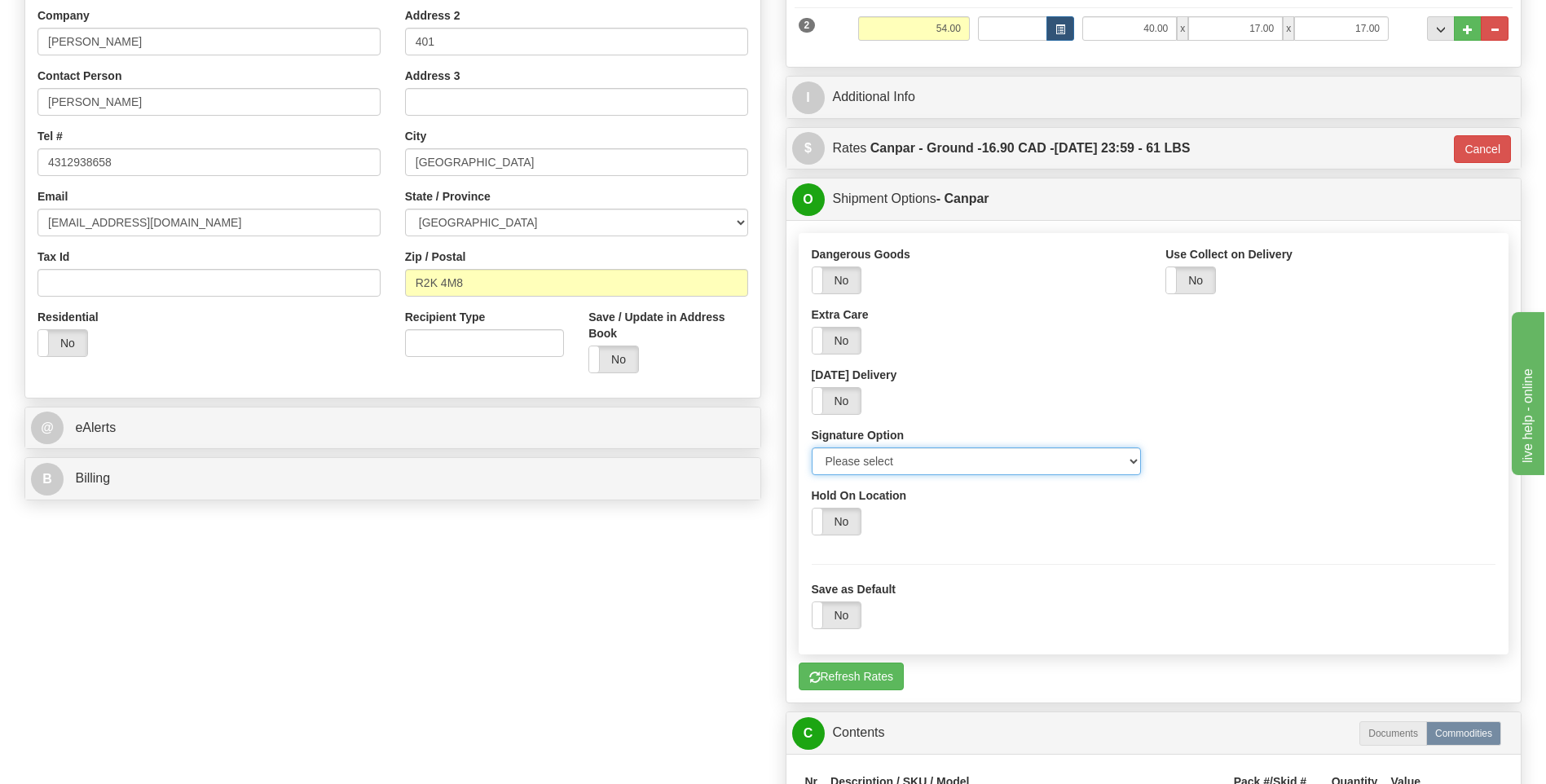
click at [1031, 456] on select "Please select No Signature Required Signature Required Adult Signature" at bounding box center [977, 461] width 330 height 28
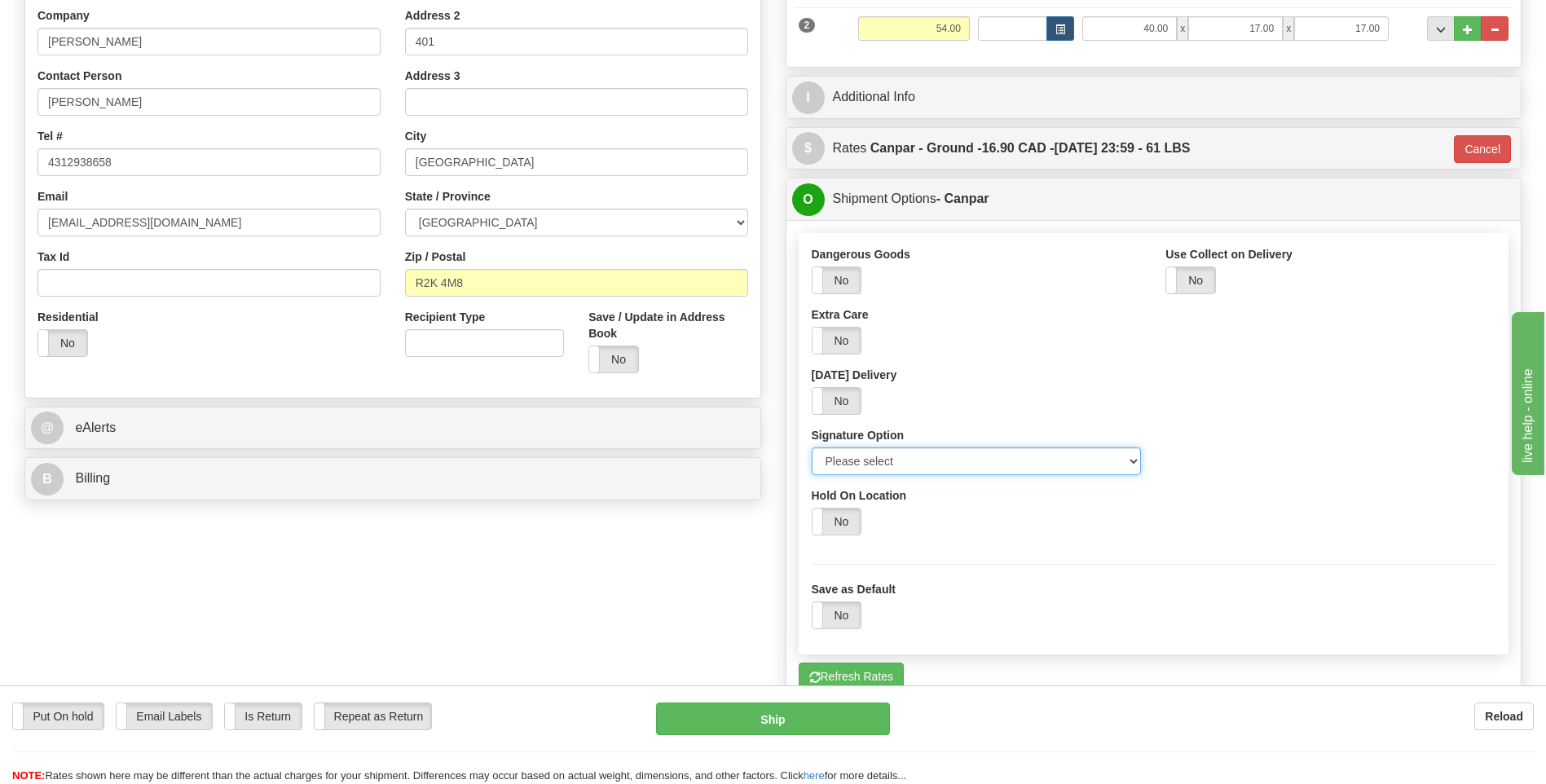
select select "2"
click at [812, 447] on select "Please select No Signature Required Signature Required Adult Signature" at bounding box center [977, 461] width 330 height 28
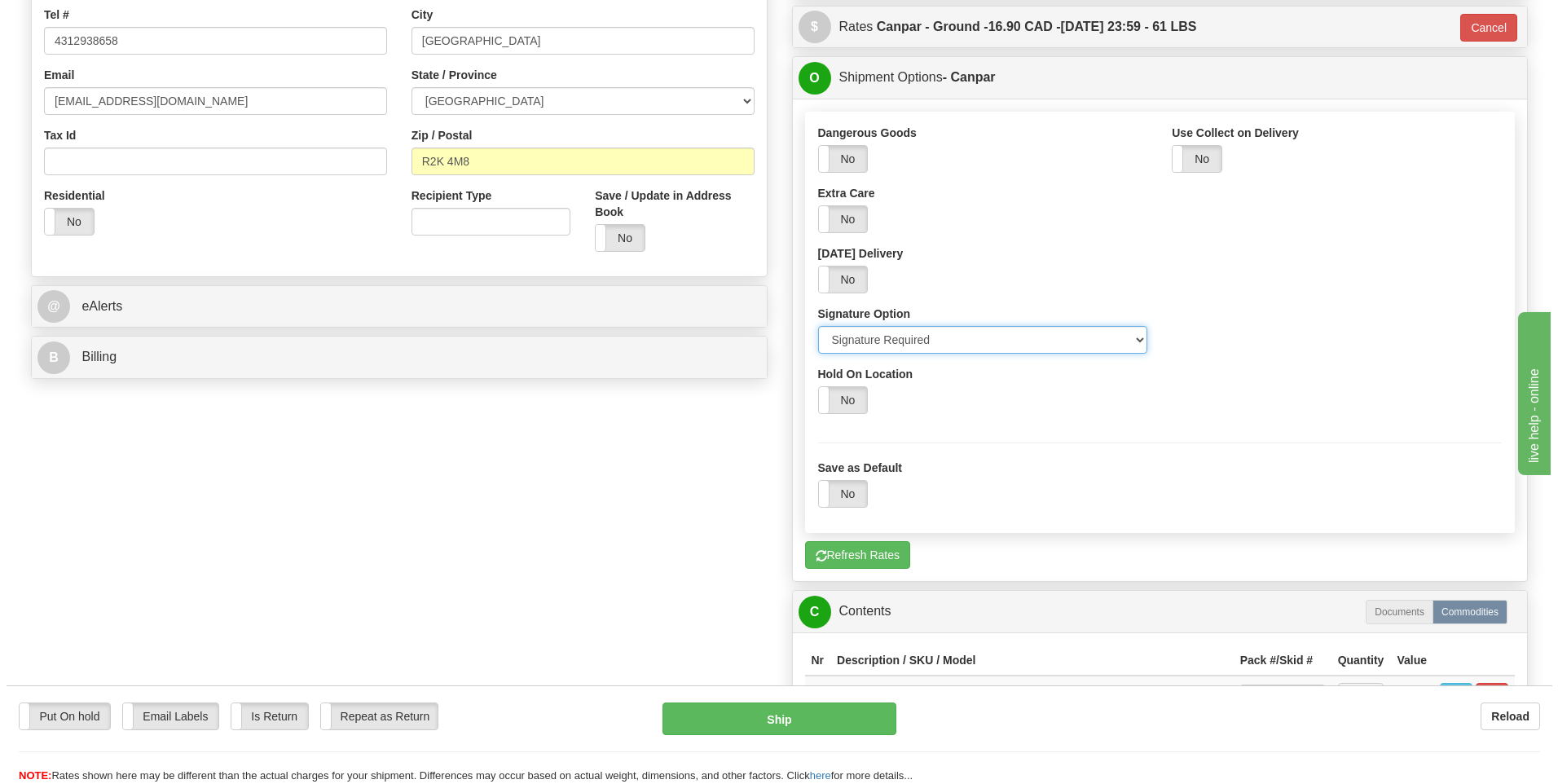
scroll to position [489, 0]
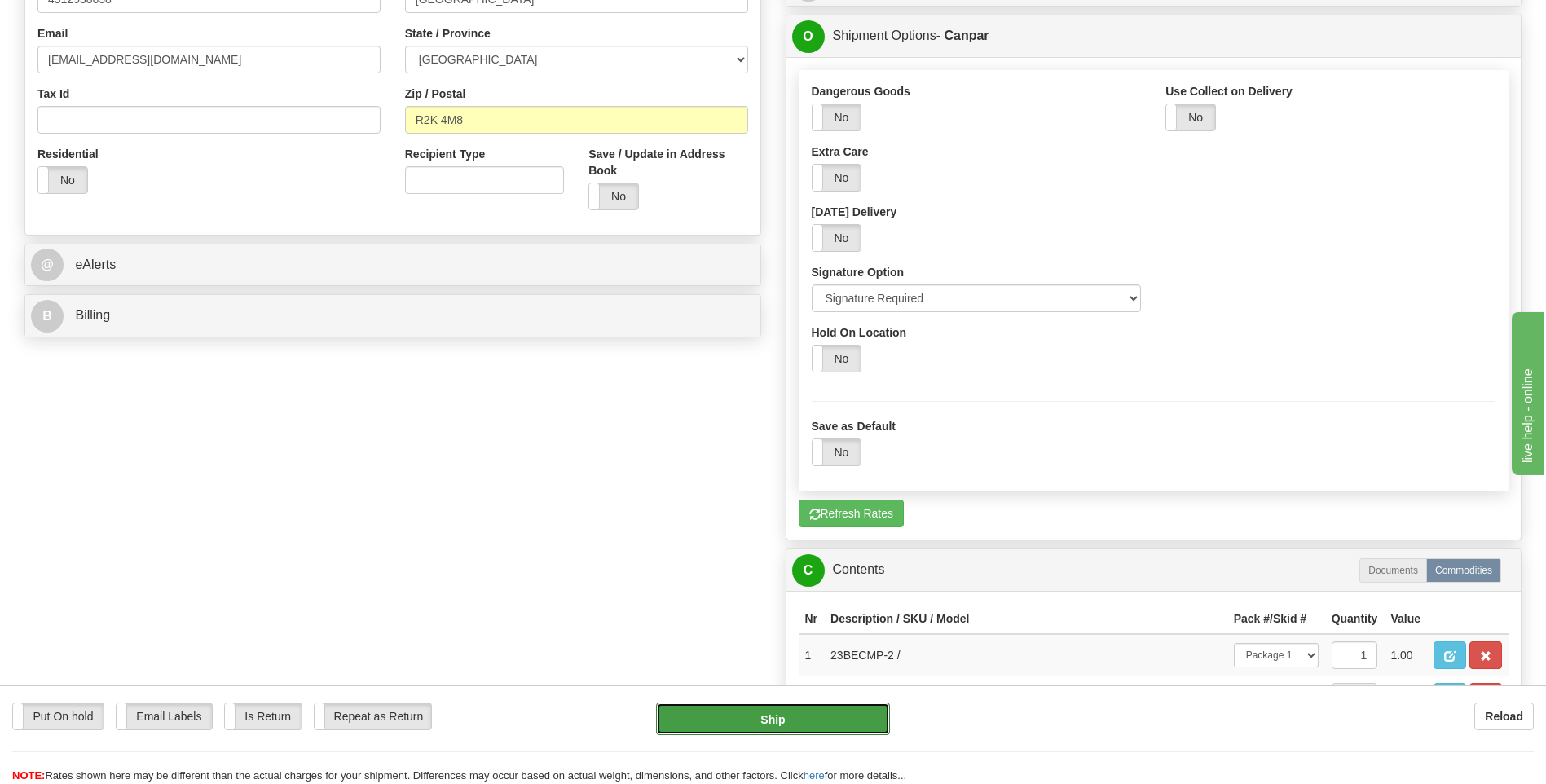
click at [795, 713] on button "Ship" at bounding box center [772, 718] width 233 height 32
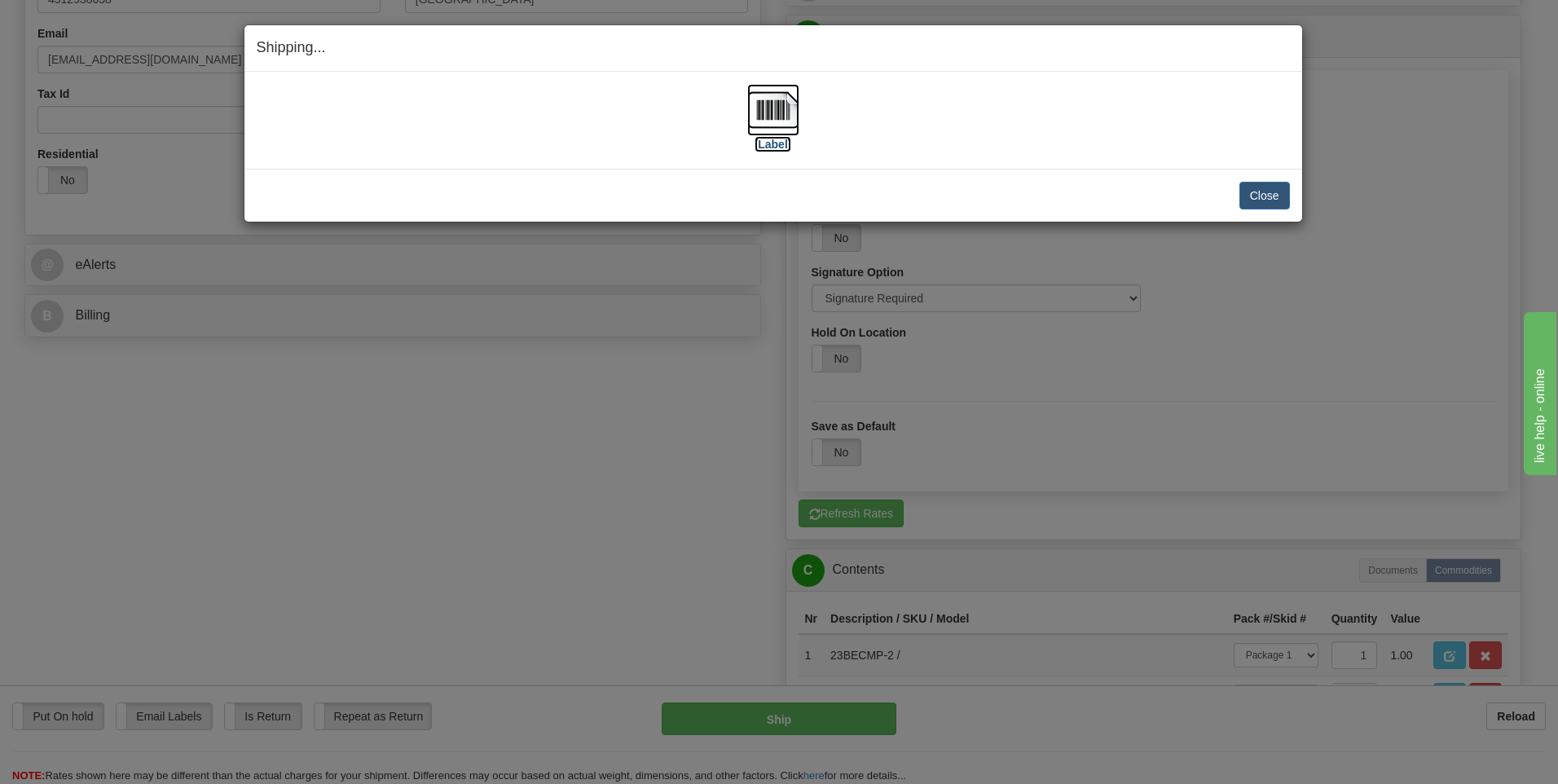
click at [779, 114] on img at bounding box center [773, 110] width 52 height 52
click at [1257, 194] on button "Close" at bounding box center [1265, 195] width 51 height 28
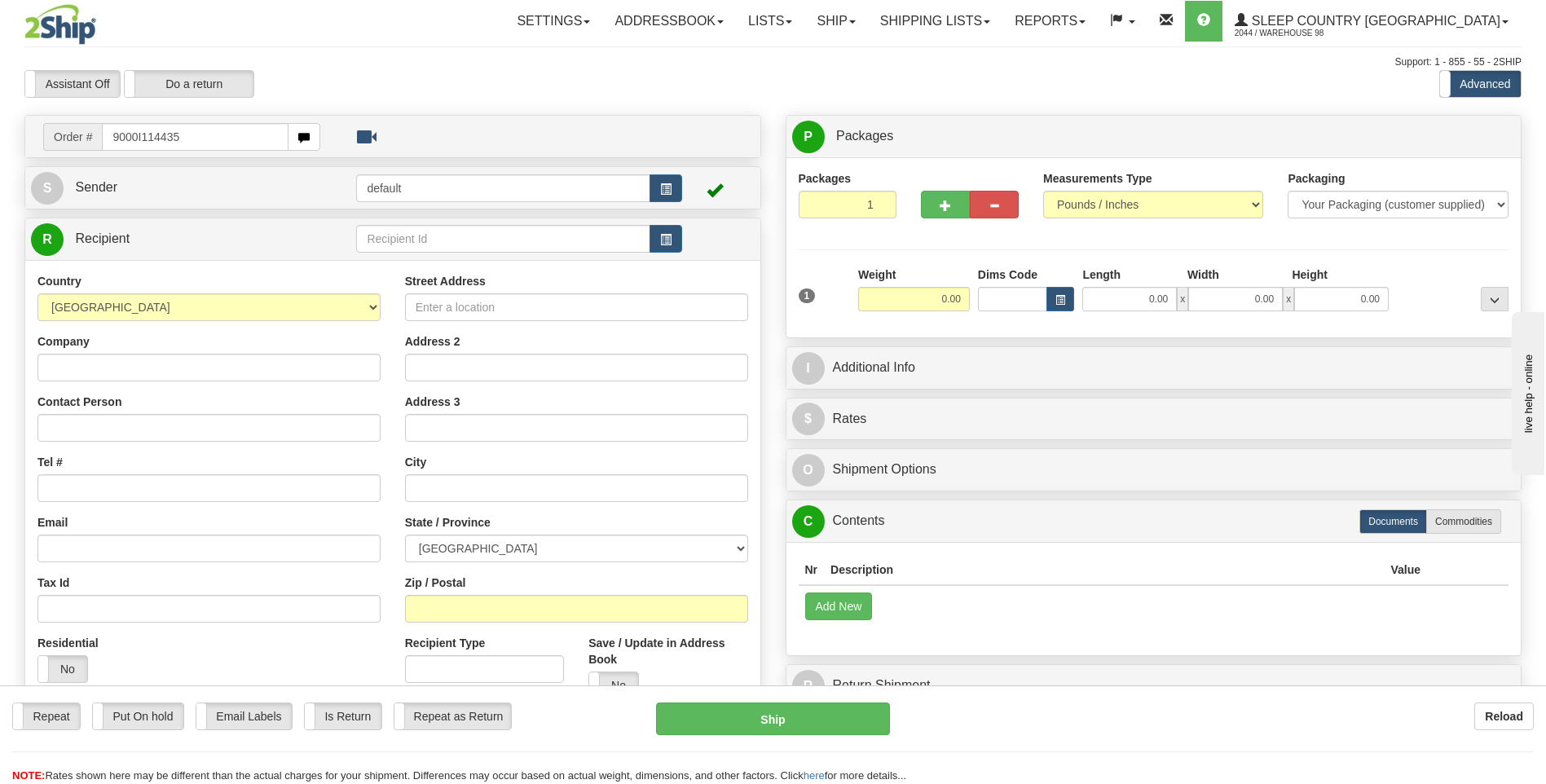
type input "9000I114435"
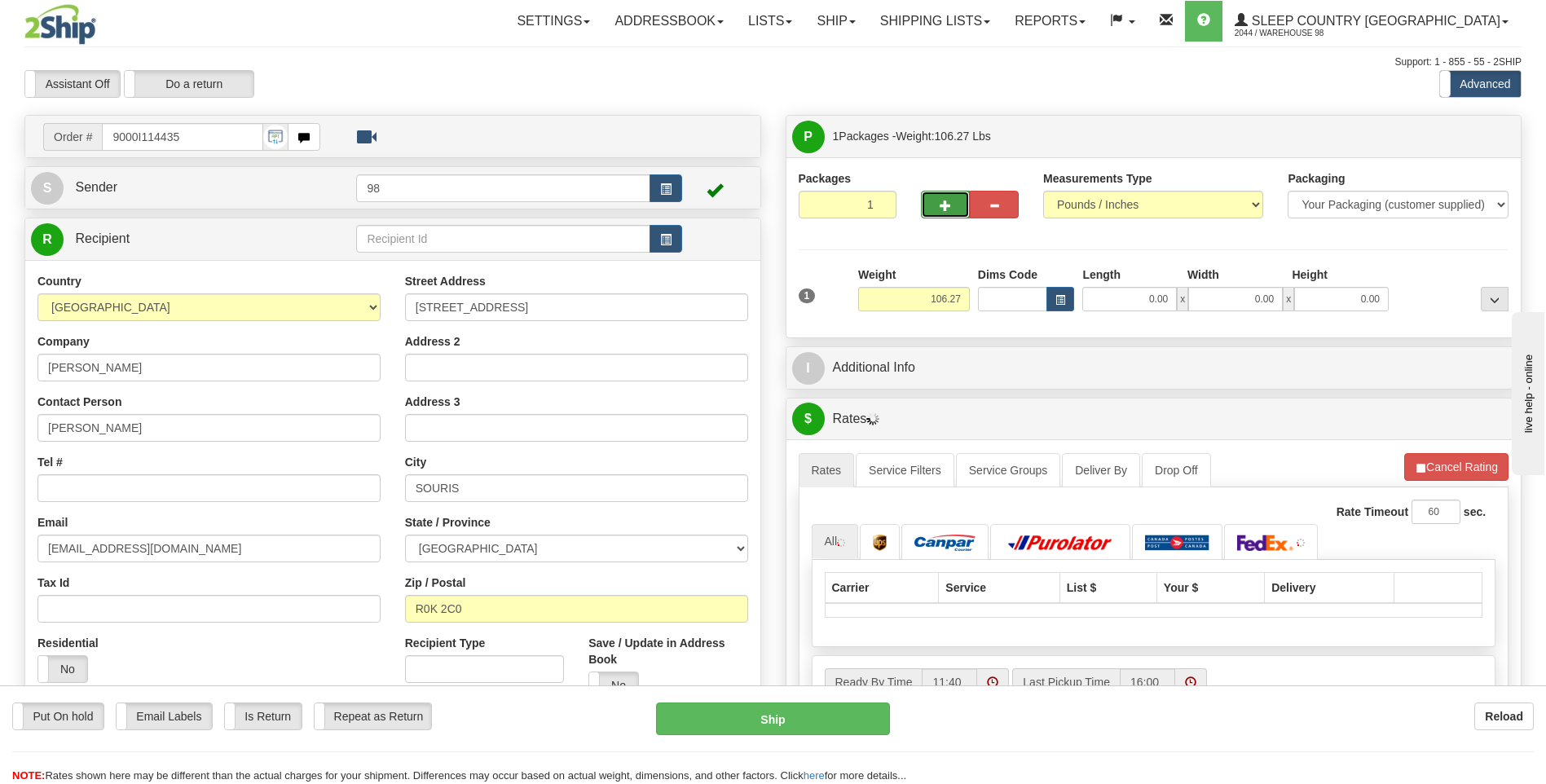
click at [944, 207] on span "button" at bounding box center [945, 205] width 11 height 10
type input "2"
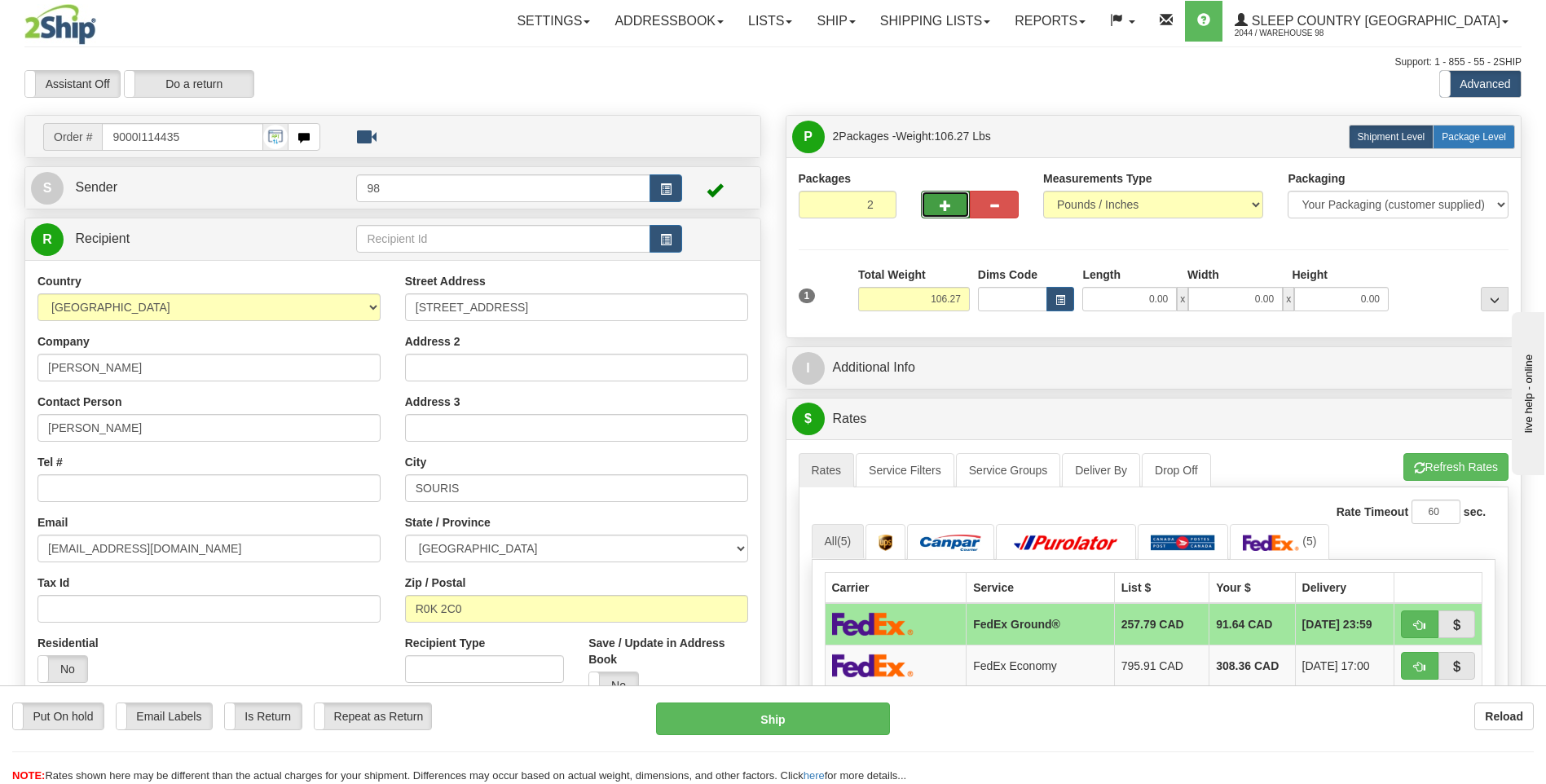
click at [1455, 136] on span "Package Level" at bounding box center [1474, 137] width 65 height 11
radio input "true"
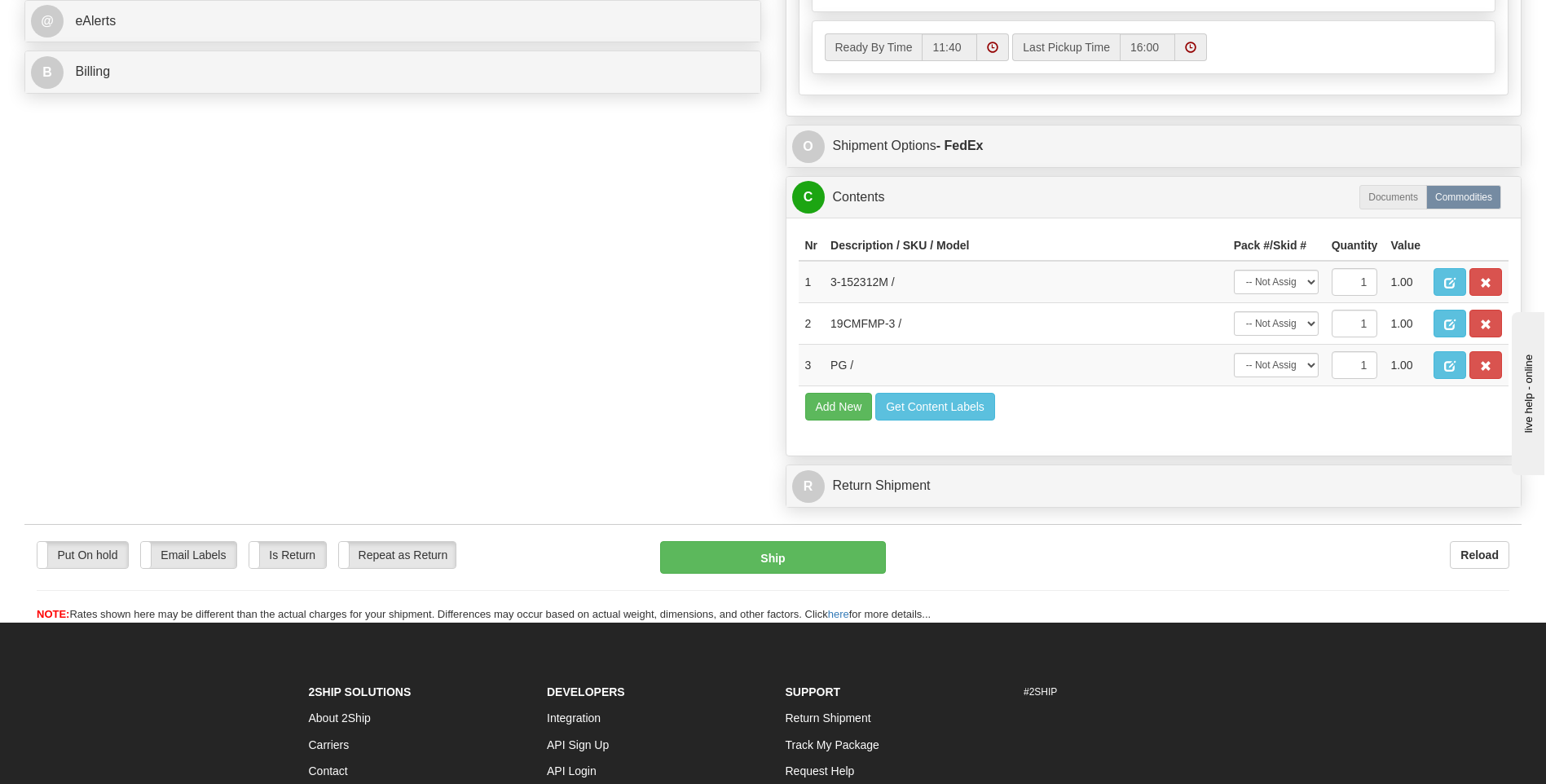
scroll to position [733, 0]
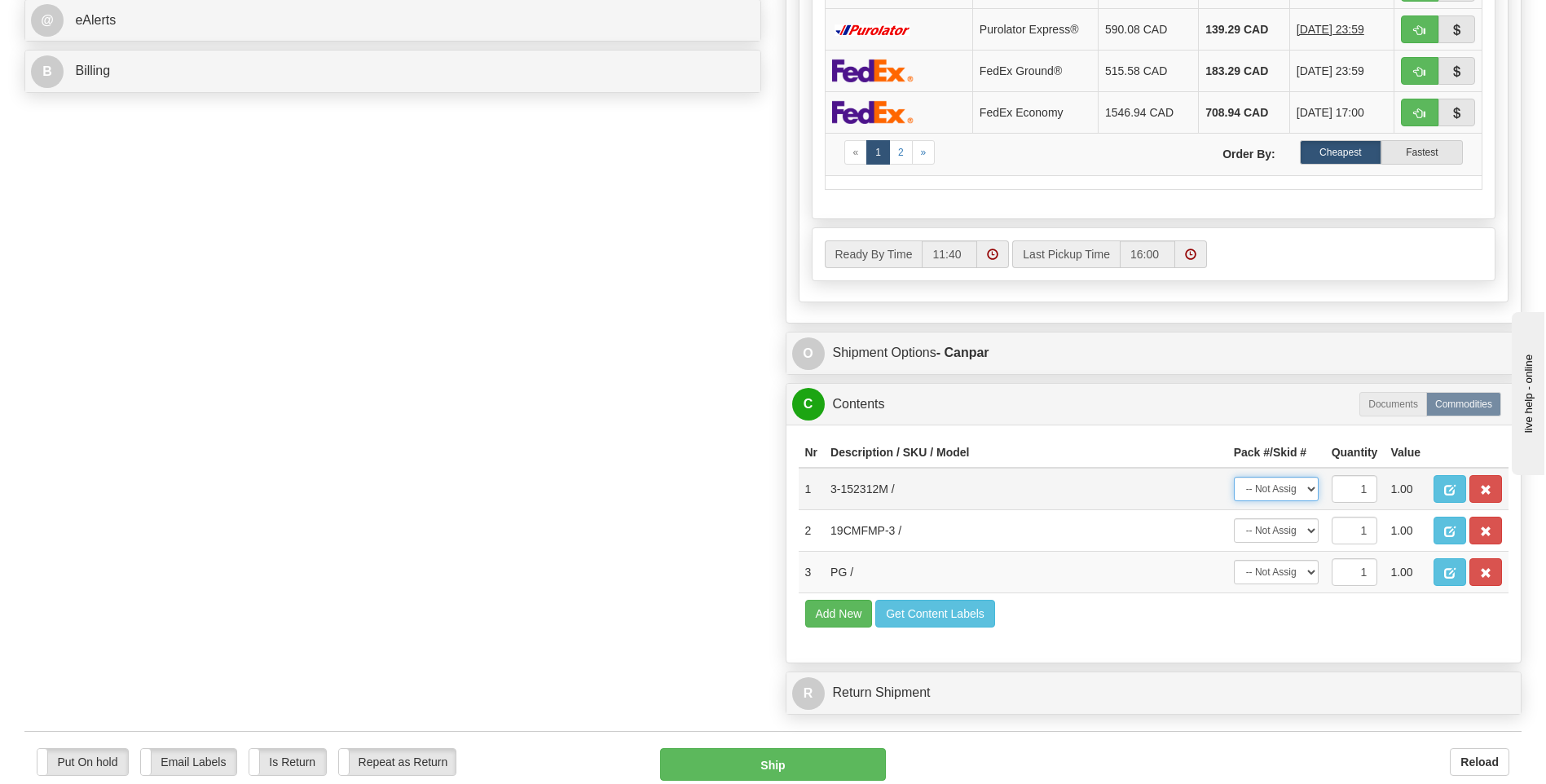
click at [1309, 488] on select "-- Not Assigned -- Package 1 Package 2" at bounding box center [1276, 489] width 85 height 24
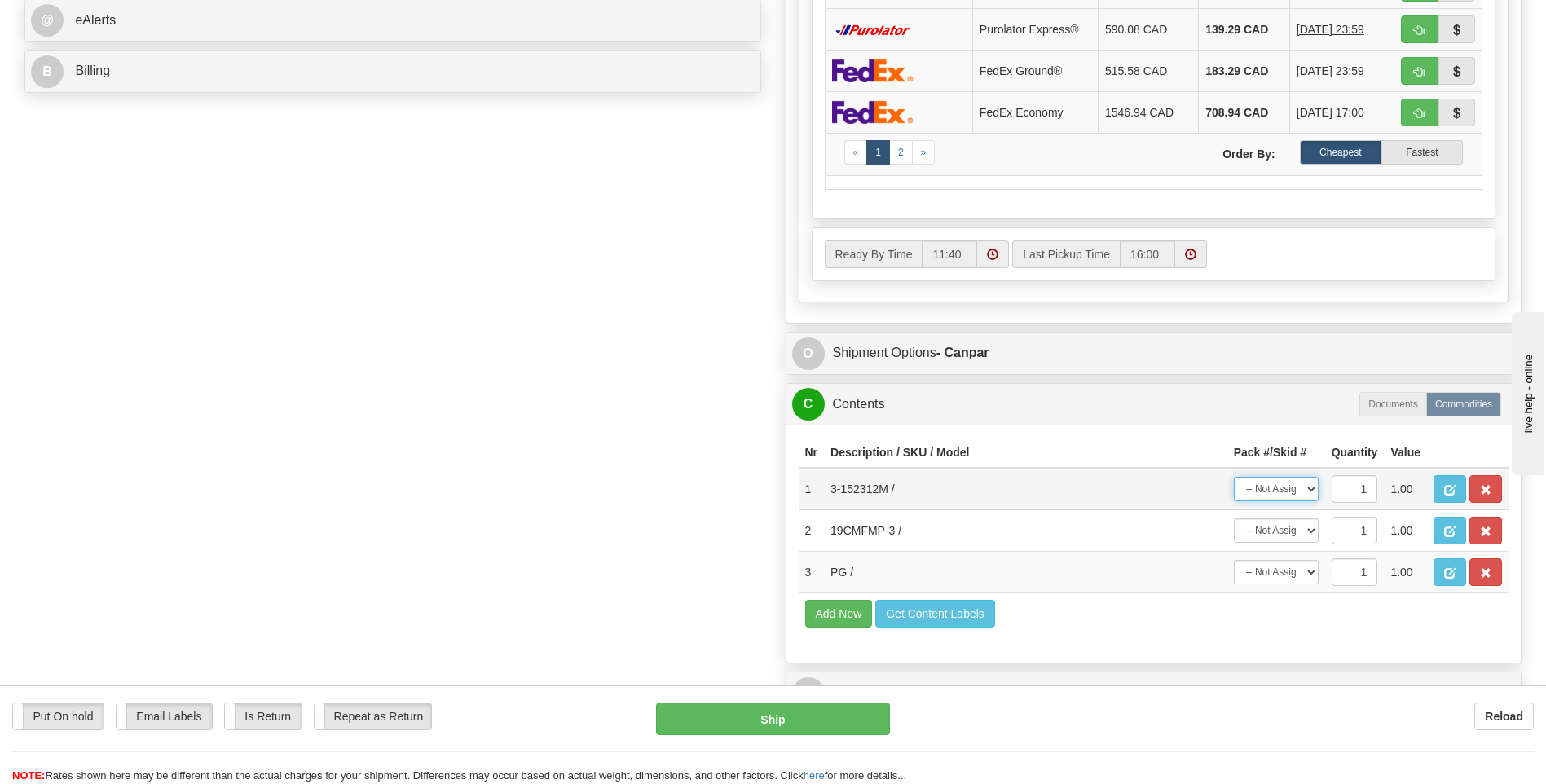
select select "0"
click at [1233, 477] on select "-- Not Assigned -- Package 1 Package 2" at bounding box center [1276, 489] width 85 height 24
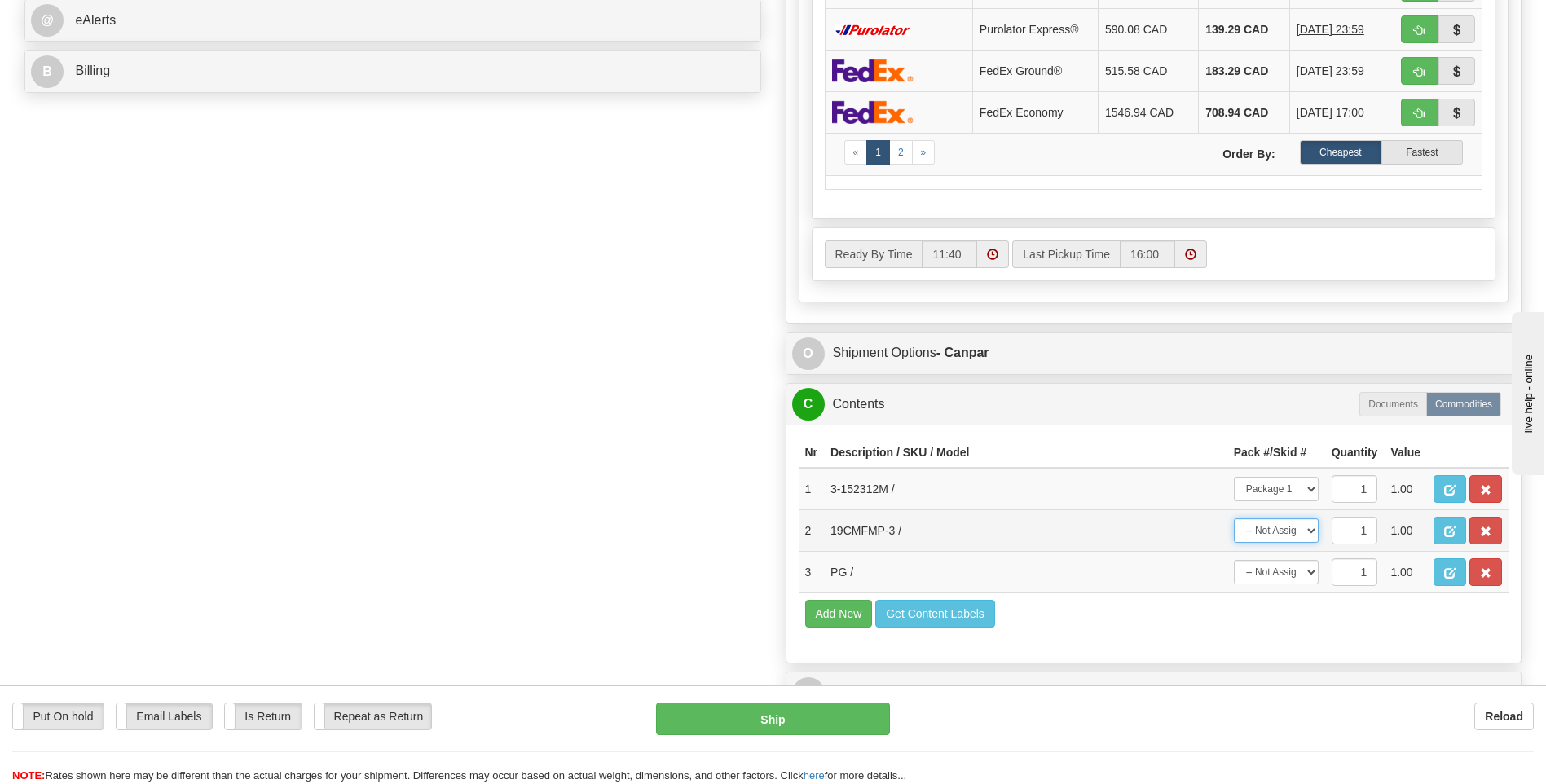
click at [1285, 533] on select "-- Not Assigned -- Package 1 Package 2" at bounding box center [1276, 530] width 85 height 24
select select "1"
click at [1233, 518] on select "-- Not Assigned -- Package 1 Package 2" at bounding box center [1276, 530] width 85 height 24
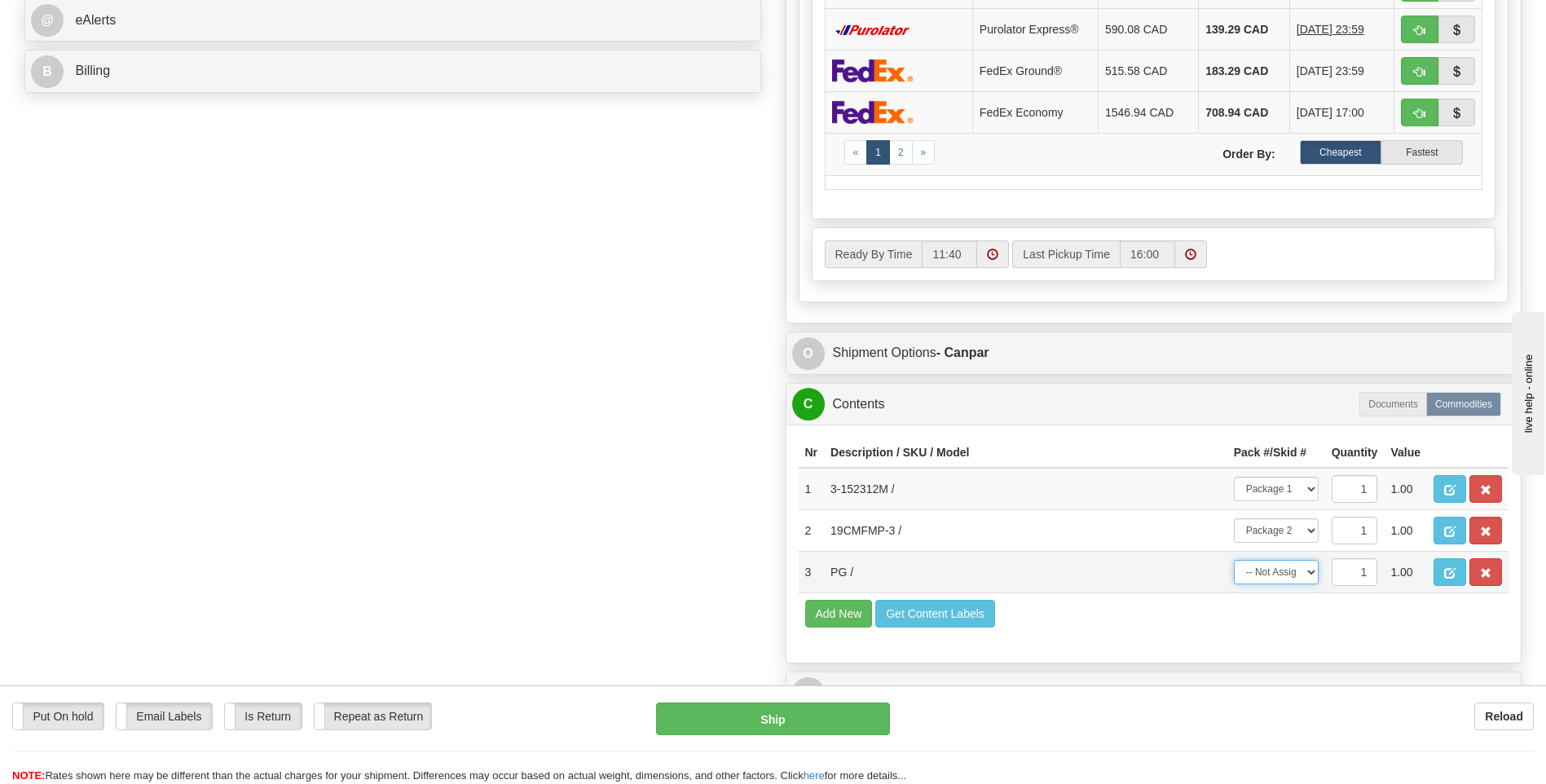
click at [1268, 574] on select "-- Not Assigned -- Package 1 Package 2" at bounding box center [1276, 572] width 85 height 24
select select "1"
click at [1233, 560] on select "-- Not Assigned -- Package 1 Package 2" at bounding box center [1276, 572] width 85 height 24
click at [1215, 641] on div "Nr Description / SKU / Model Pack #/Skid # Quantity Value 1 3-152312M / -- Not …" at bounding box center [1153, 543] width 735 height 238
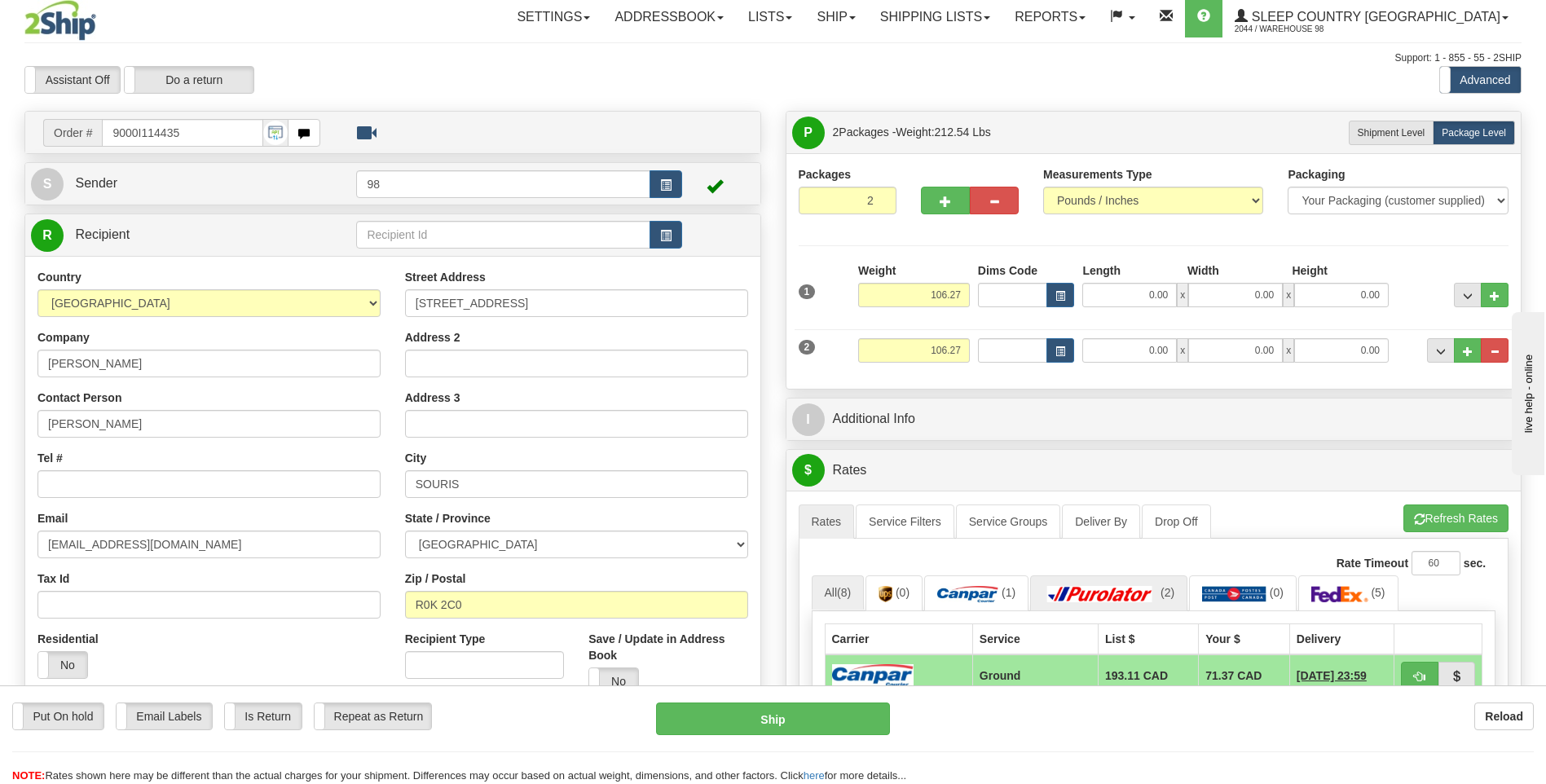
scroll to position [0, 0]
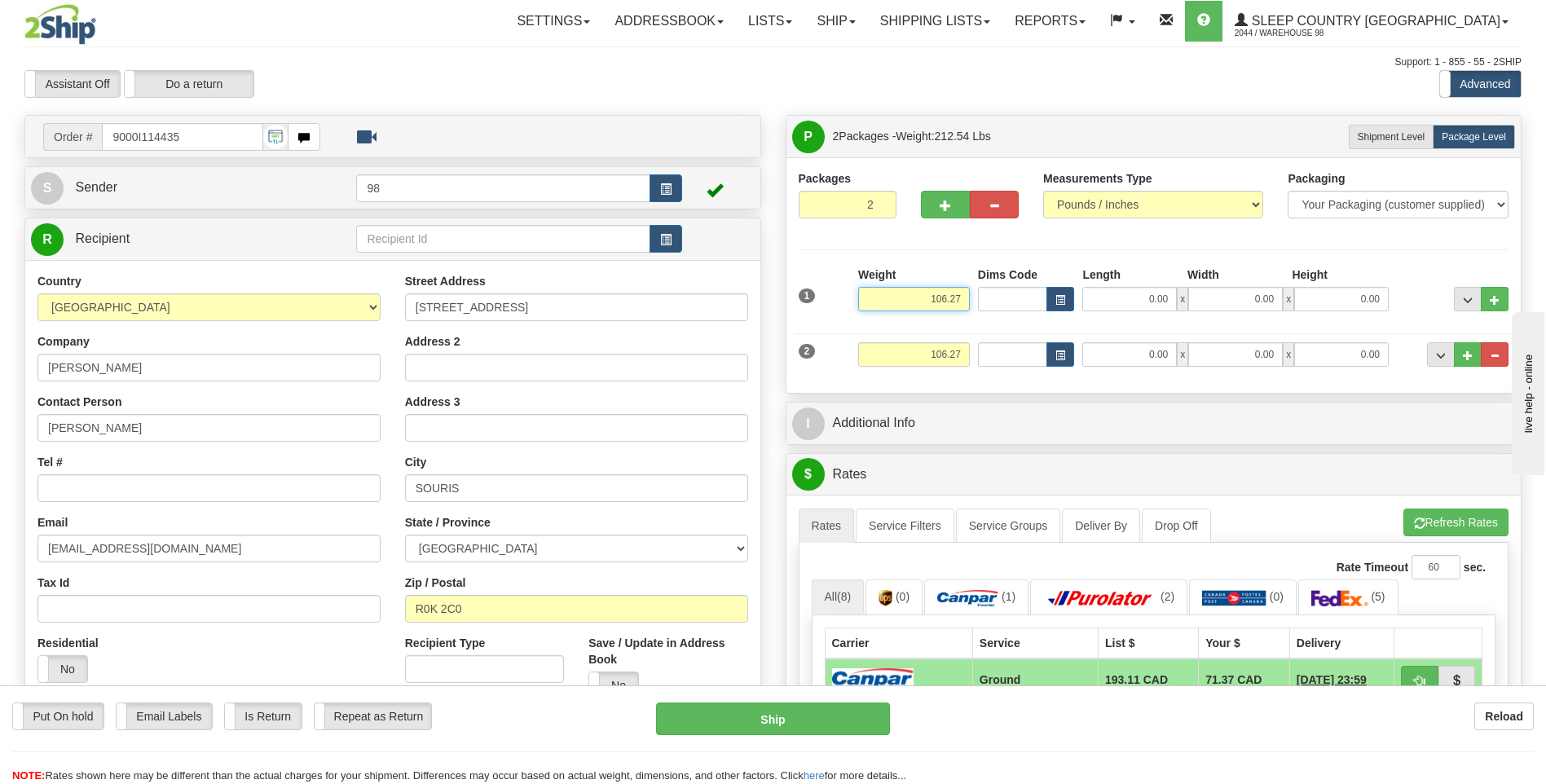
drag, startPoint x: 904, startPoint y: 303, endPoint x: 991, endPoint y: 302, distance: 87.0
click at [991, 302] on div "1 Weight 106.27 Dims Code x" at bounding box center [1153, 295] width 718 height 57
type input "100.00"
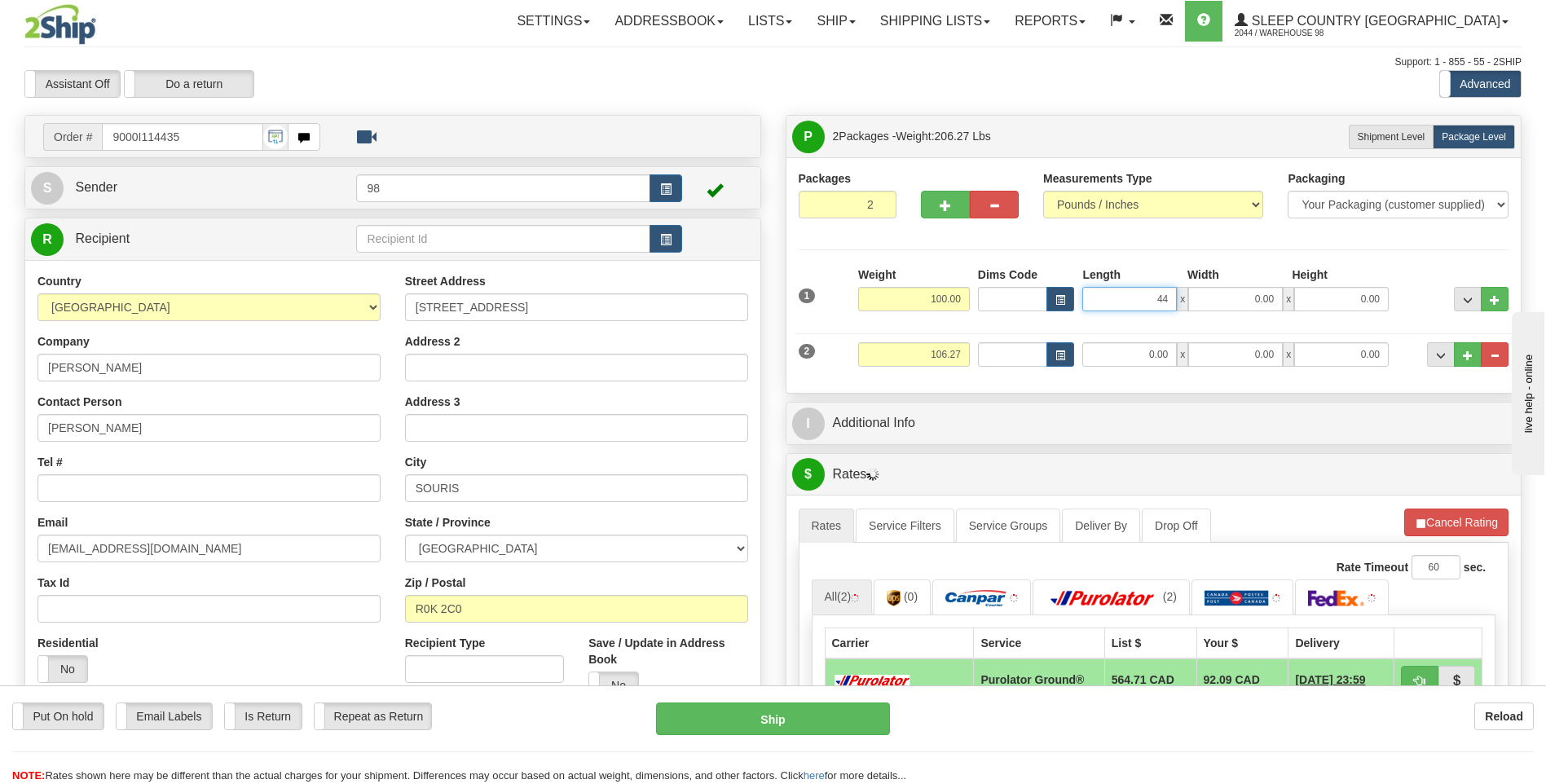
type input "44.00"
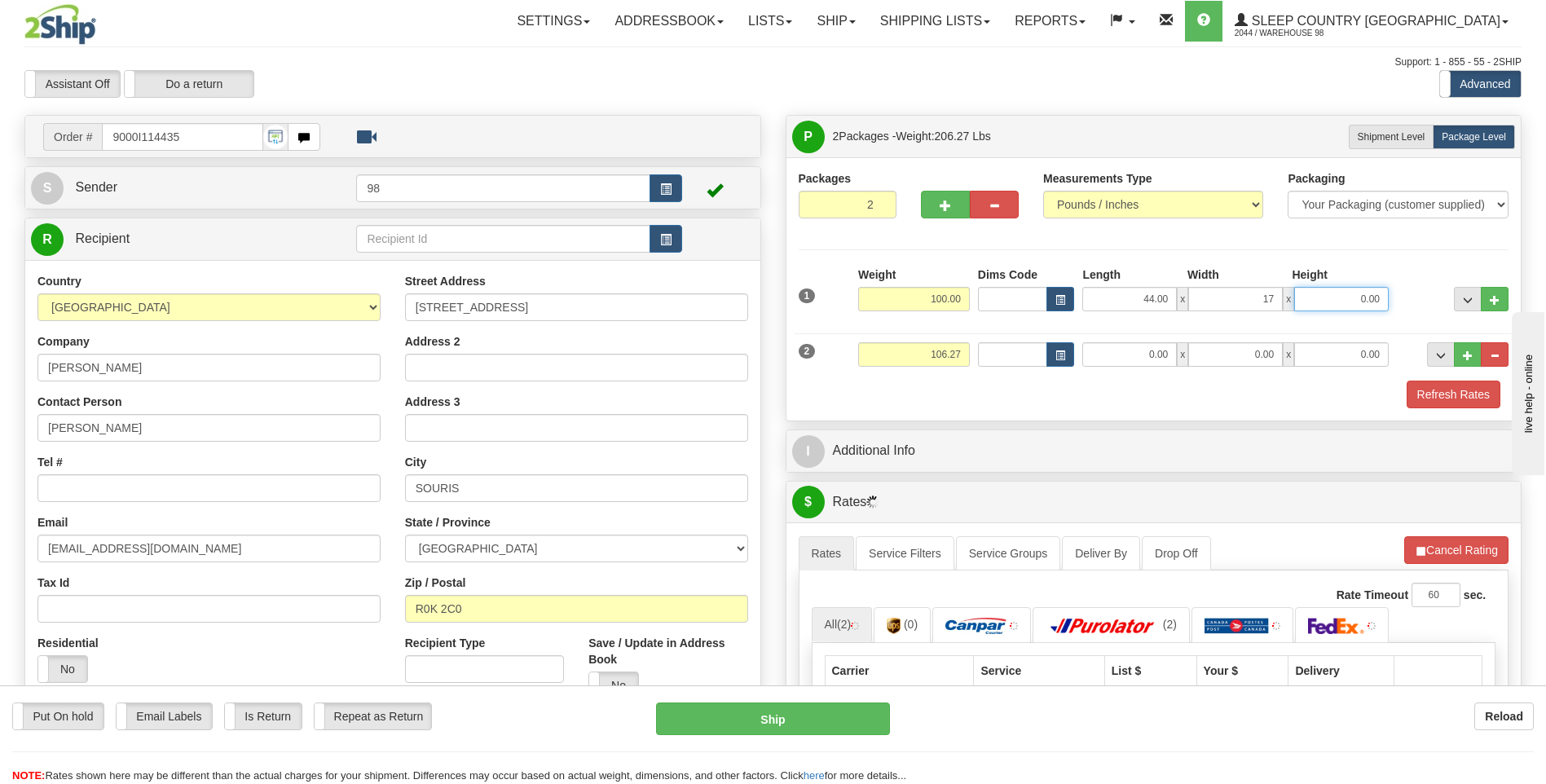
type input "17.00"
type input "3.00"
type input "9.00"
type input "8.00"
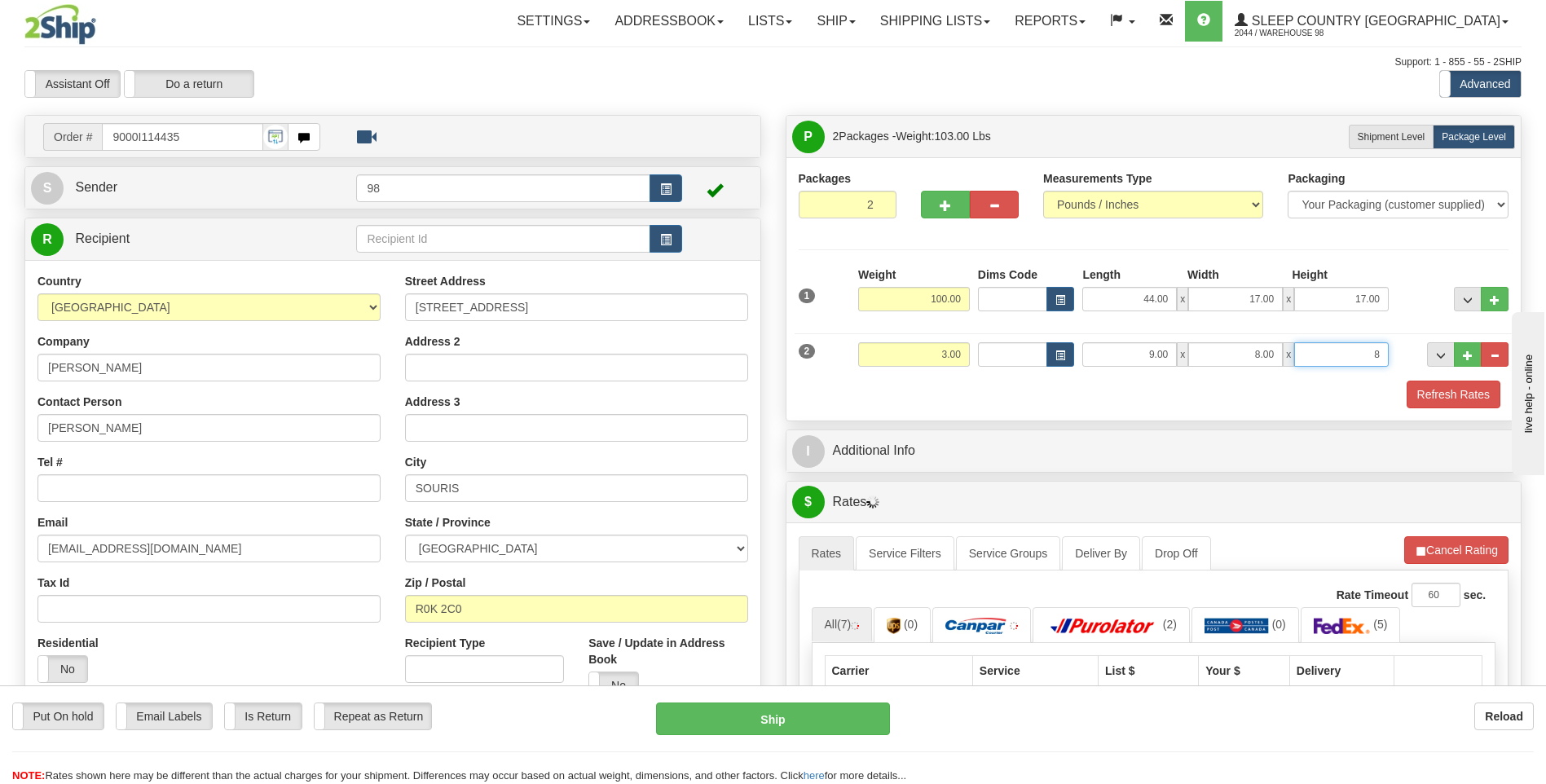
type input "8.00"
click at [1444, 397] on button "Refresh Rates" at bounding box center [1452, 394] width 94 height 28
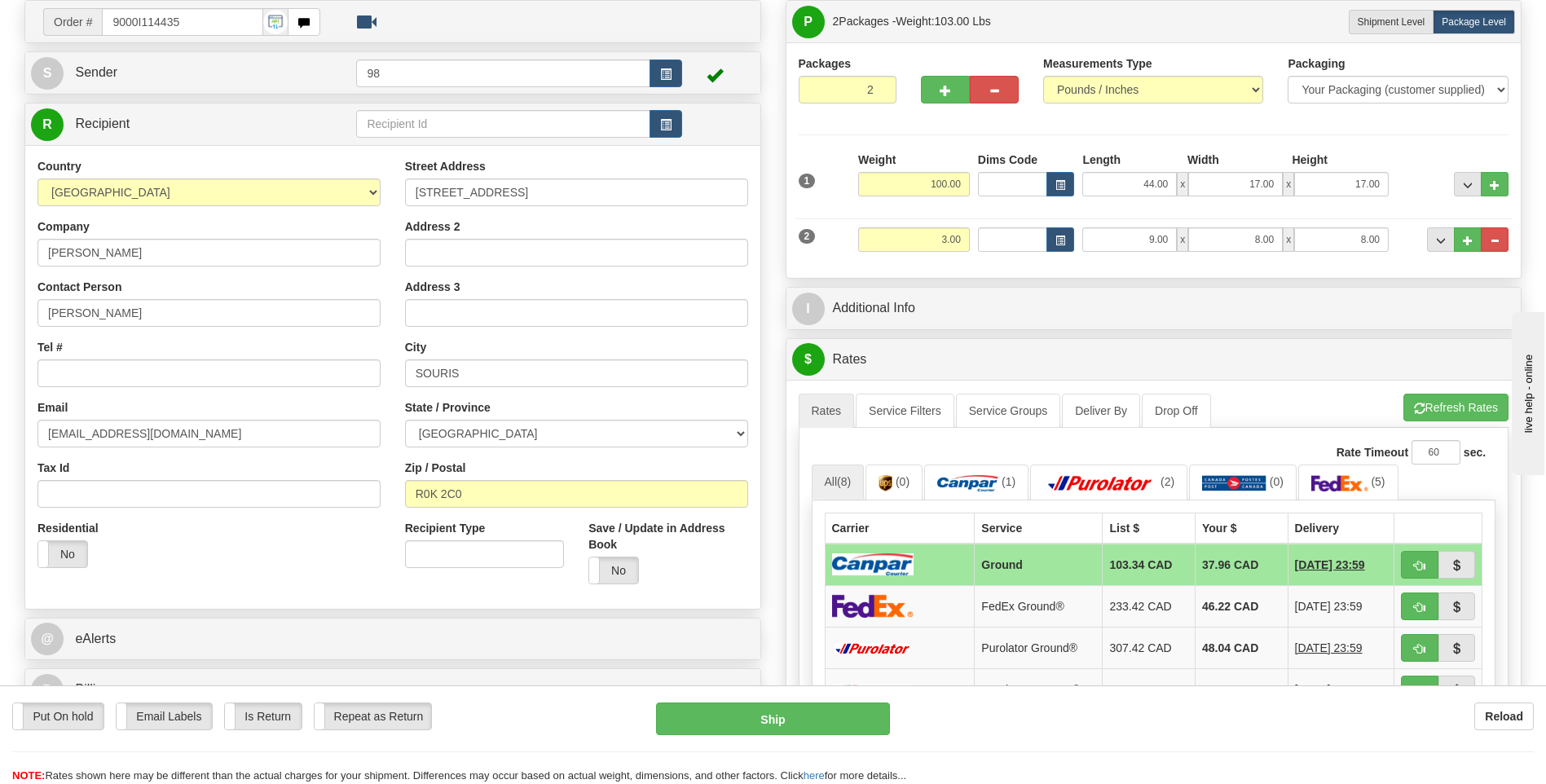
scroll to position [163, 0]
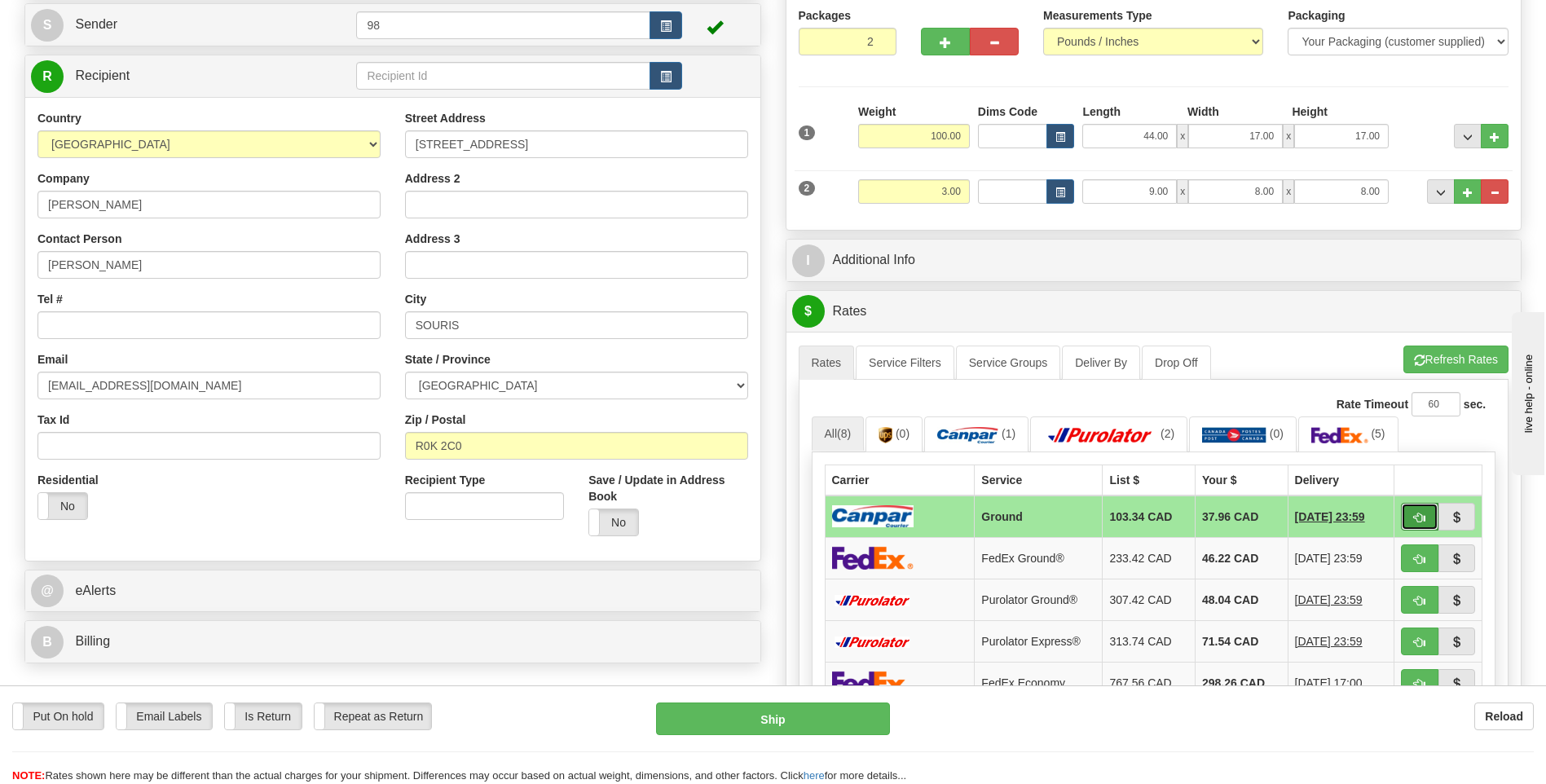
drag, startPoint x: 1423, startPoint y: 512, endPoint x: 1404, endPoint y: 516, distance: 19.4
click at [1423, 513] on span "button" at bounding box center [1419, 517] width 11 height 10
type input "1"
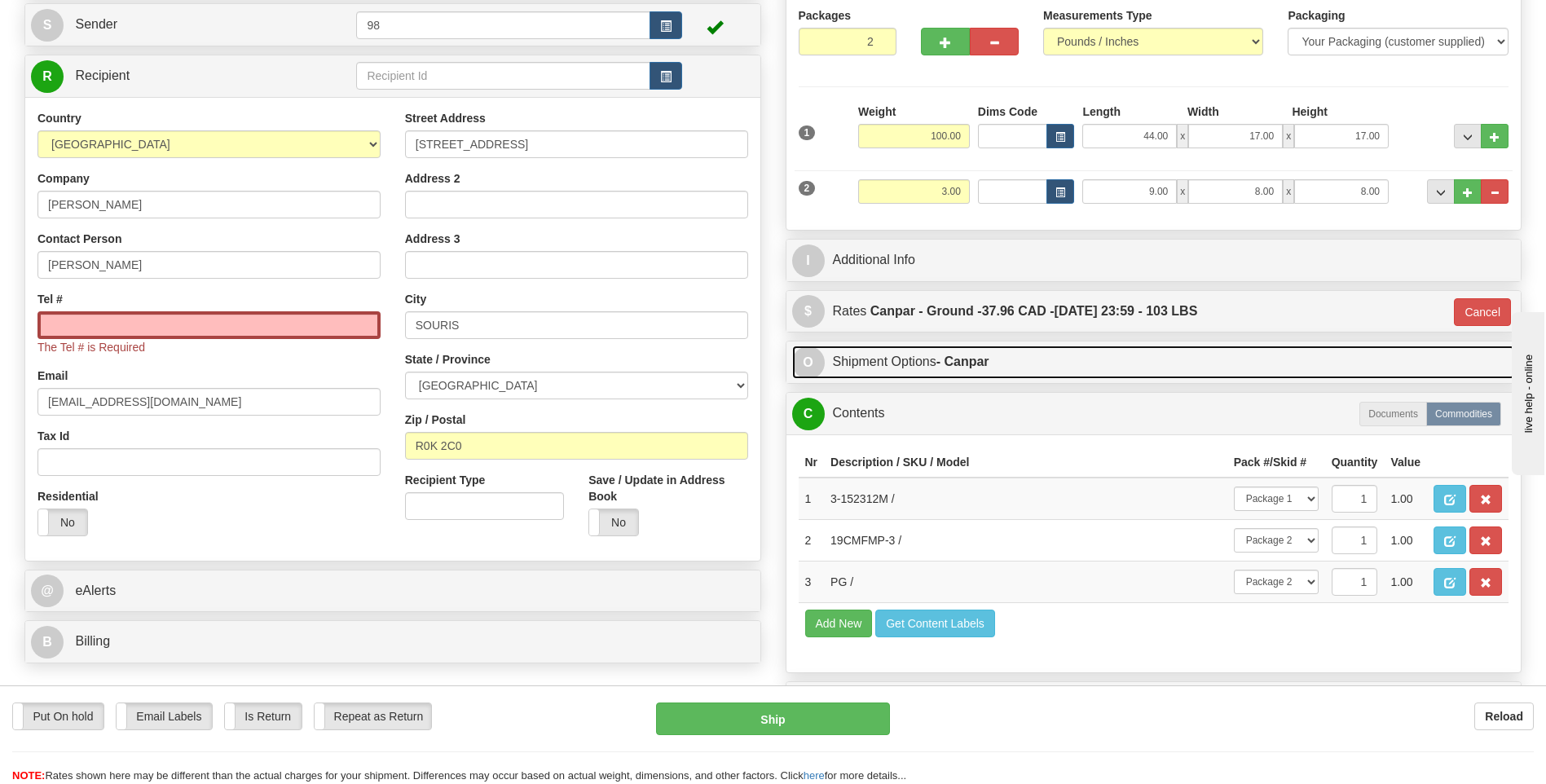
click at [988, 360] on strong "- Canpar" at bounding box center [962, 361] width 53 height 14
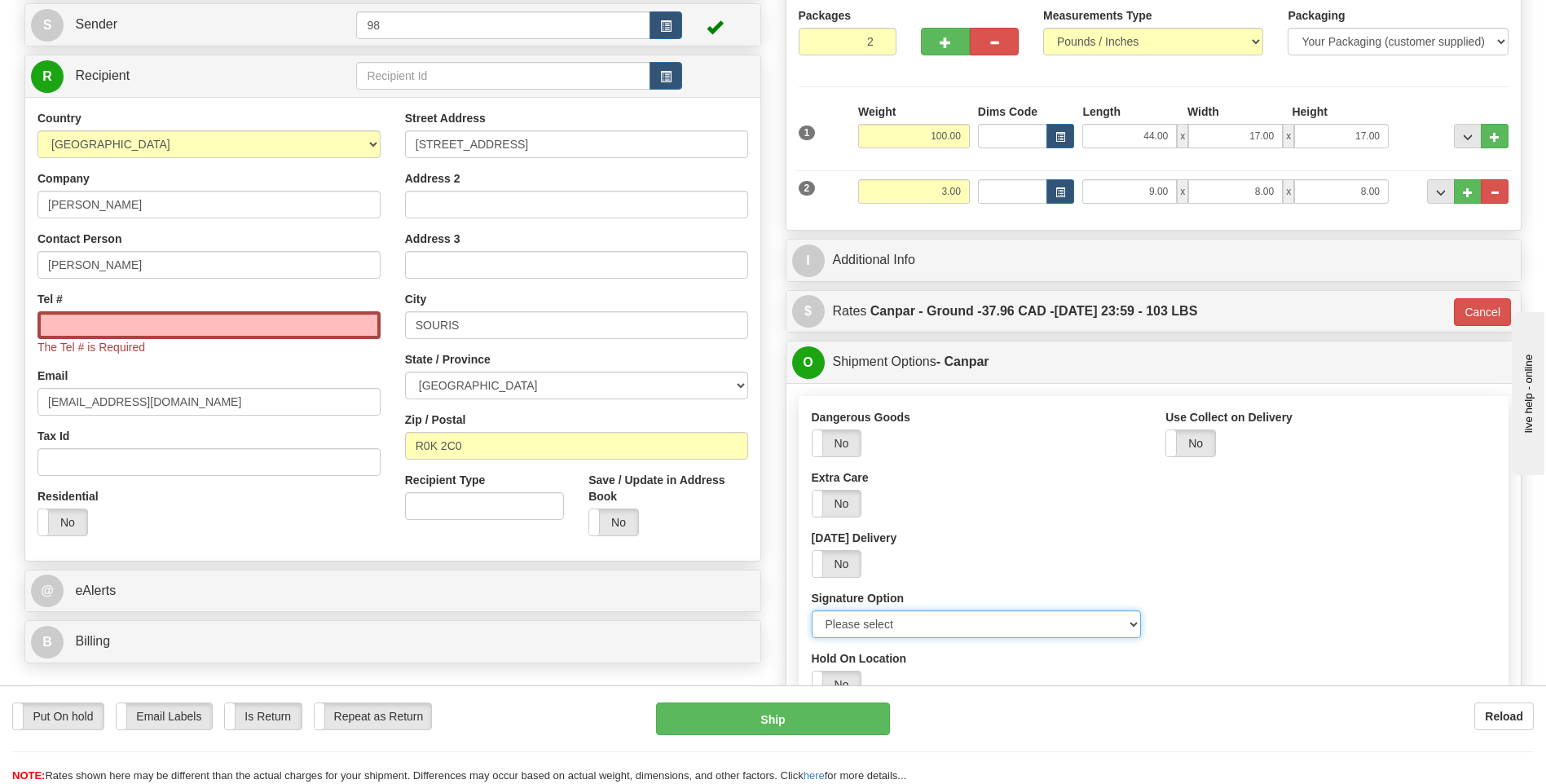
click at [994, 623] on select "Please select No Signature Required Signature Required Adult Signature" at bounding box center [977, 624] width 330 height 28
select select "2"
click at [812, 610] on select "Please select No Signature Required Signature Required Adult Signature" at bounding box center [977, 624] width 330 height 28
click at [1020, 538] on div "Saturday Delivery Yes No" at bounding box center [977, 554] width 330 height 48
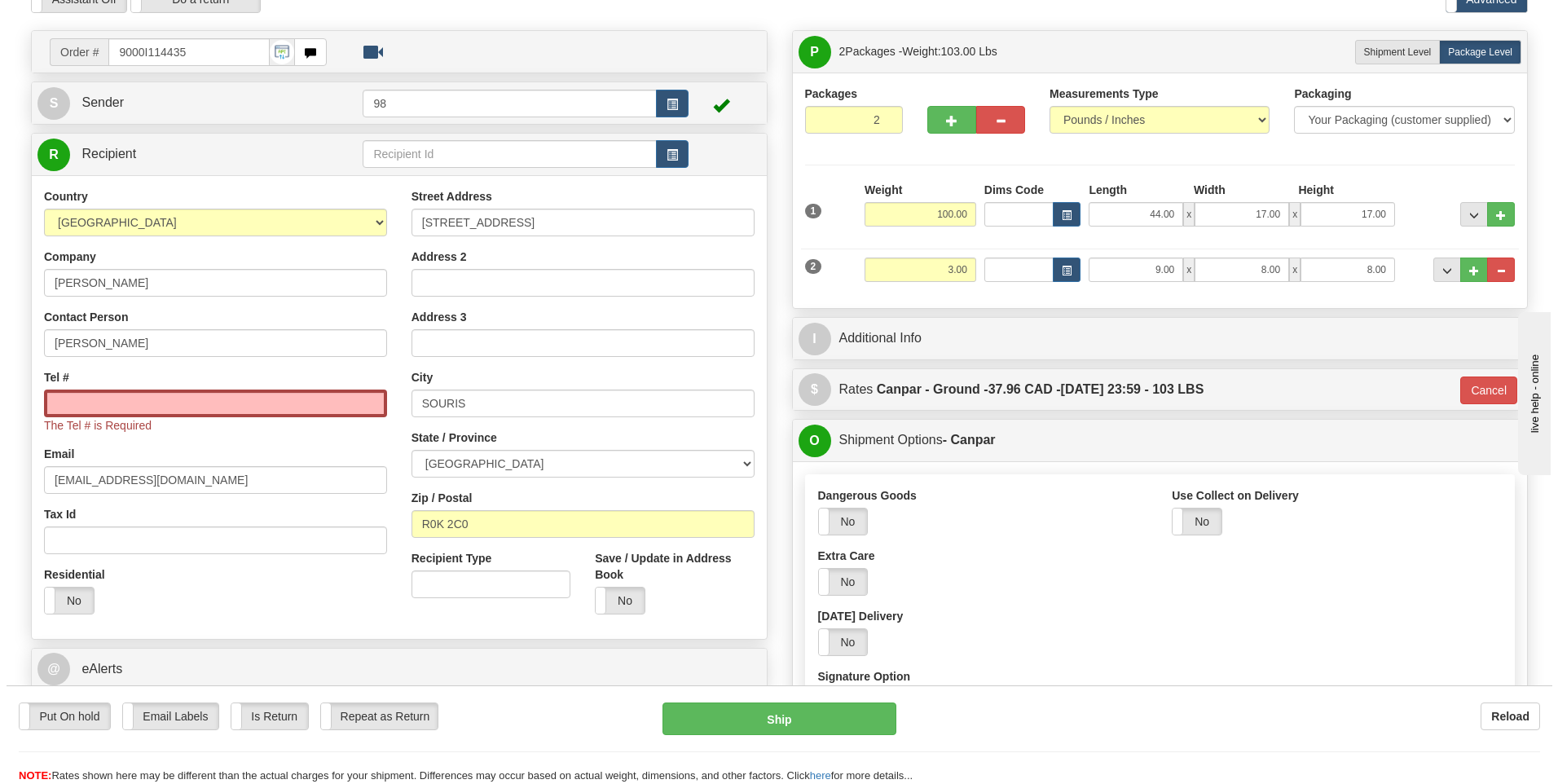
scroll to position [0, 0]
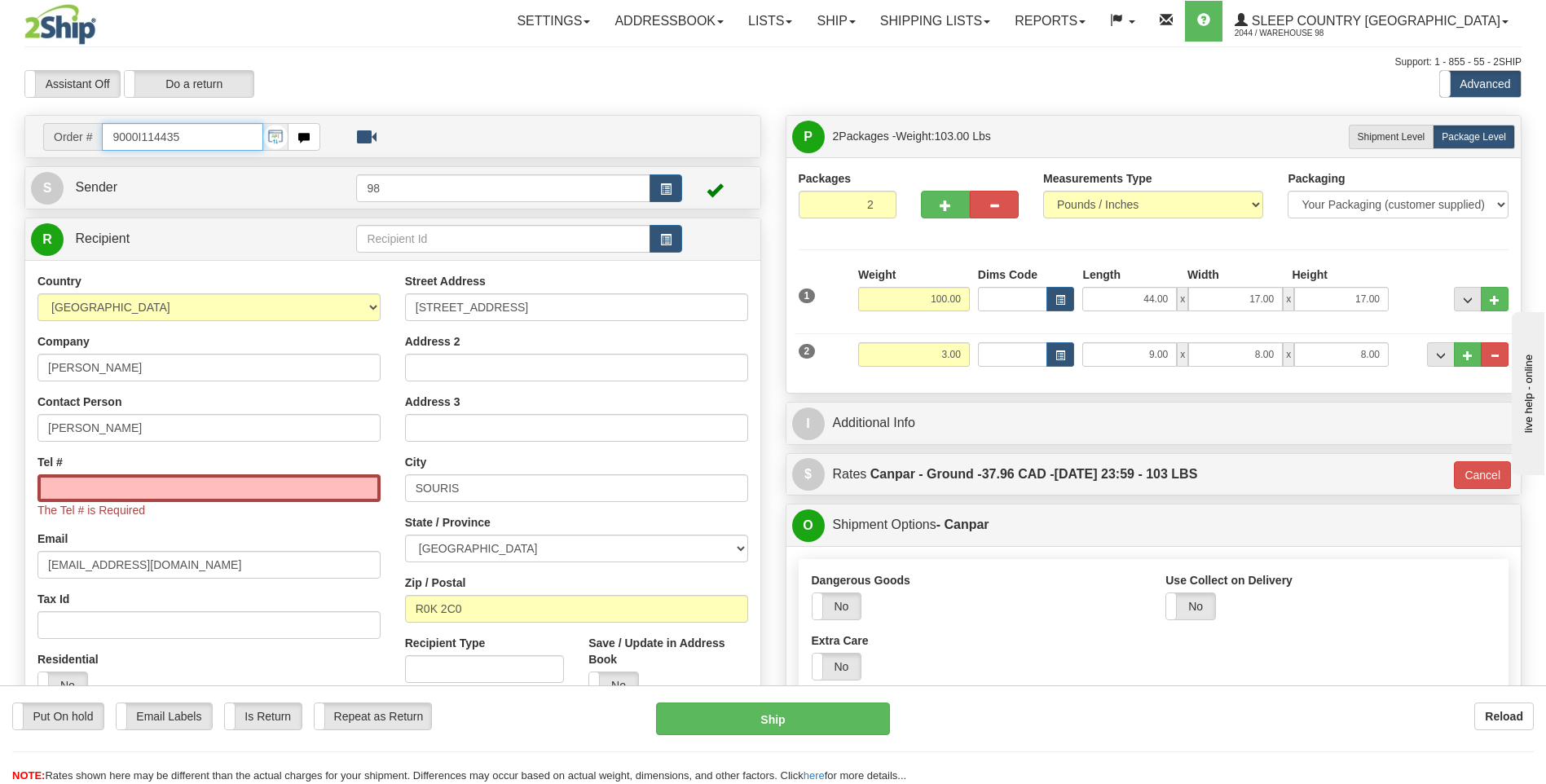
drag, startPoint x: 187, startPoint y: 139, endPoint x: 48, endPoint y: 134, distance: 139.1
click at [48, 134] on div "Order # 9000I114435" at bounding box center [181, 137] width 277 height 28
click at [218, 487] on input "Tel #" at bounding box center [208, 488] width 343 height 28
paste input "204 316-0440"
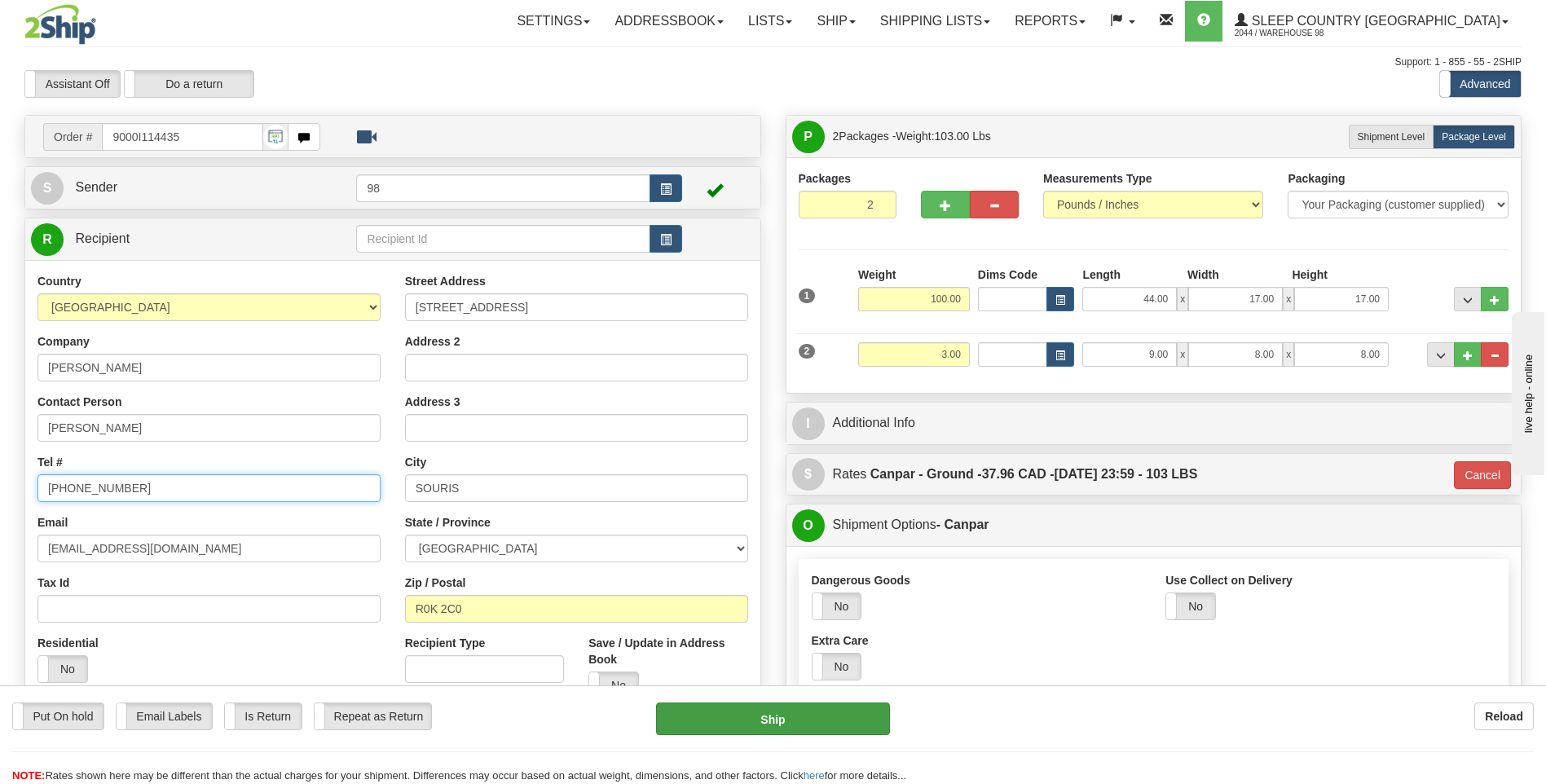
type input "204 316-0440"
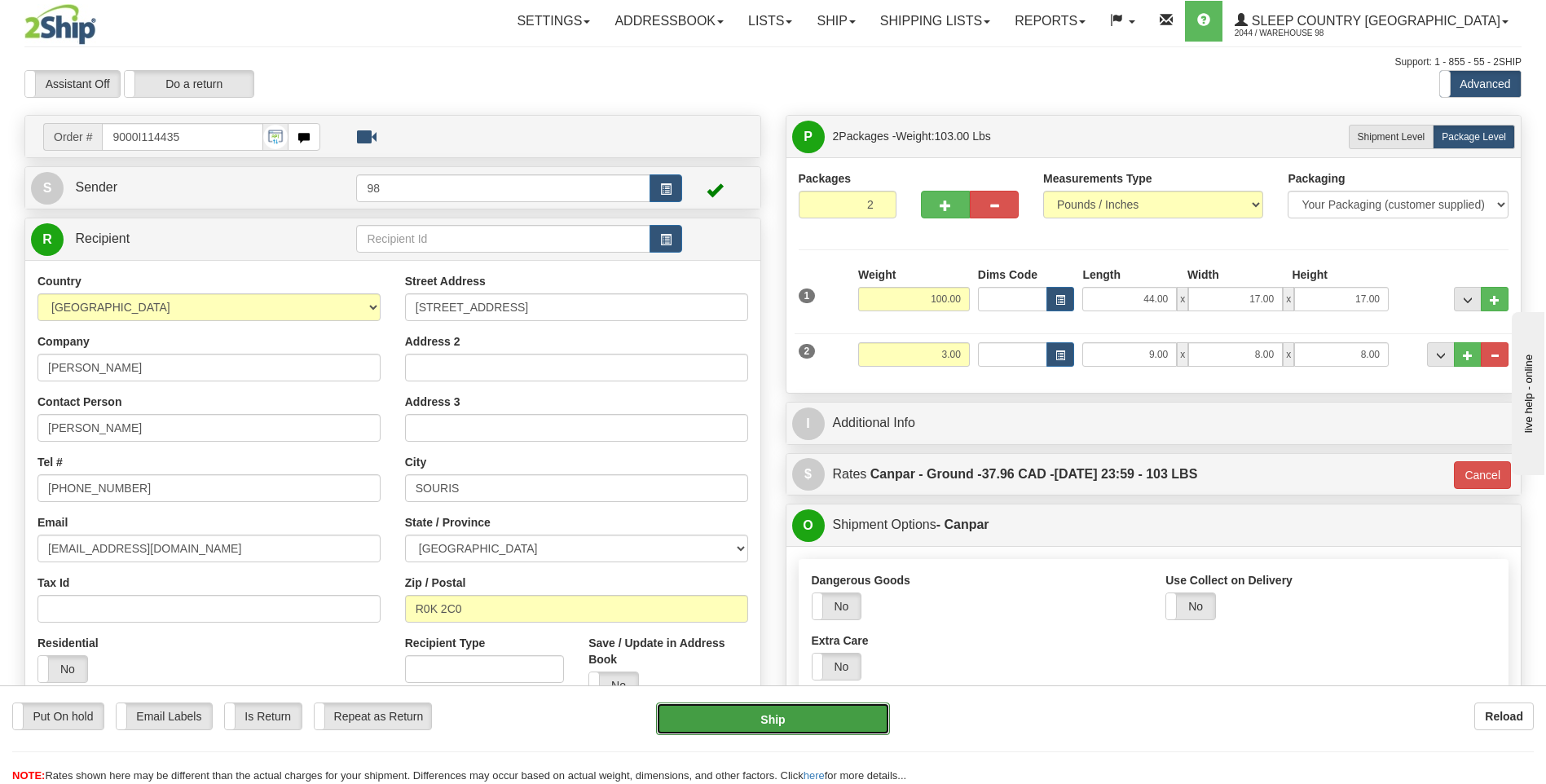
click at [771, 715] on button "Ship" at bounding box center [772, 718] width 233 height 32
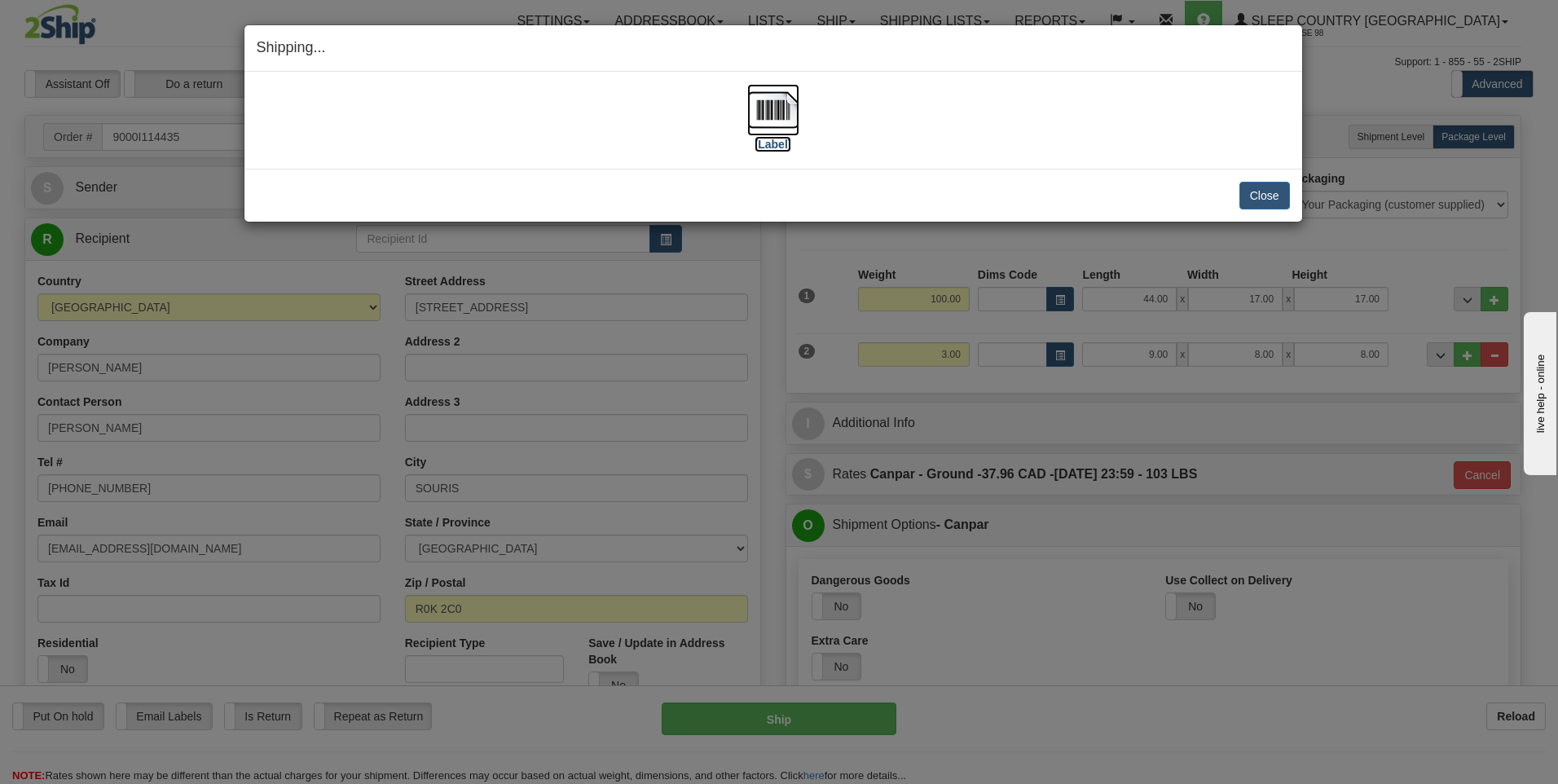
click at [779, 122] on img at bounding box center [773, 110] width 52 height 52
click at [1261, 193] on button "Close" at bounding box center [1265, 195] width 51 height 28
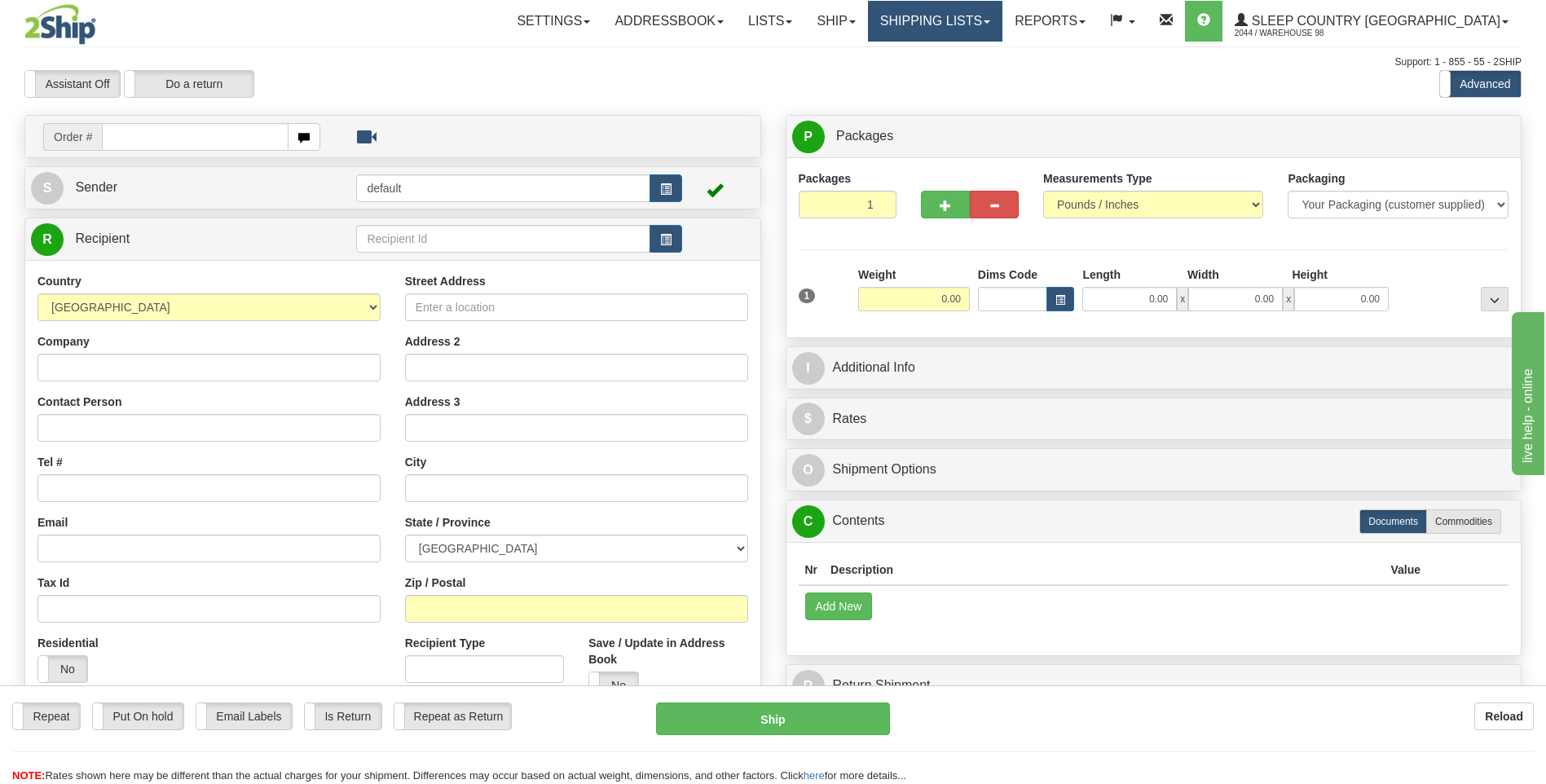
click at [1003, 23] on link "Shipping lists" at bounding box center [934, 21] width 134 height 41
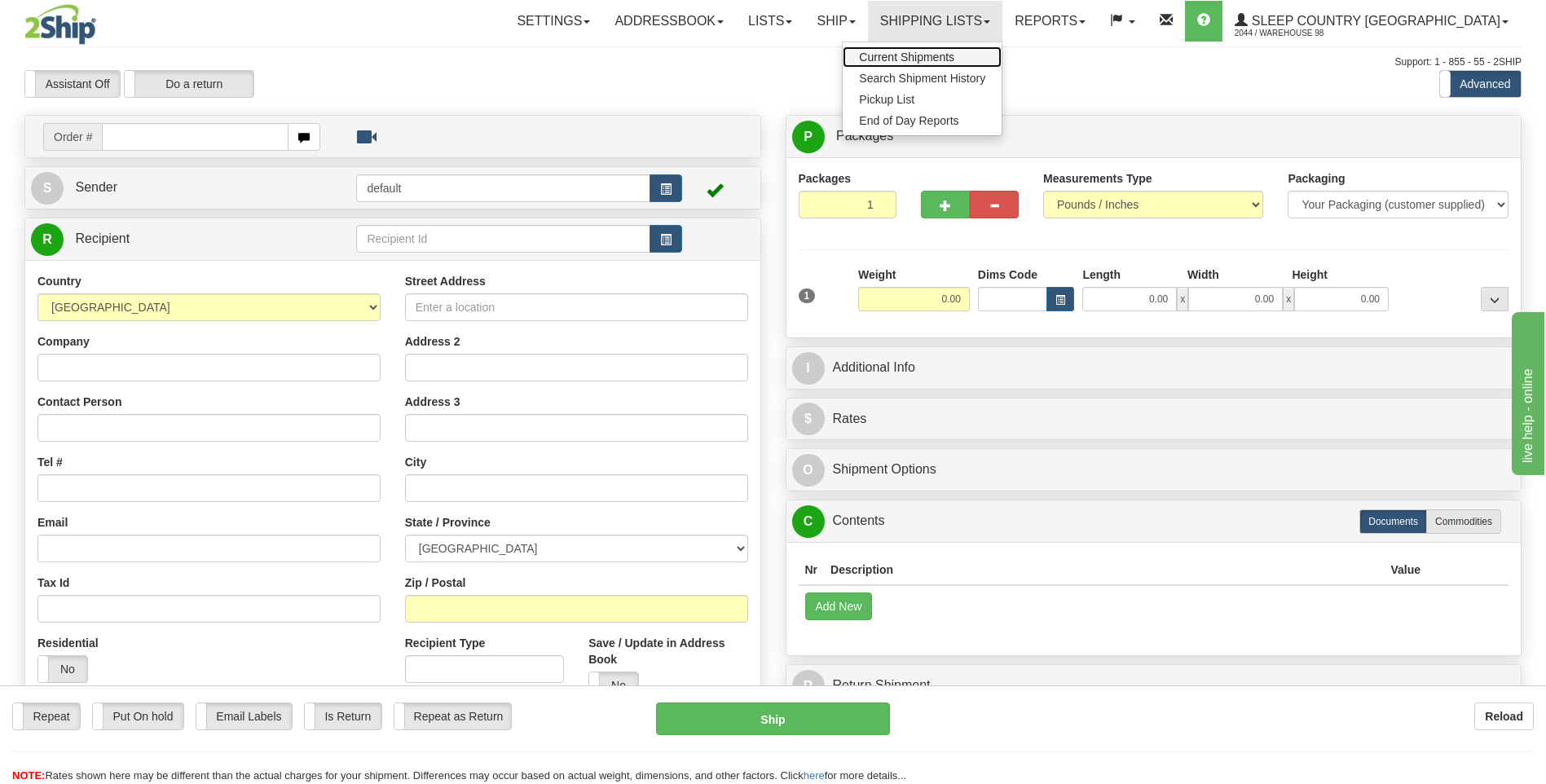
click at [954, 52] on span "Current Shipments" at bounding box center [906, 57] width 95 height 13
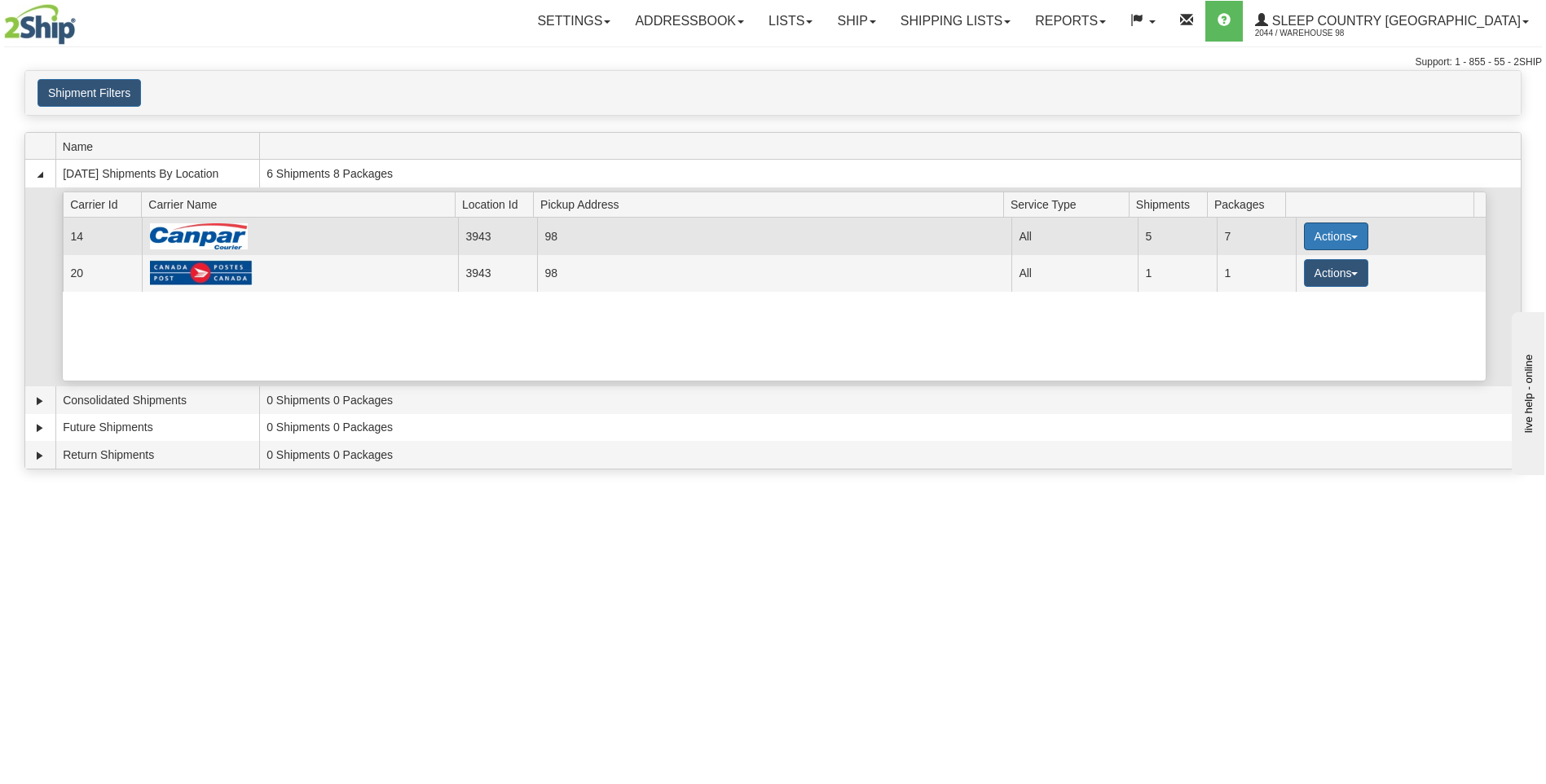
click at [1343, 234] on button "Actions" at bounding box center [1336, 236] width 65 height 28
click at [1284, 289] on span "Close" at bounding box center [1272, 288] width 37 height 11
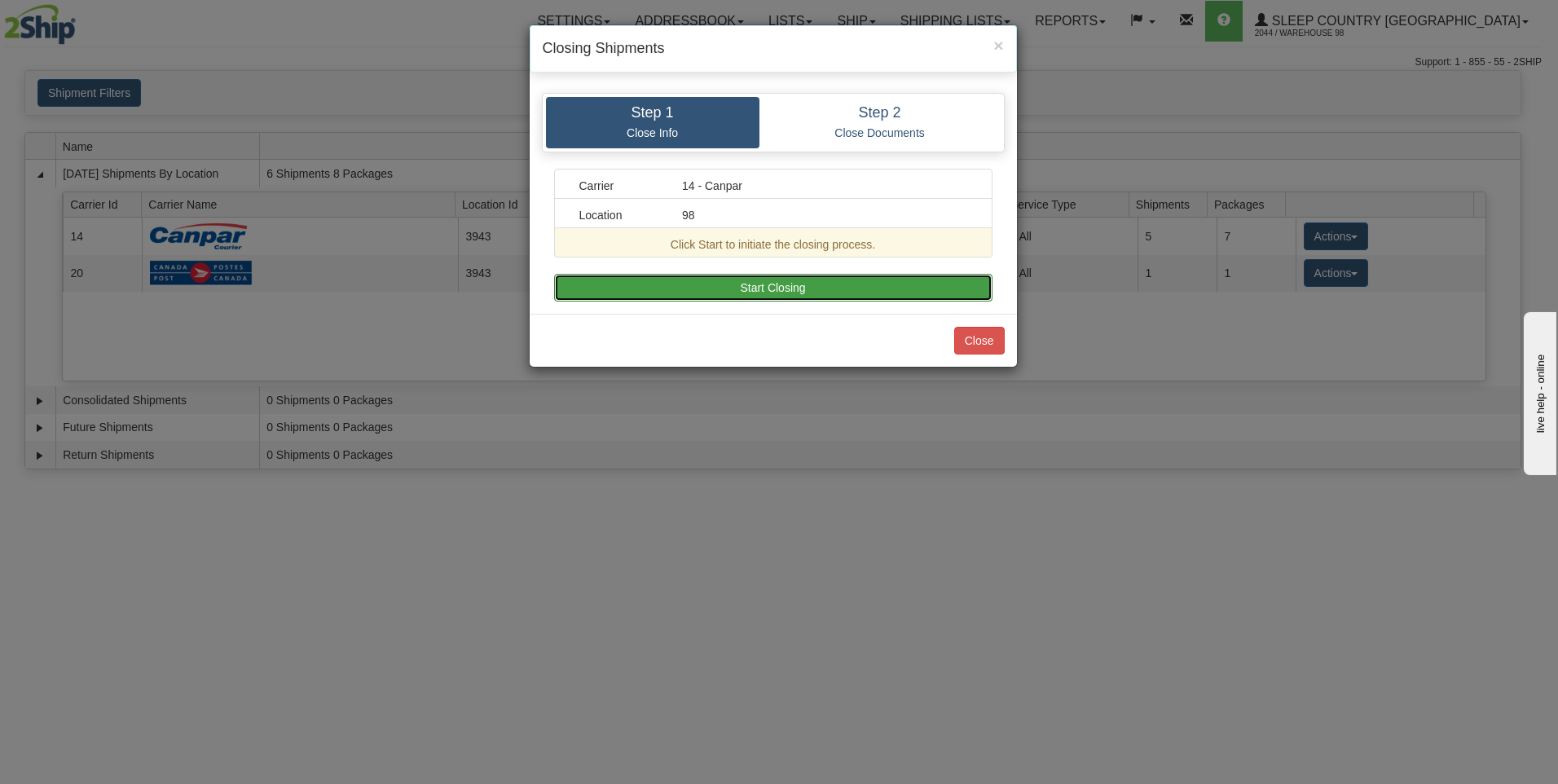
click at [897, 282] on button "Start Closing" at bounding box center [772, 288] width 438 height 28
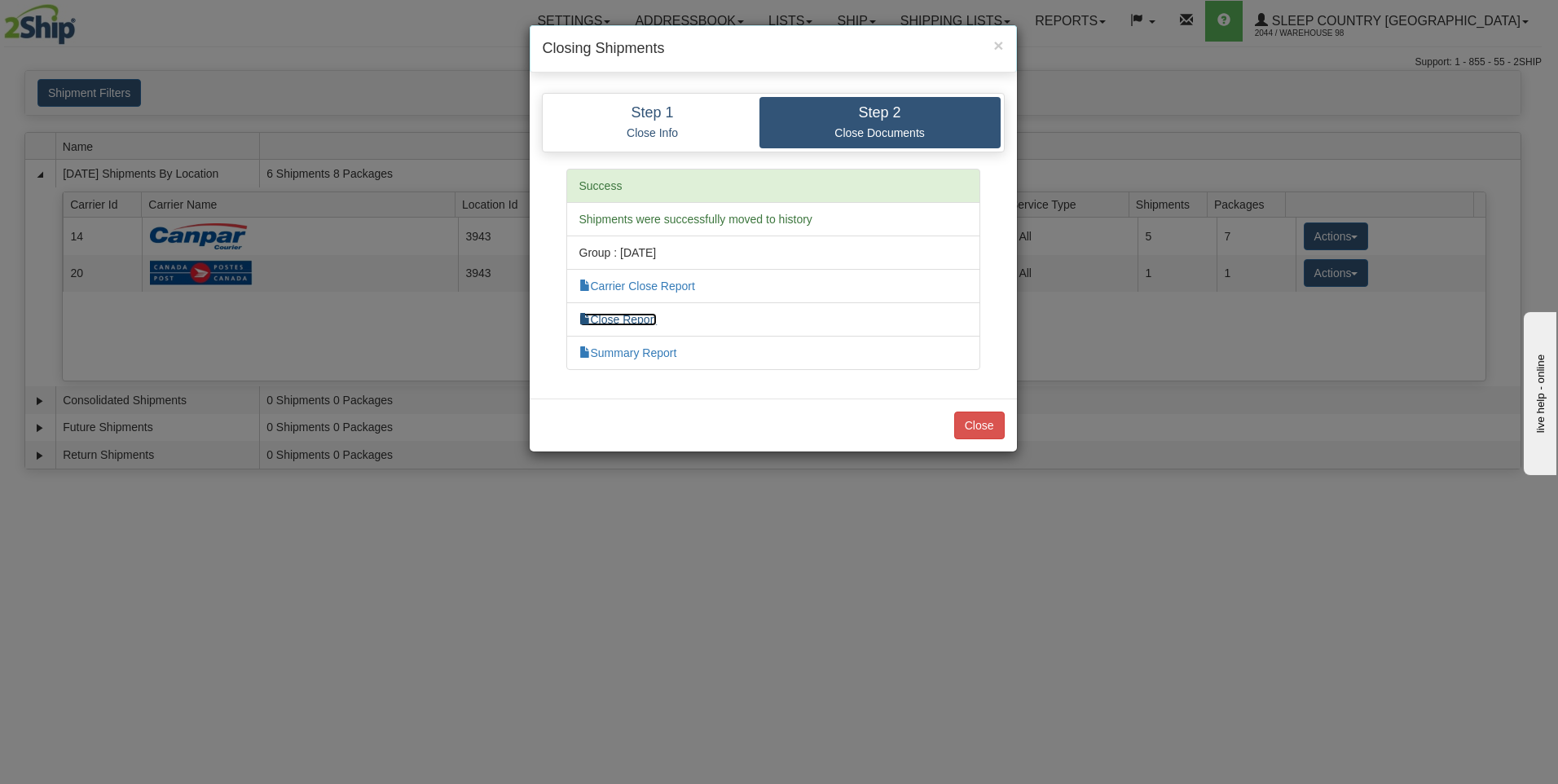
click at [649, 316] on link "Close Report" at bounding box center [618, 319] width 78 height 13
click at [987, 425] on button "Close" at bounding box center [979, 425] width 51 height 28
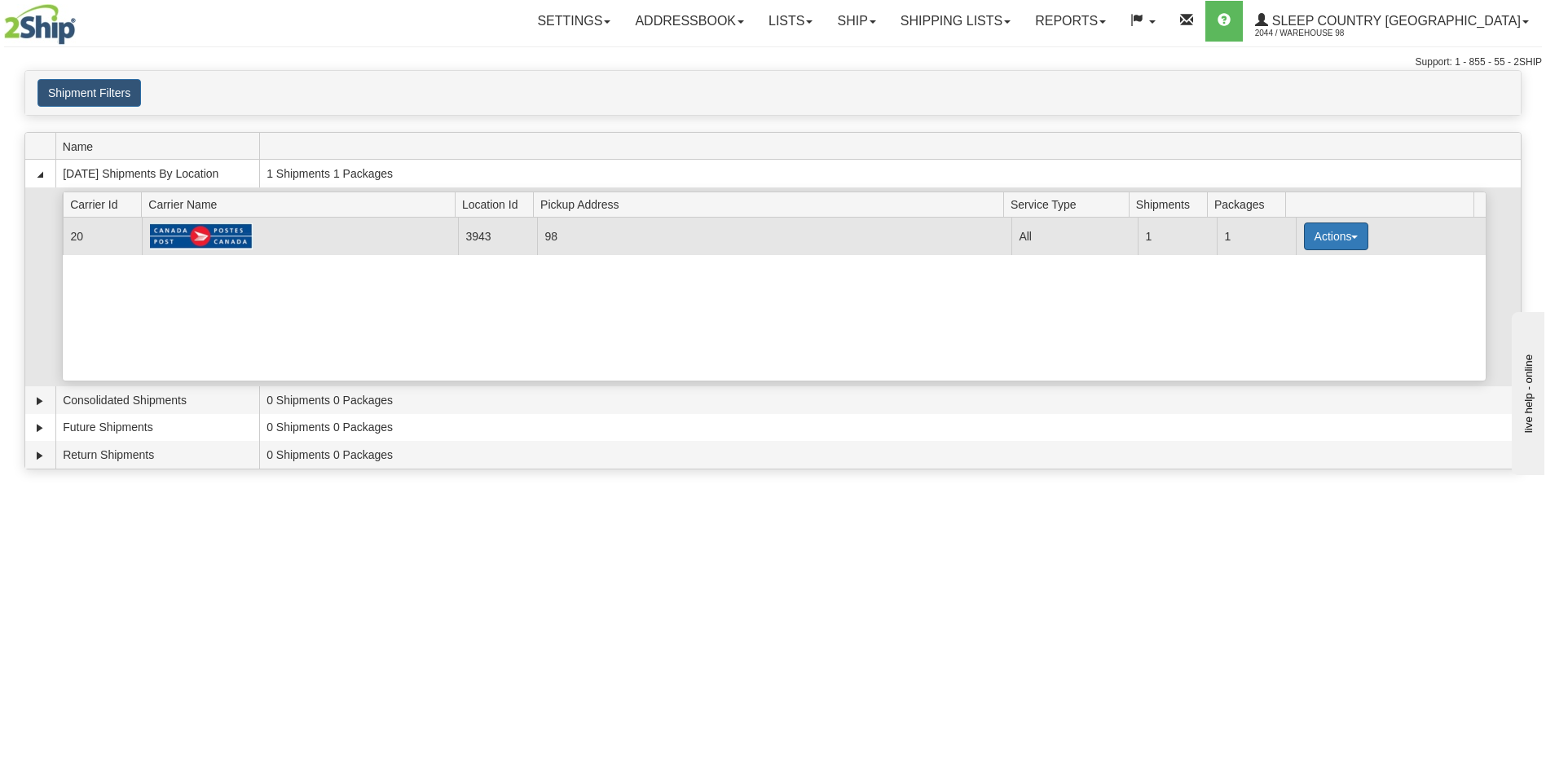
click at [1340, 229] on button "Actions" at bounding box center [1336, 236] width 65 height 28
click at [1286, 309] on span "Pickup" at bounding box center [1275, 308] width 44 height 11
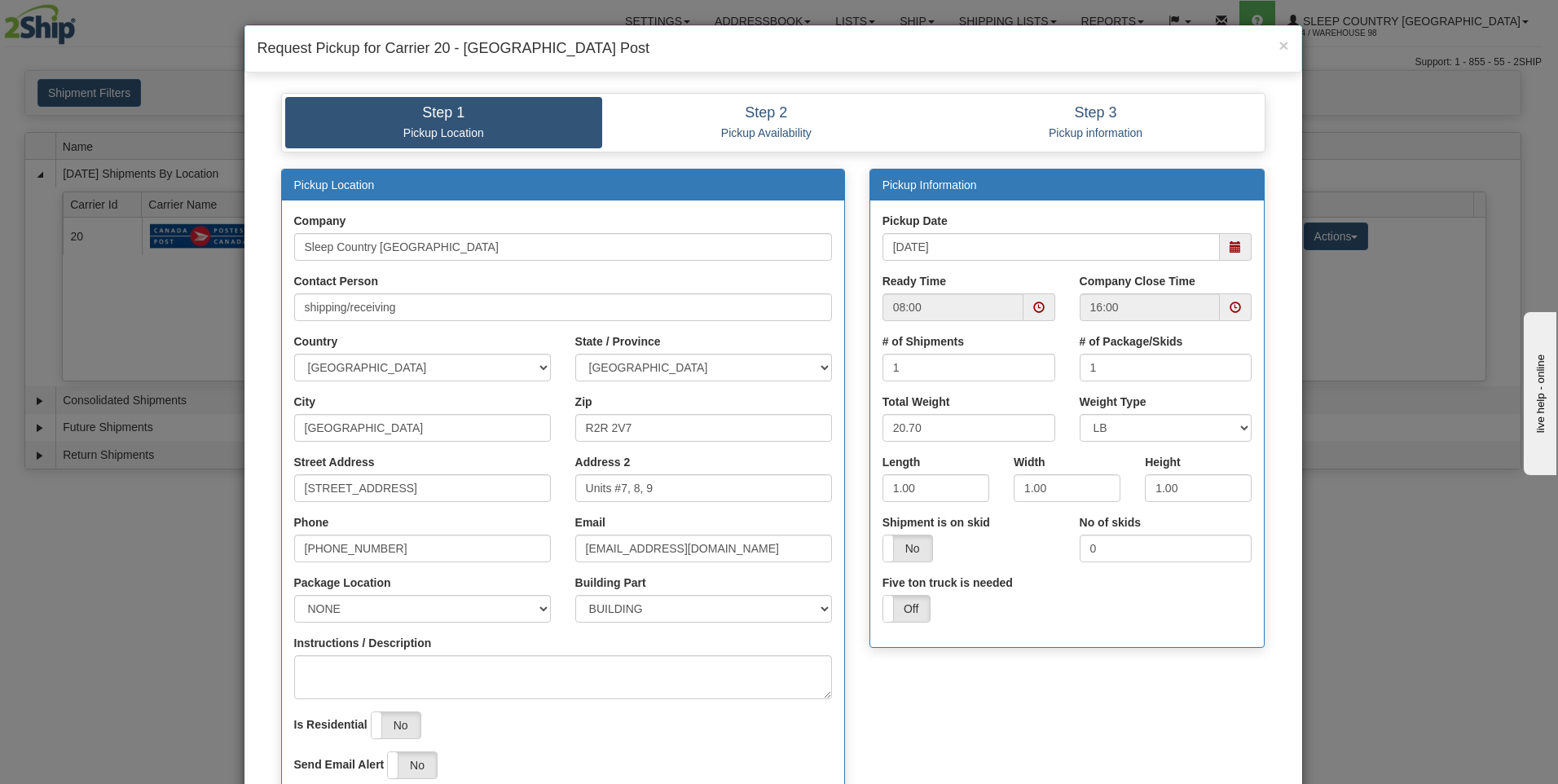
click at [1024, 308] on span at bounding box center [1039, 307] width 31 height 28
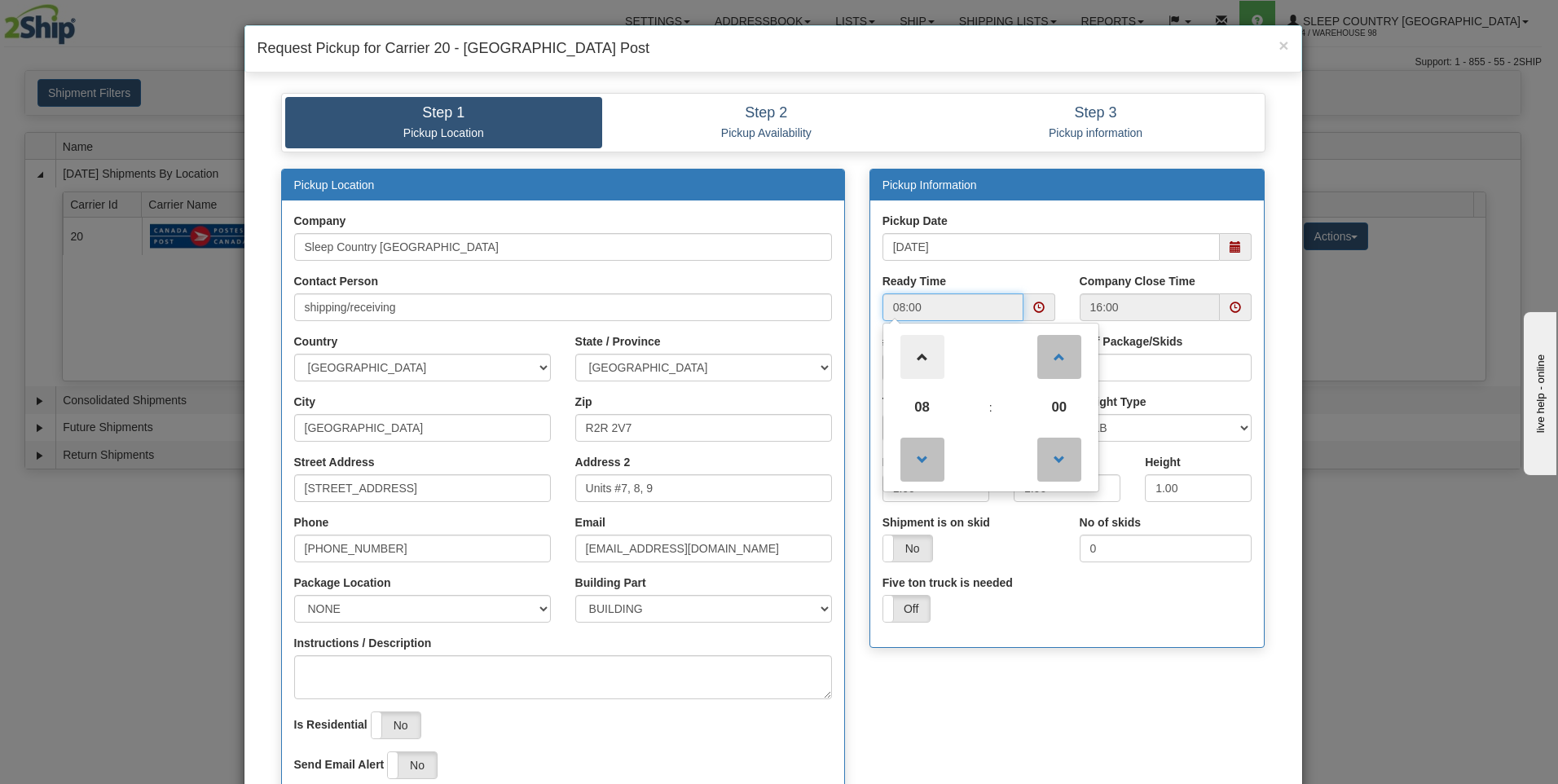
click at [915, 361] on span at bounding box center [923, 357] width 44 height 44
type input "12:00"
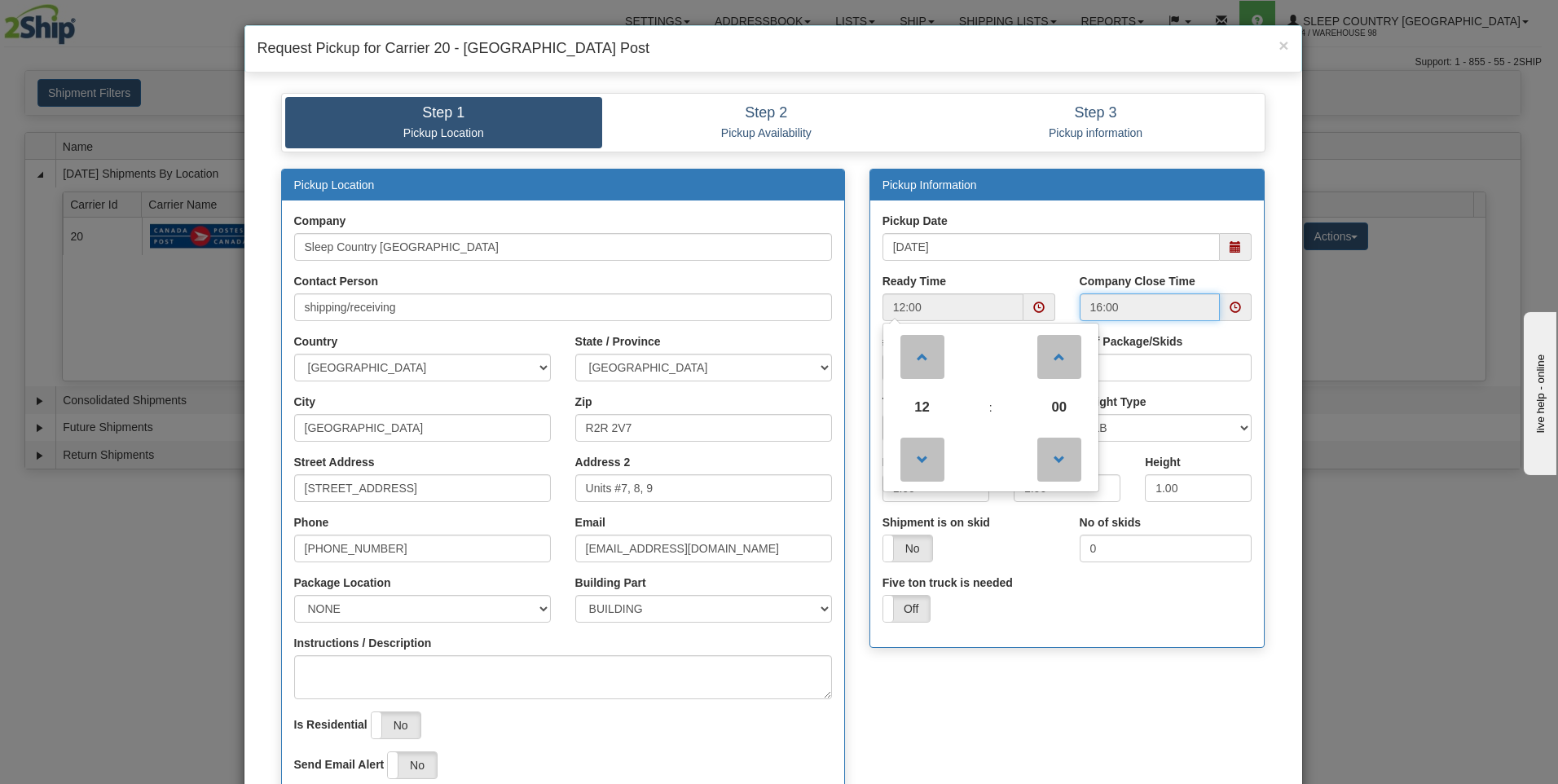
click at [1183, 310] on input "16:00" at bounding box center [1150, 307] width 141 height 28
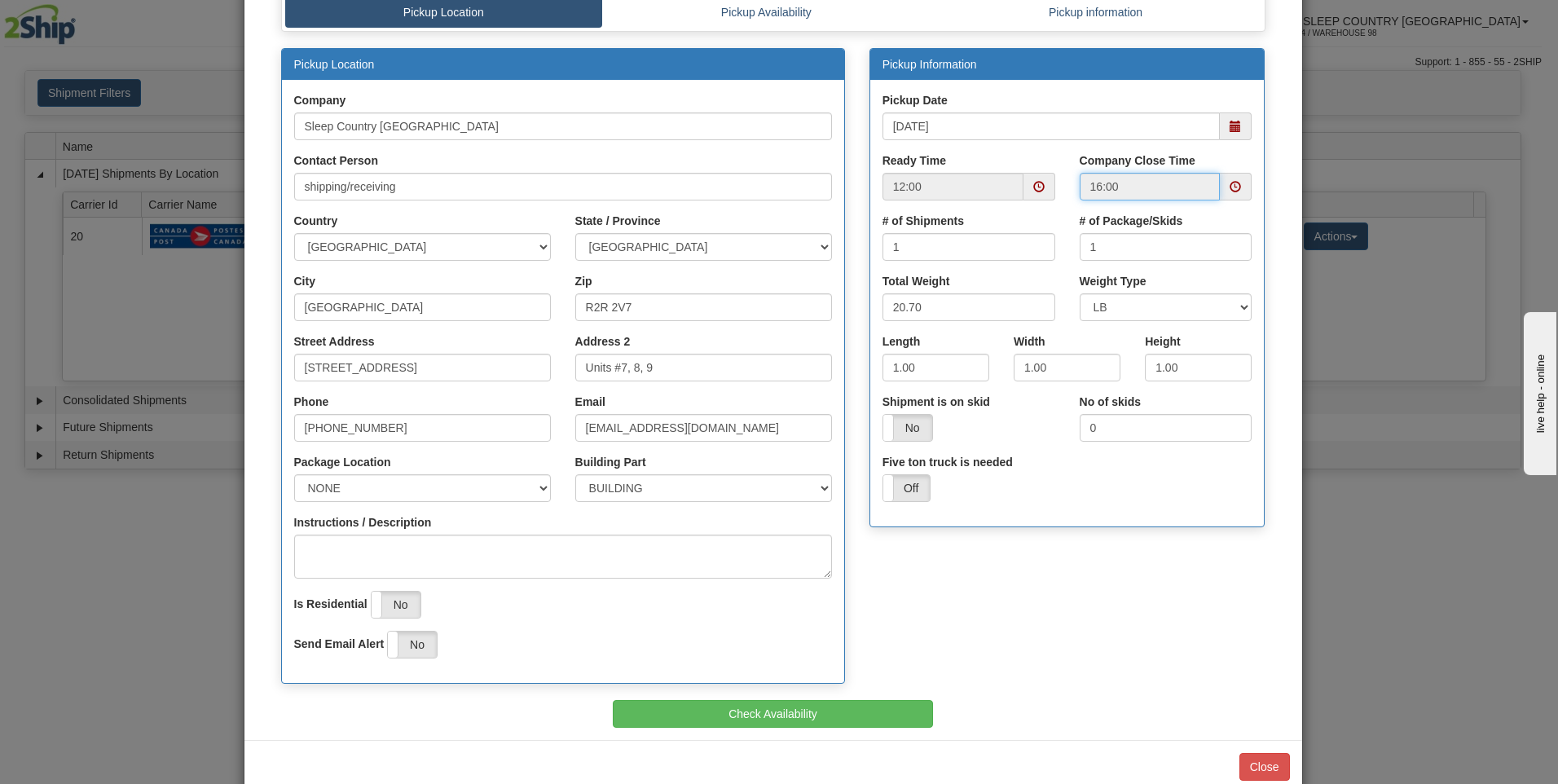
scroll to position [155, 0]
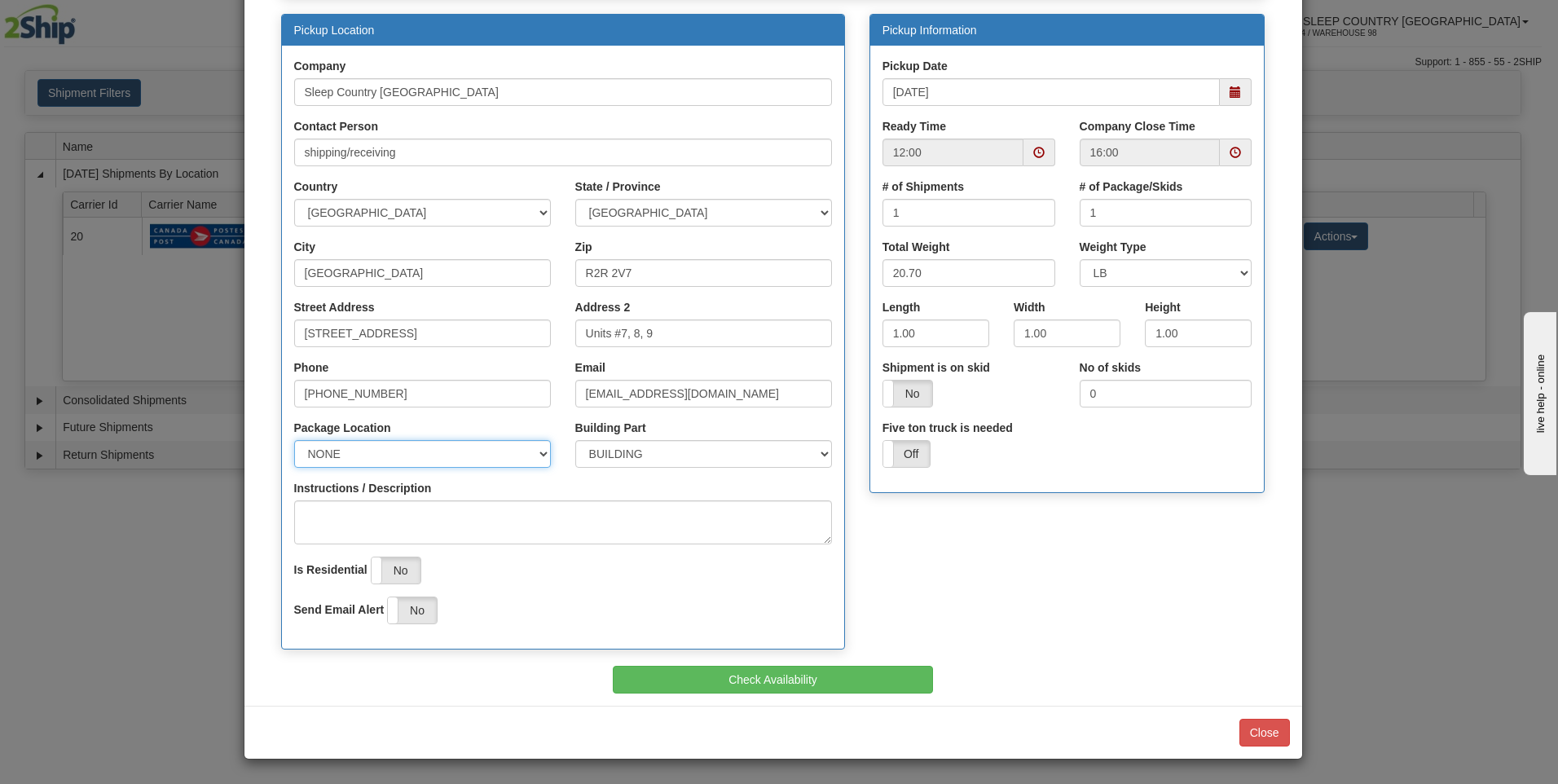
click at [531, 453] on select "NONE FRONT REAR SIDE" at bounding box center [422, 454] width 256 height 28
select select "1"
click at [294, 440] on select "NONE FRONT REAR SIDE" at bounding box center [422, 454] width 256 height 28
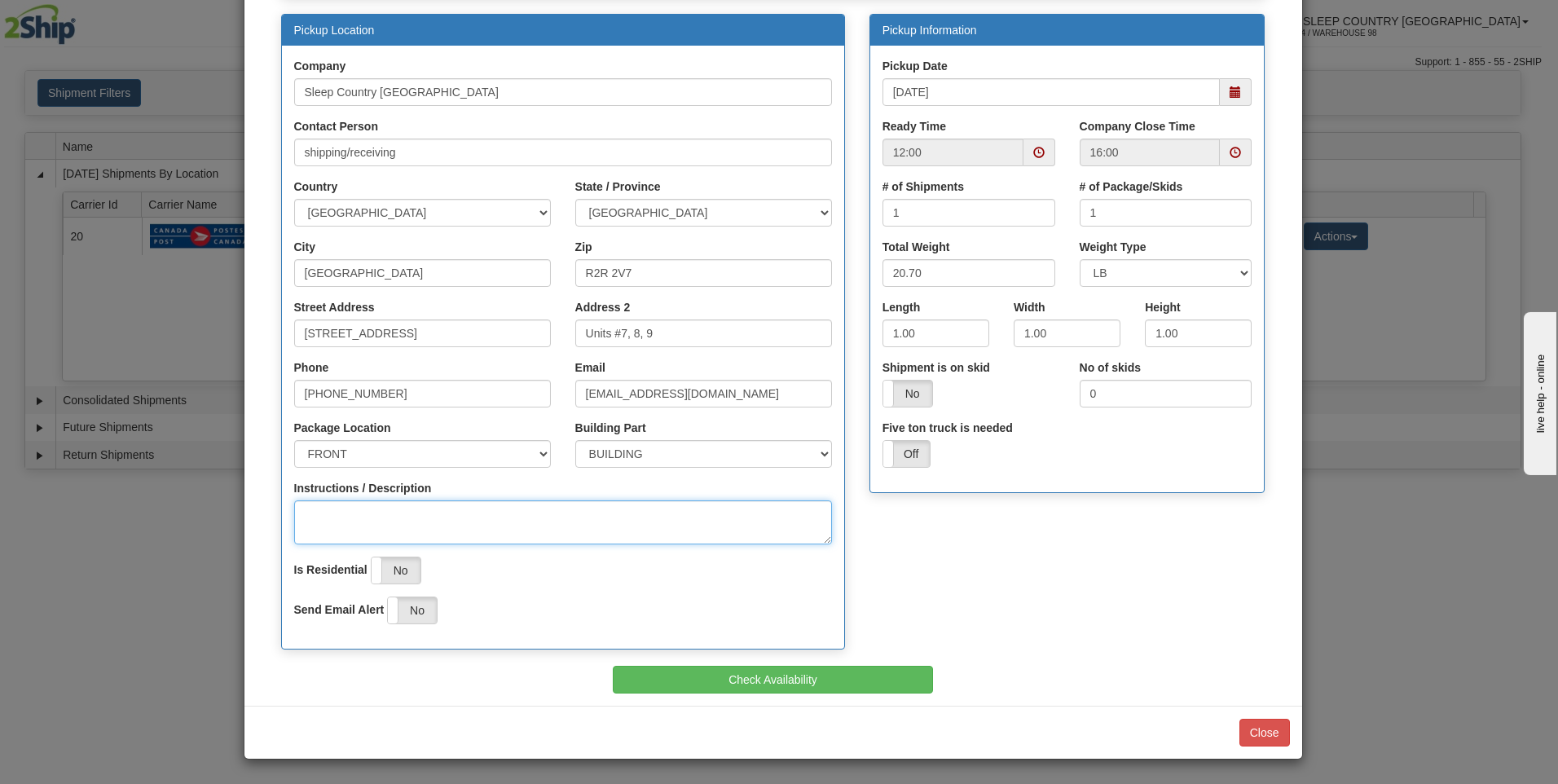
click at [542, 513] on textarea "Instructions / Description" at bounding box center [563, 522] width 538 height 44
type textarea "frtont"
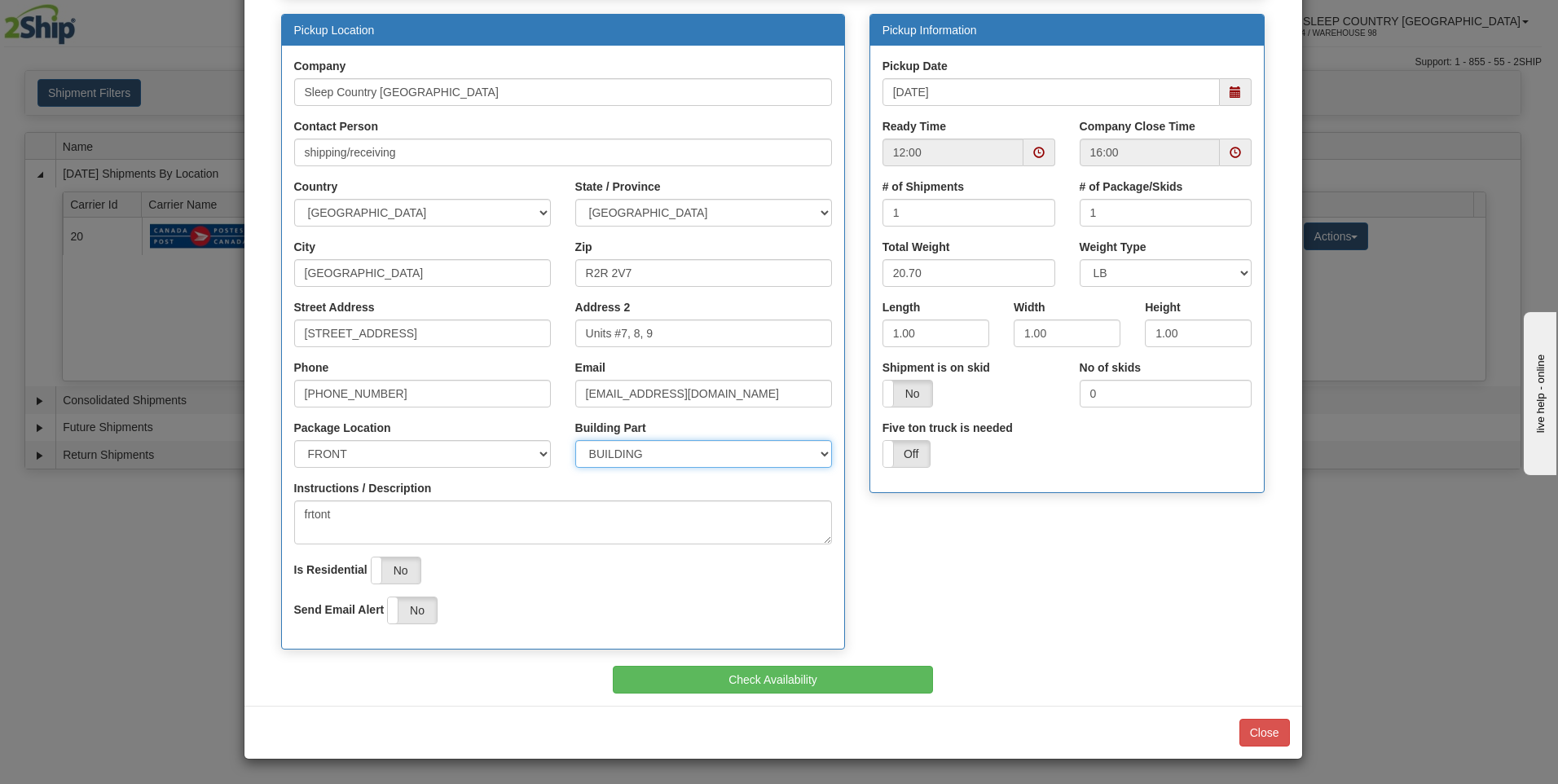
click at [624, 457] on select "BUILDING APARTMENT DEPARTMENT FLOOR ROOM SUITE" at bounding box center [703, 454] width 256 height 28
click at [575, 440] on select "BUILDING APARTMENT DEPARTMENT FLOOR ROOM SUITE" at bounding box center [703, 454] width 256 height 28
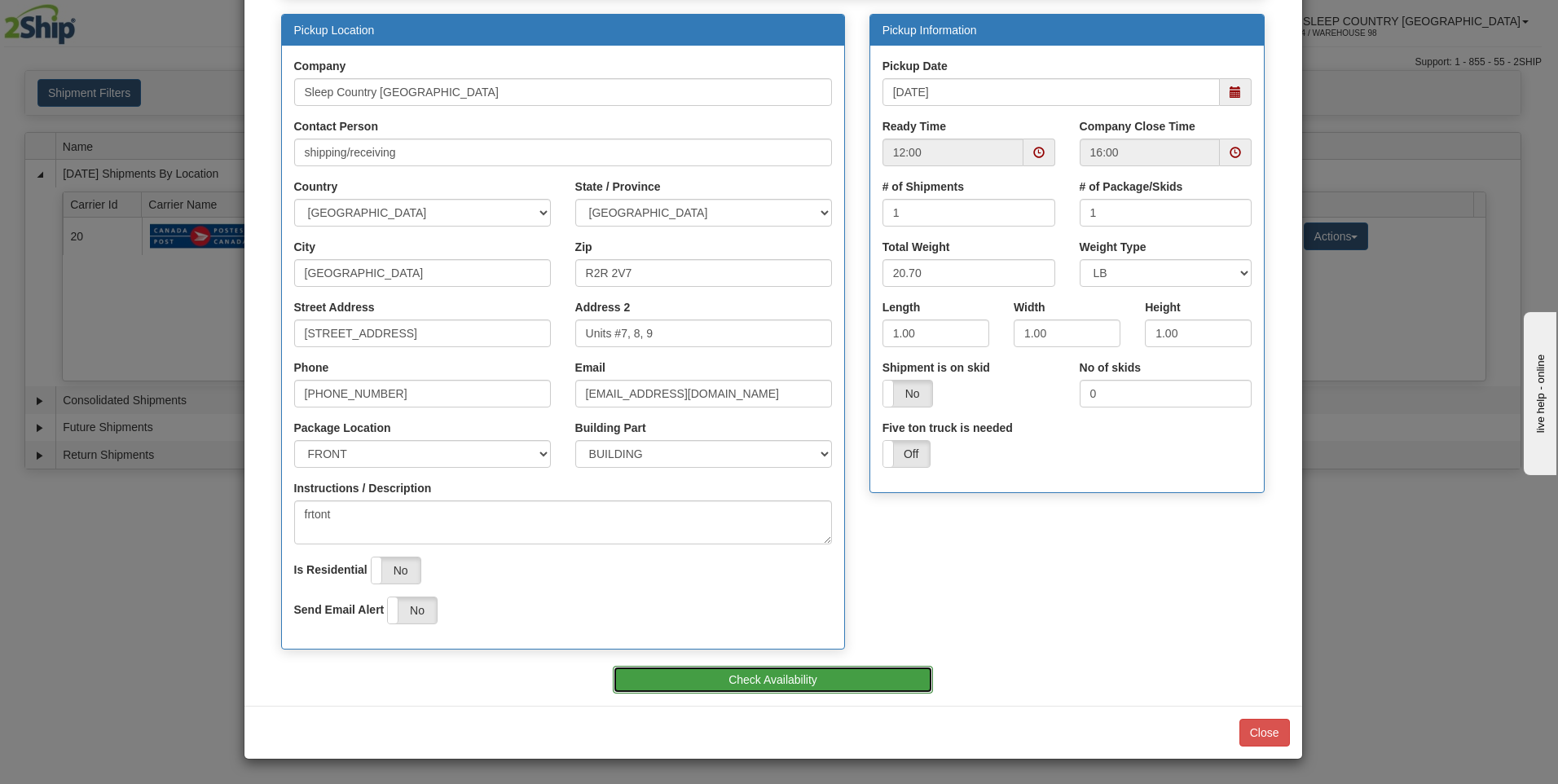
click at [758, 678] on button "Check Availability" at bounding box center [773, 679] width 320 height 28
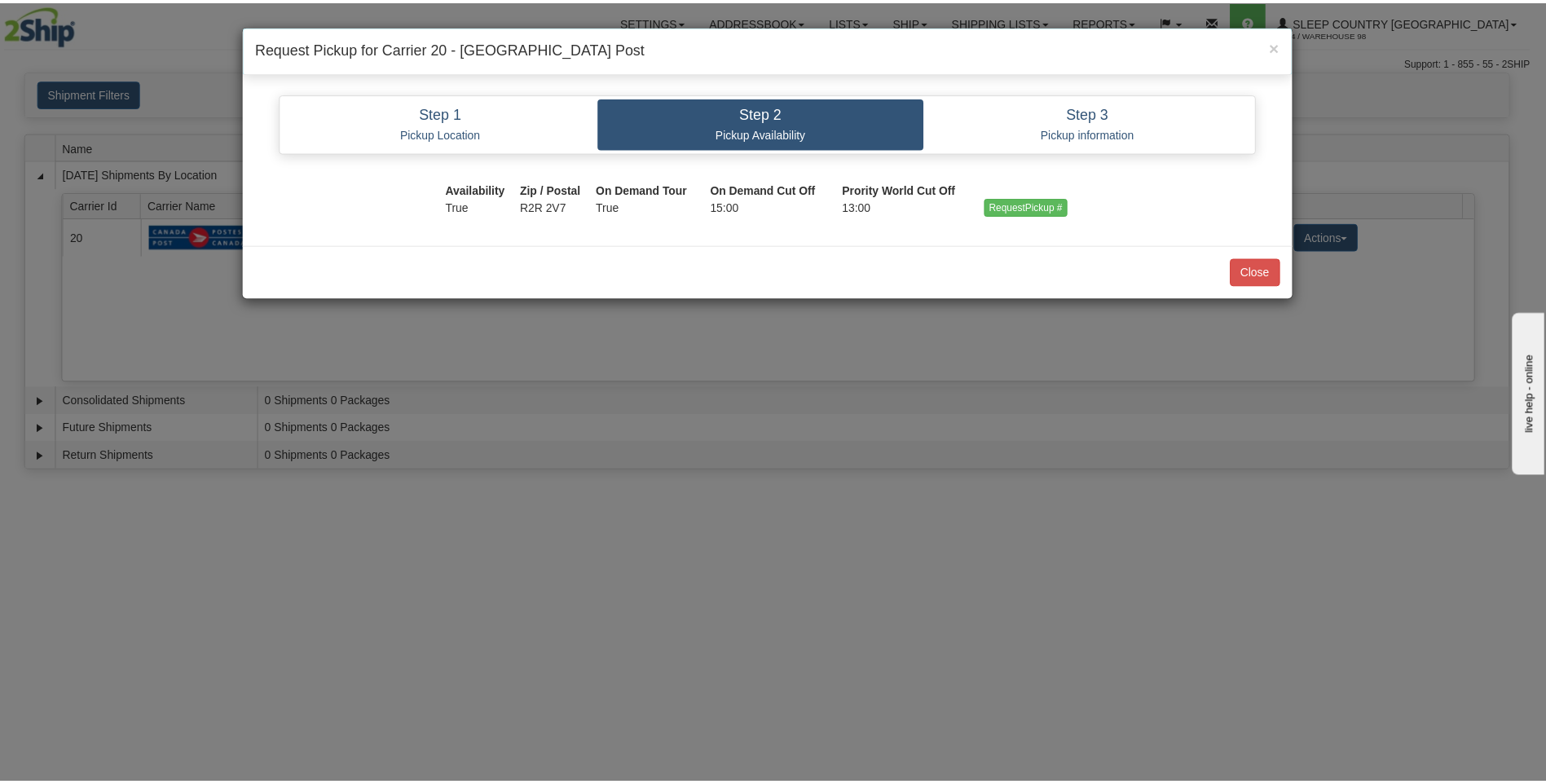
scroll to position [0, 0]
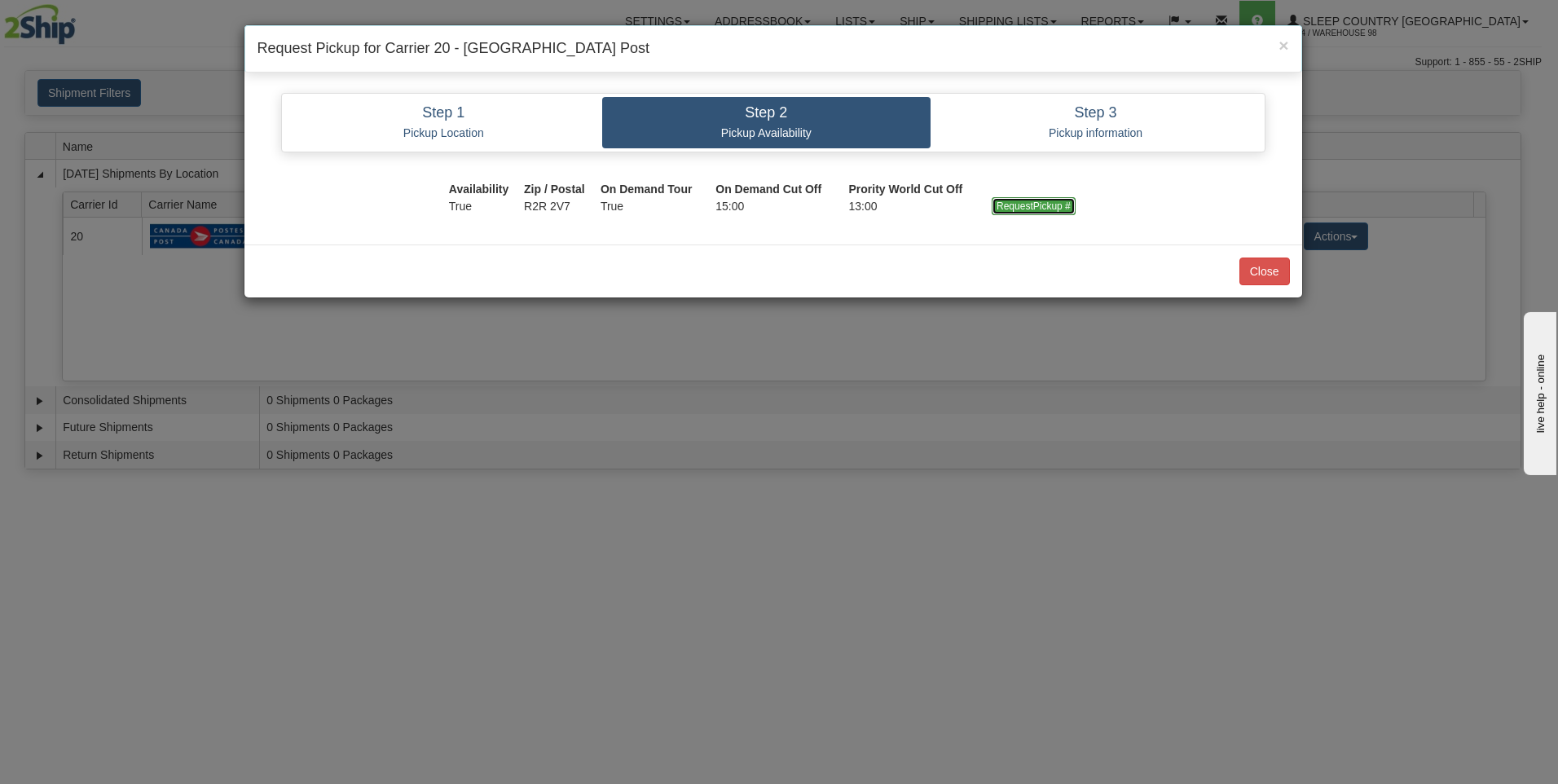
click at [1038, 207] on input "RequestPickup #" at bounding box center [1033, 205] width 84 height 18
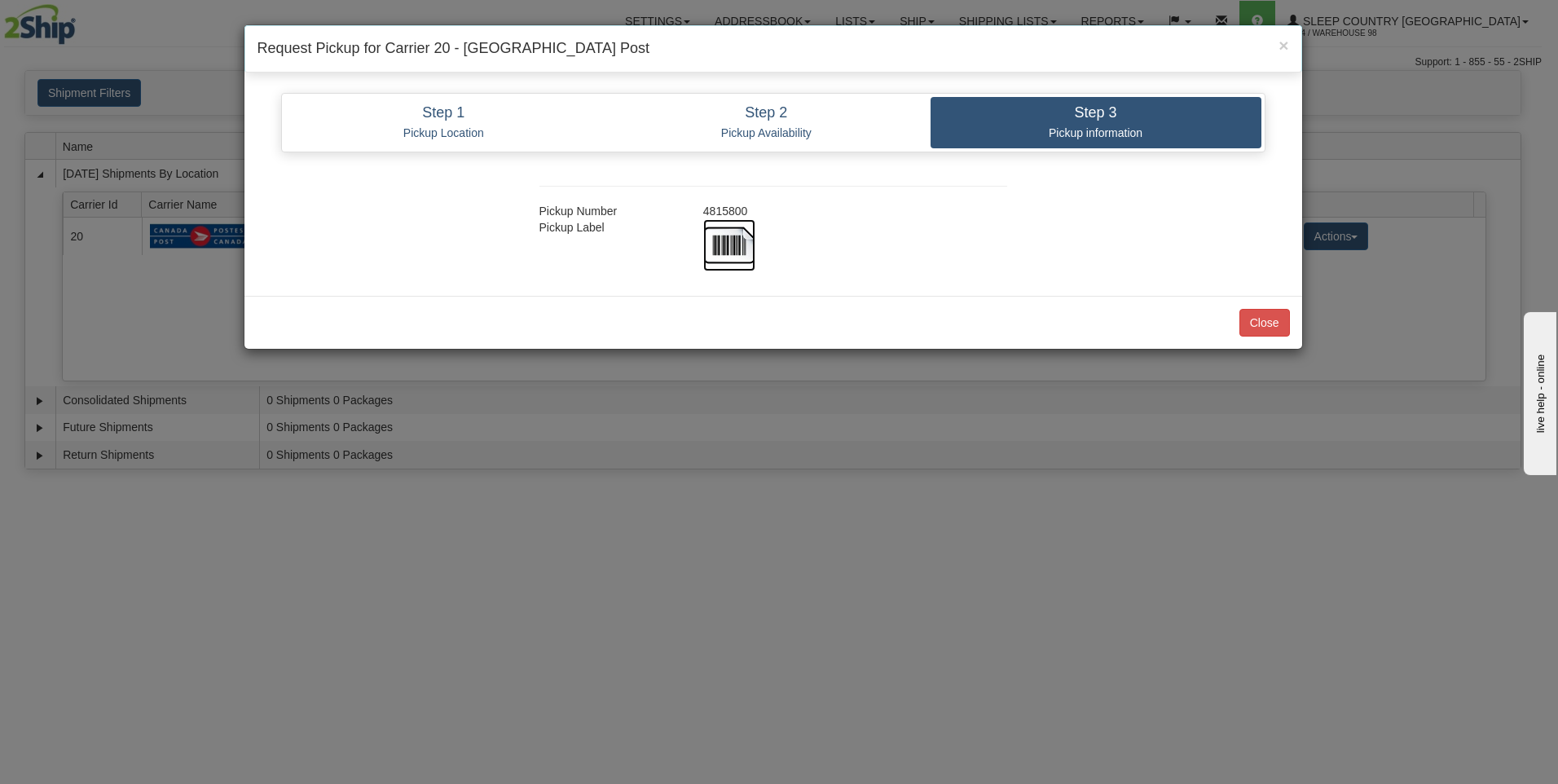
click at [736, 244] on img at bounding box center [729, 245] width 52 height 52
click at [1261, 323] on button "Close" at bounding box center [1265, 323] width 51 height 28
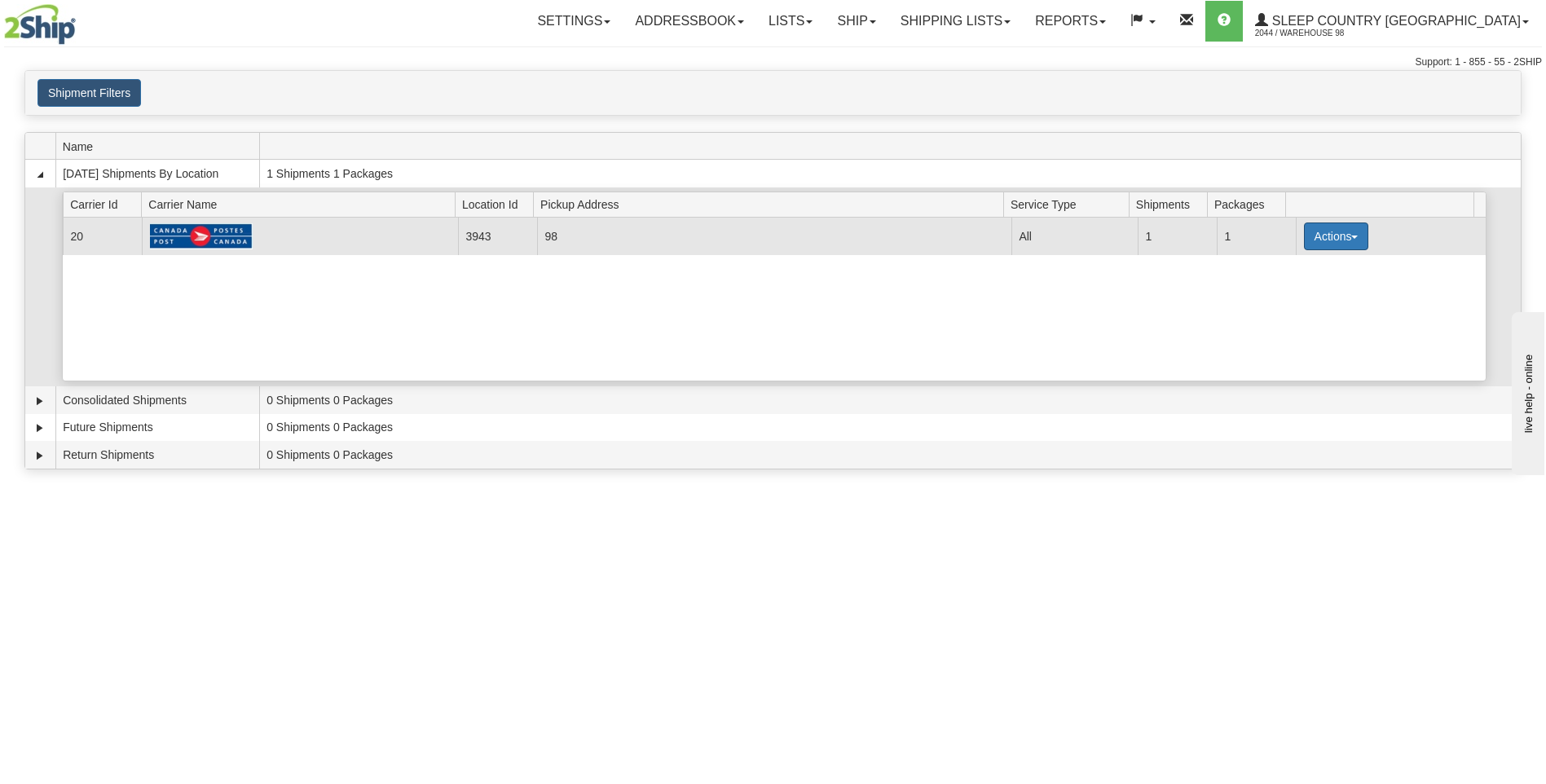
click at [1310, 232] on button "Actions" at bounding box center [1336, 236] width 65 height 28
click at [1290, 290] on span "Close" at bounding box center [1272, 288] width 37 height 11
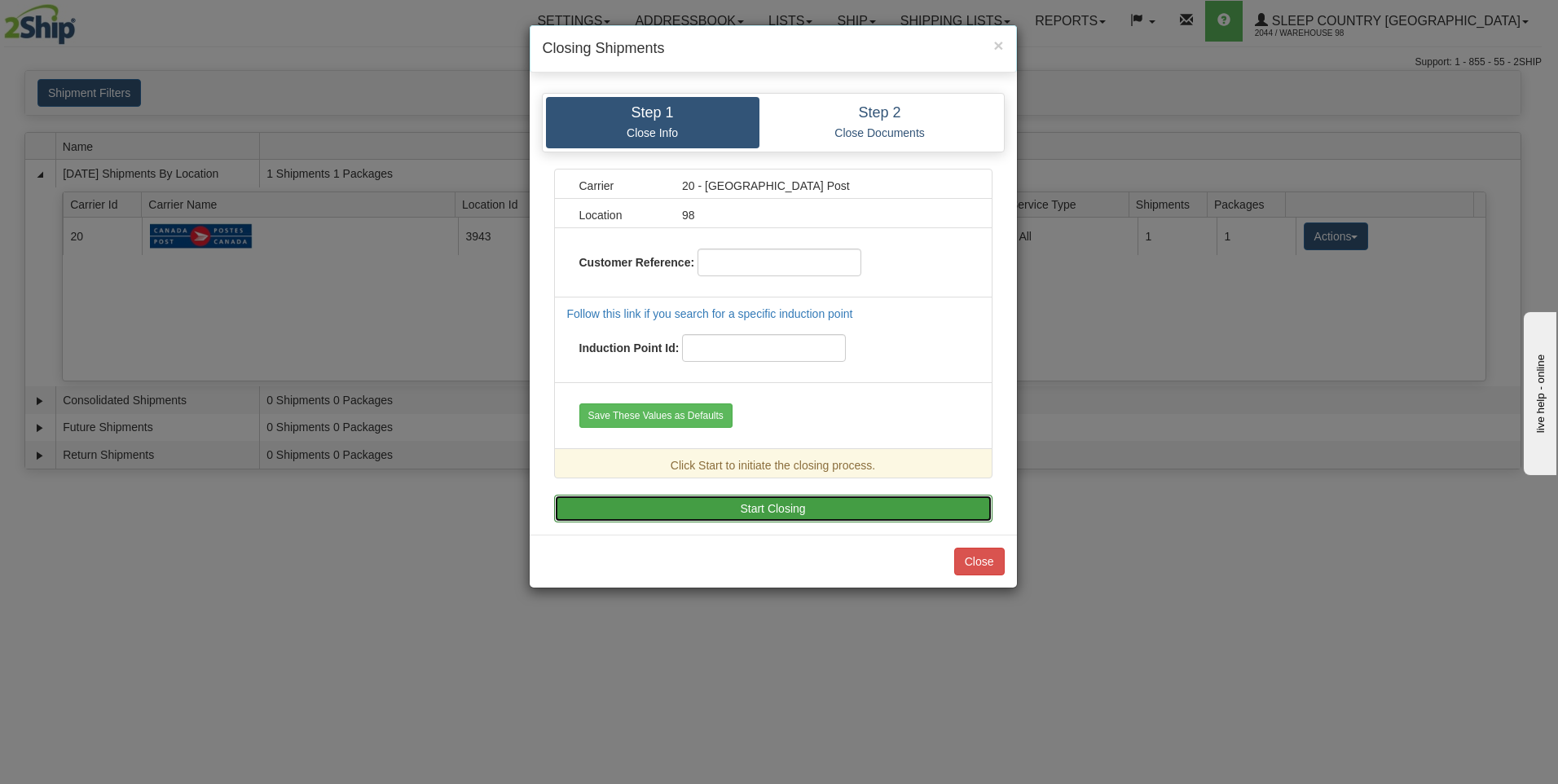
click at [802, 507] on button "Start Closing" at bounding box center [772, 508] width 438 height 28
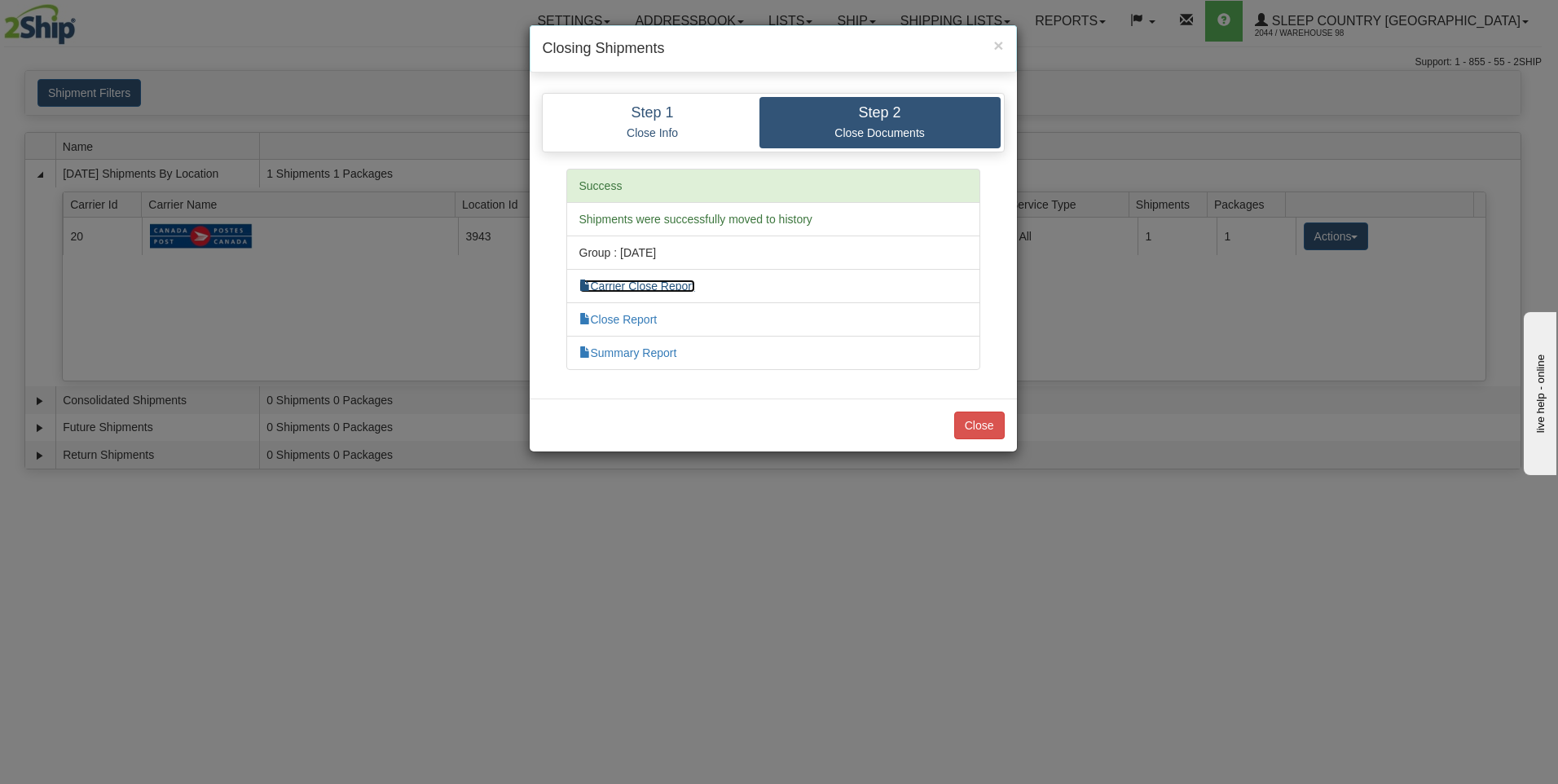
click at [666, 288] on link "Carrier Close Report" at bounding box center [637, 286] width 116 height 13
click at [633, 322] on link "Close Report" at bounding box center [618, 319] width 78 height 13
click at [981, 423] on button "Close" at bounding box center [979, 425] width 51 height 28
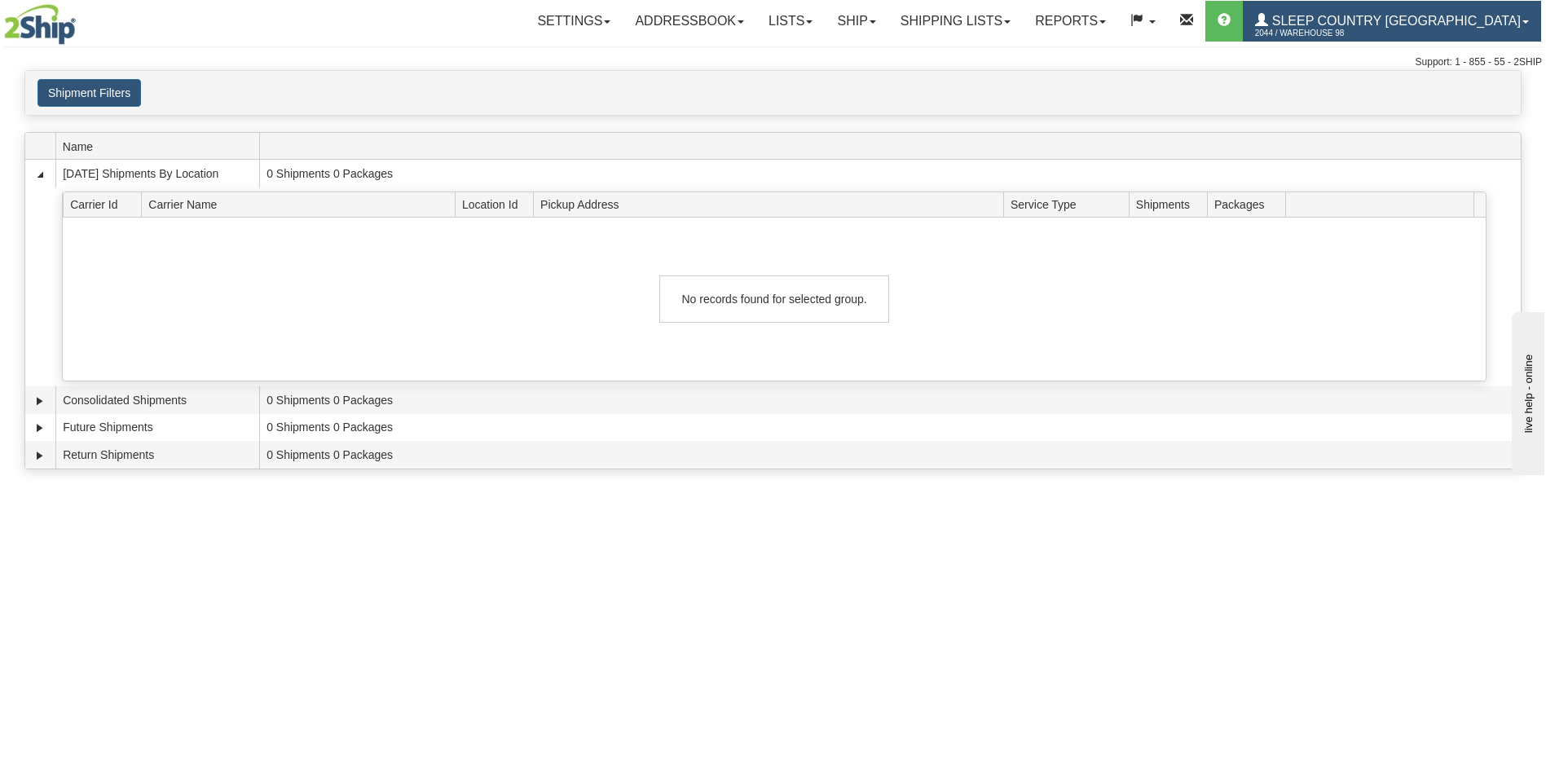
click at [1388, 18] on span "Sleep Country [GEOGRAPHIC_DATA]" at bounding box center [1393, 20] width 253 height 14
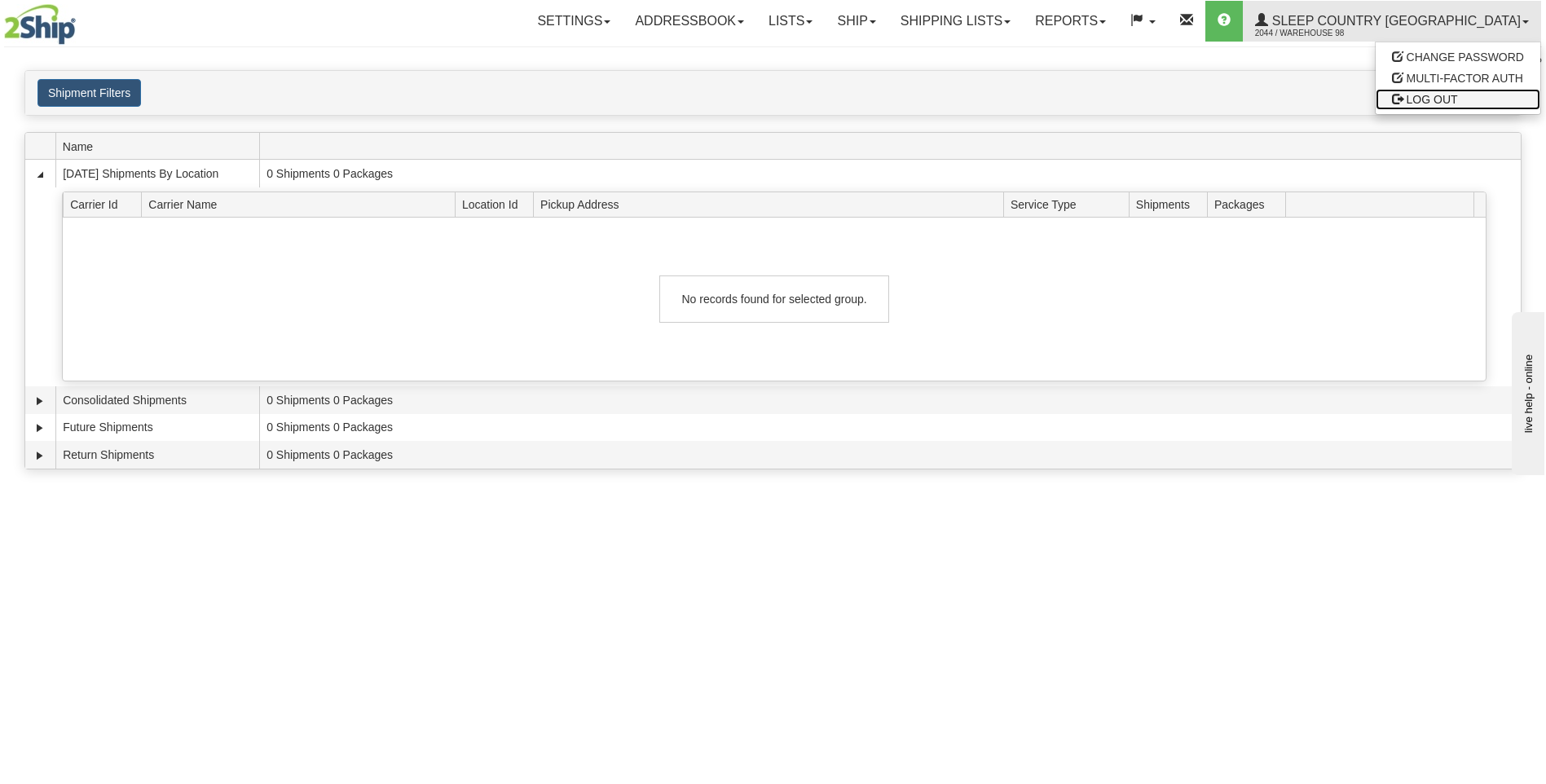
click at [1428, 101] on span "LOG OUT" at bounding box center [1431, 99] width 51 height 13
